Goal: Information Seeking & Learning: Learn about a topic

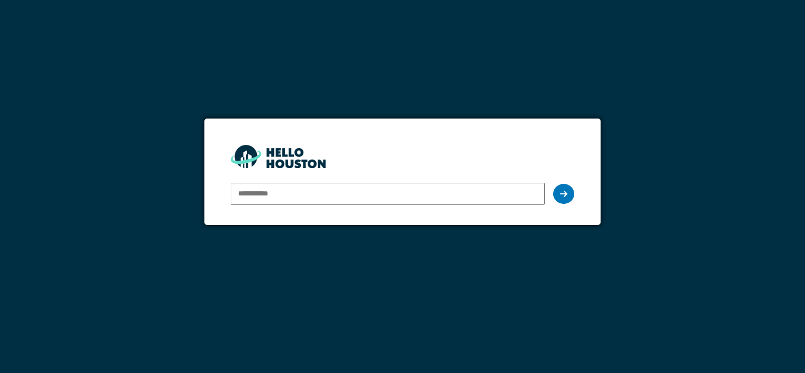
type input "**********"
click at [464, 132] on form "**********" at bounding box center [402, 172] width 396 height 106
click at [568, 197] on div at bounding box center [563, 194] width 21 height 20
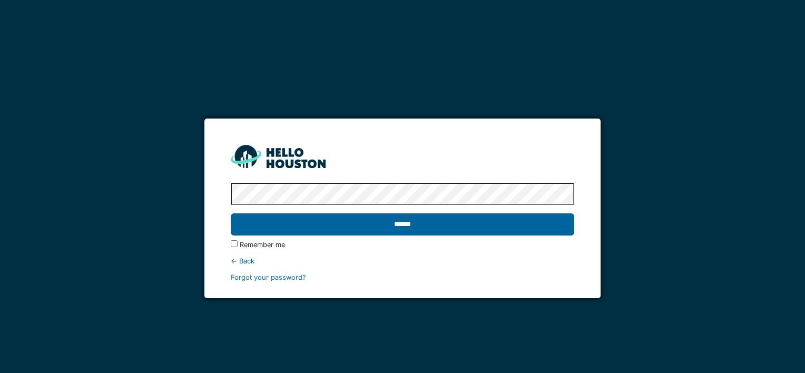
click at [423, 215] on input "******" at bounding box center [402, 224] width 343 height 22
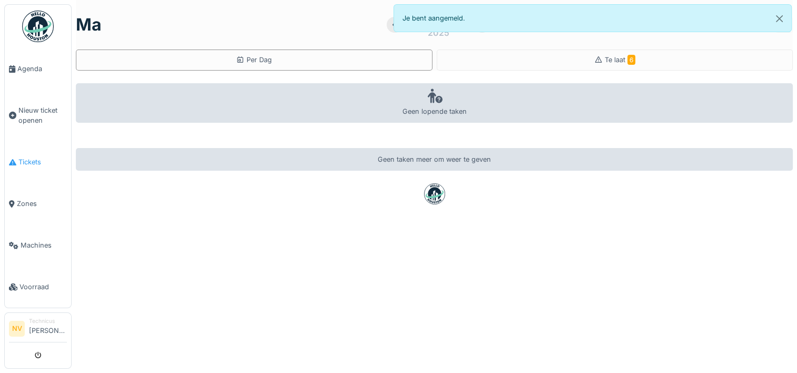
click at [38, 158] on span "Tickets" at bounding box center [42, 162] width 48 height 10
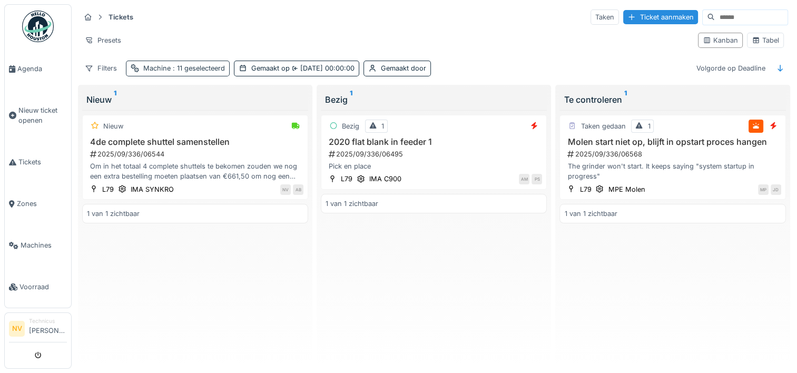
click at [176, 67] on span ": 11 geselecteerd" at bounding box center [198, 68] width 54 height 8
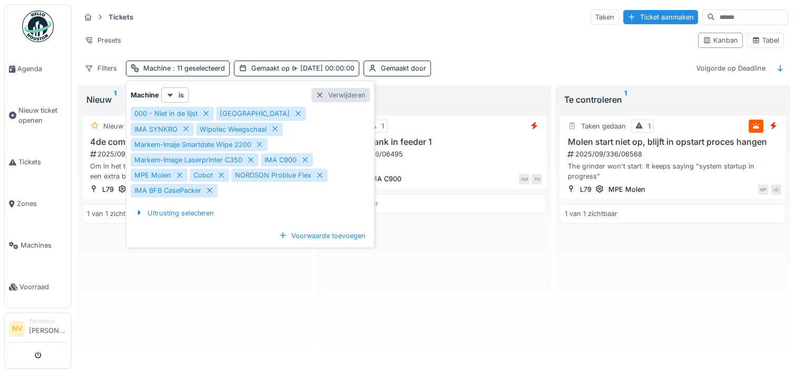
click at [329, 97] on div "Verwijderen" at bounding box center [340, 95] width 58 height 14
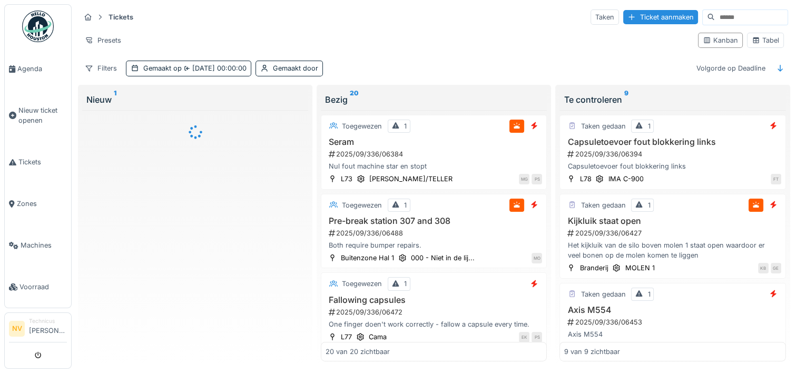
drag, startPoint x: 386, startPoint y: 75, endPoint x: 397, endPoint y: 75, distance: 10.5
click at [390, 75] on div "Tickets Taken Ticket aanmaken Presets Kanban Tabel Filters Gemaakt op [DATE] 00…" at bounding box center [434, 42] width 716 height 76
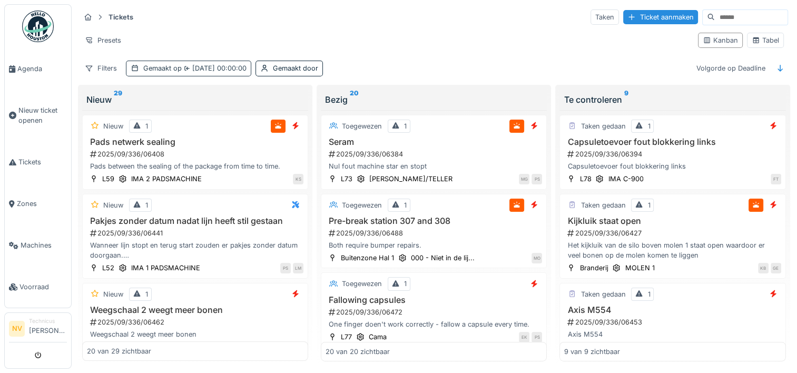
click at [177, 70] on div "Gemaakt op 15-9-2025 00:00:00" at bounding box center [194, 68] width 103 height 10
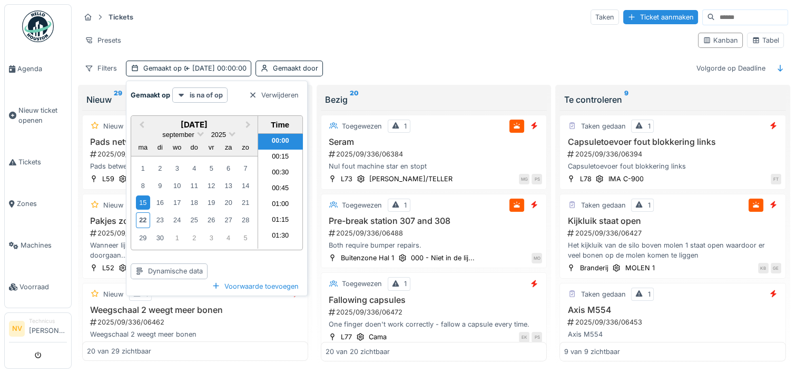
click at [369, 72] on div "Filters Gemaakt op 15-9-2025 00:00:00 Gemaakt door Volgorde op Deadline" at bounding box center [434, 68] width 708 height 15
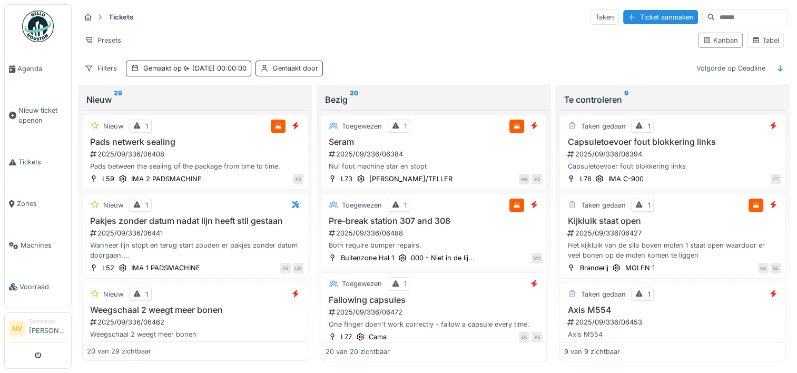
click at [284, 67] on div "Gemaakt door" at bounding box center [295, 68] width 45 height 10
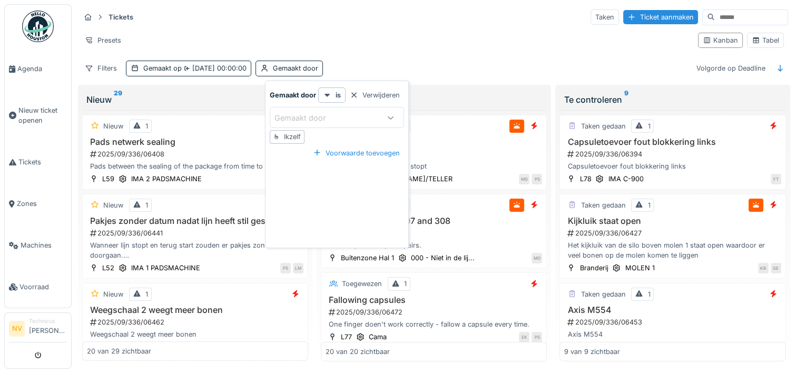
click at [303, 118] on div "Gemaakt door" at bounding box center [307, 118] width 66 height 12
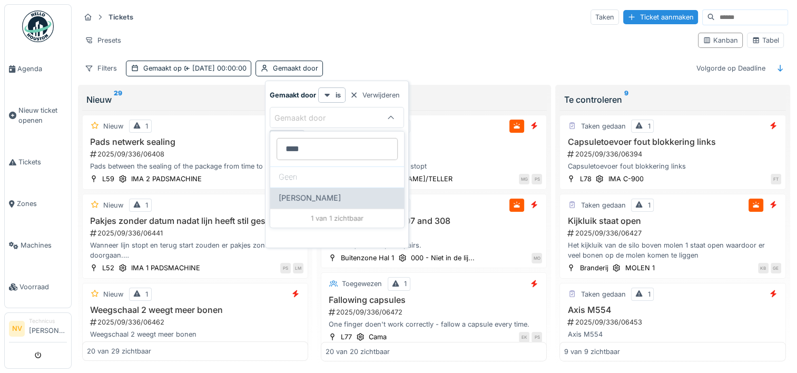
type door_Q3MDA "****"
click at [317, 194] on span "[PERSON_NAME]" at bounding box center [310, 198] width 62 height 12
type input "*****"
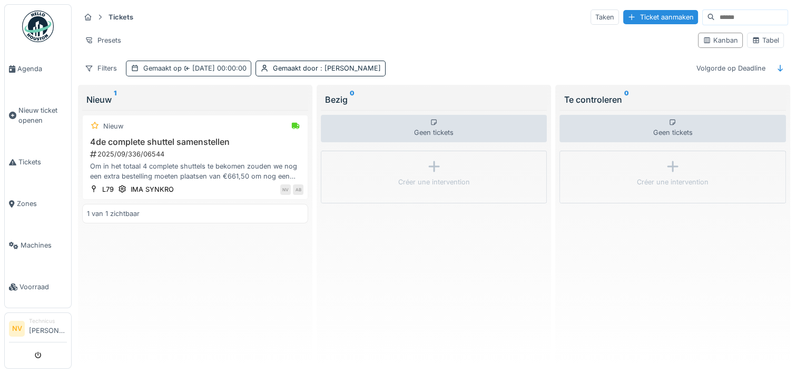
click at [190, 65] on span "15-9-2025 00:00:00" at bounding box center [214, 68] width 65 height 8
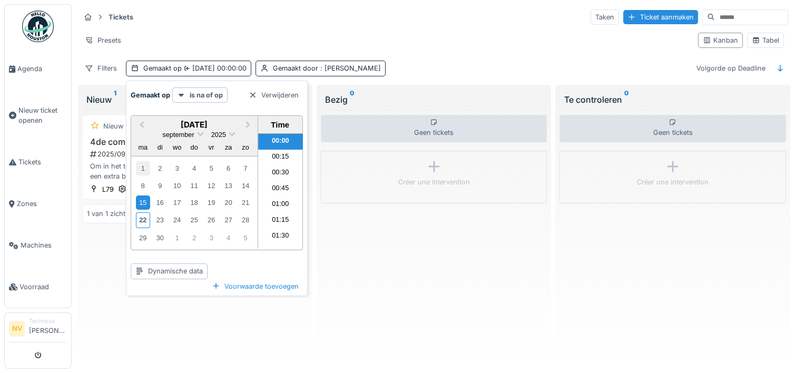
click at [138, 169] on div "1" at bounding box center [143, 168] width 14 height 14
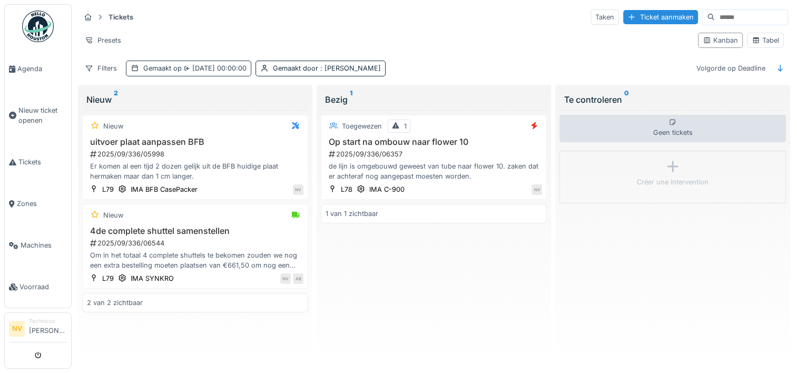
click at [235, 67] on span "1-9-2025 00:00:00" at bounding box center [214, 68] width 65 height 8
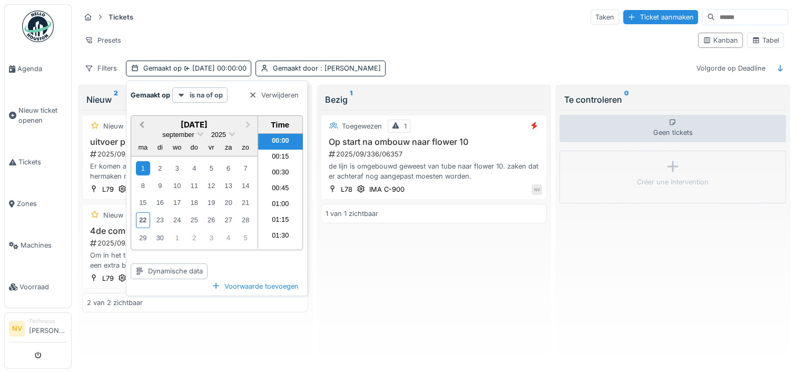
click at [145, 130] on button "Previous Month" at bounding box center [140, 125] width 17 height 17
click at [211, 164] on div "1" at bounding box center [211, 168] width 14 height 14
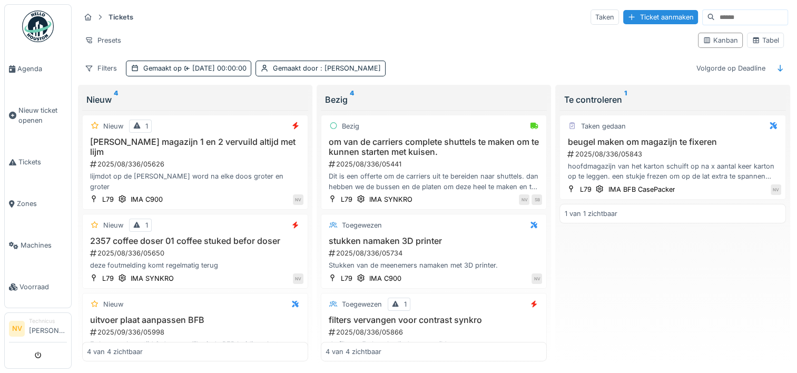
click at [447, 43] on div "Presets" at bounding box center [385, 40] width 610 height 15
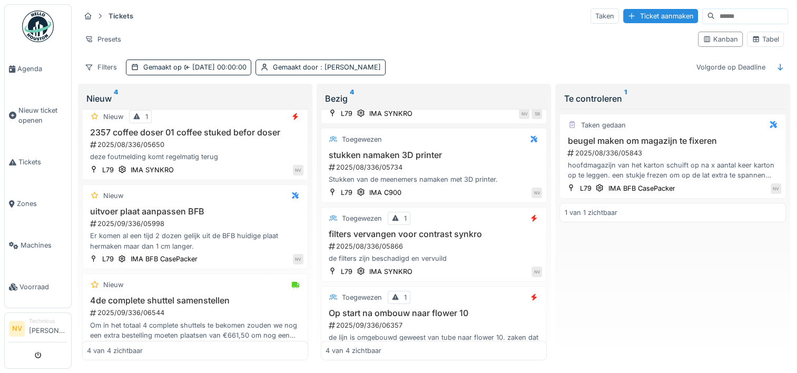
scroll to position [117, 0]
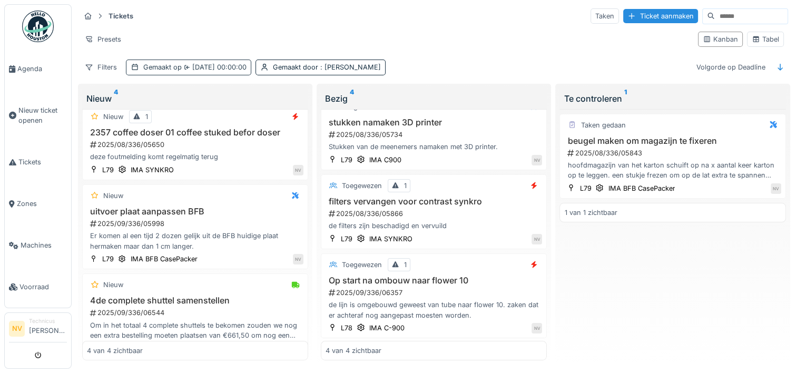
click at [229, 63] on span "[DATE] 00:00:00" at bounding box center [214, 67] width 65 height 8
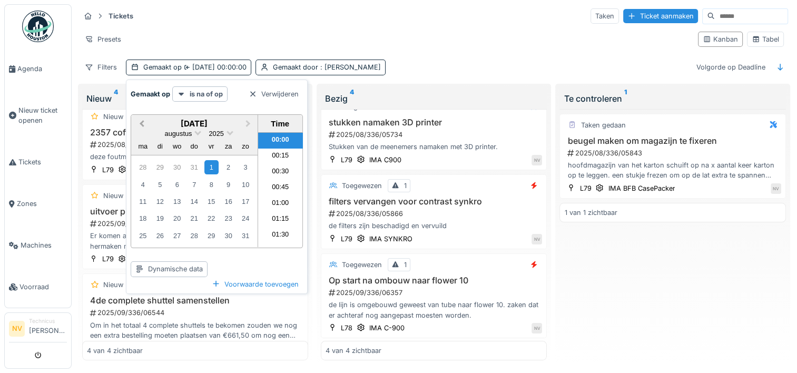
click at [142, 118] on span "Previous Month" at bounding box center [142, 124] width 0 height 12
click at [158, 163] on div "1" at bounding box center [160, 167] width 14 height 14
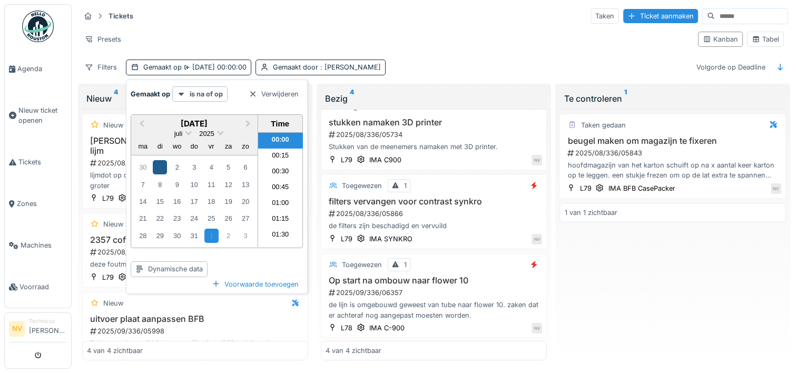
scroll to position [0, 0]
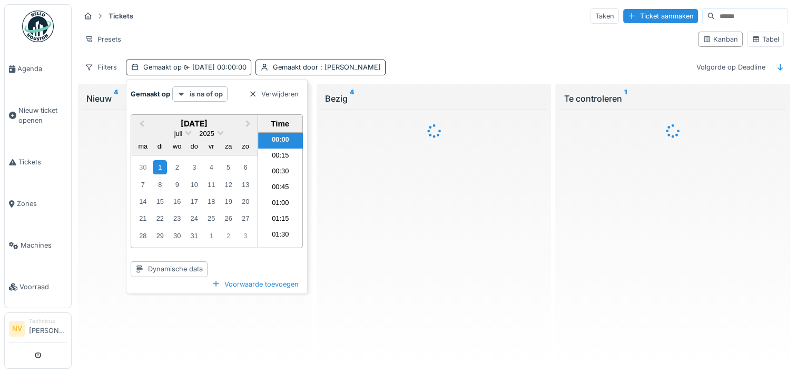
click at [438, 51] on div "Tickets Taken Ticket aanmaken Presets Kanban Tabel Filters Gemaakt op 1-7-2025 …" at bounding box center [434, 41] width 716 height 76
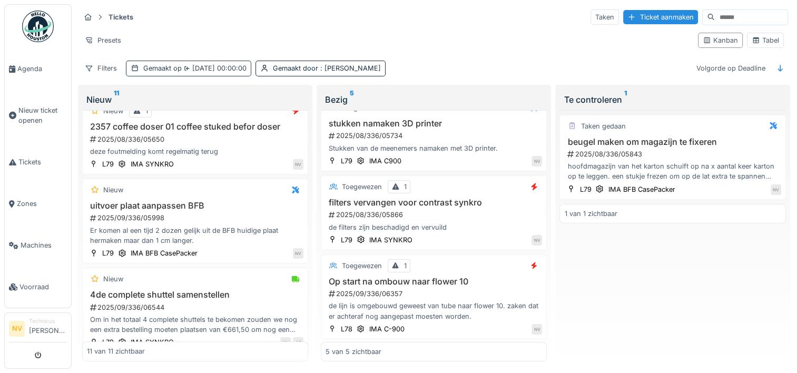
click at [165, 72] on div "Gemaakt op 1-7-2025 00:00:00" at bounding box center [194, 68] width 103 height 10
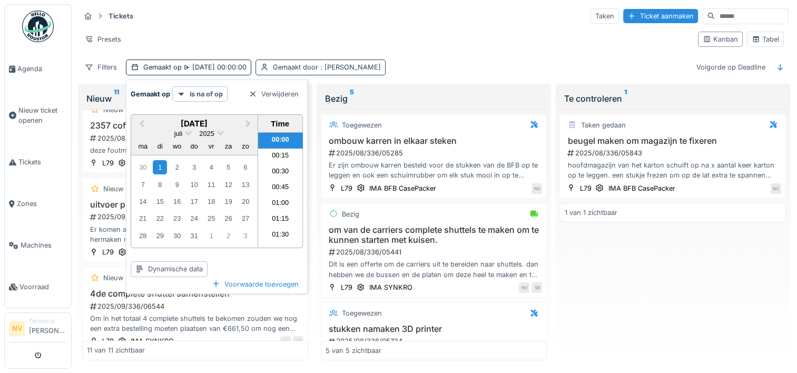
click at [294, 62] on div "Gemaakt door : Niko Verbelen" at bounding box center [327, 67] width 108 height 10
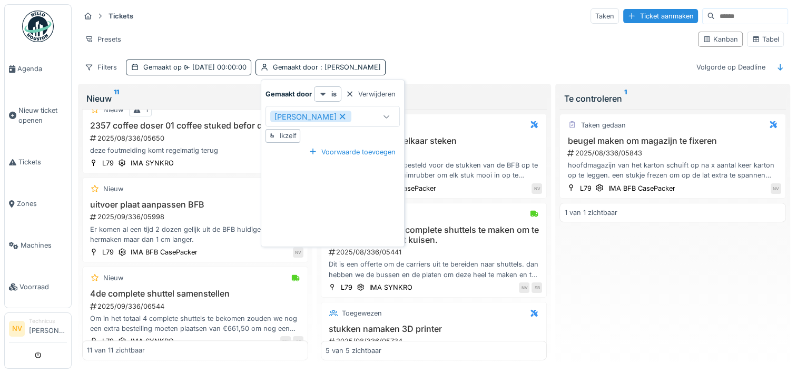
click at [434, 60] on div "Filters Gemaakt op 1-7-2025 00:00:00 Gemaakt door : Niko Verbelen Volgorde op D…" at bounding box center [434, 67] width 708 height 15
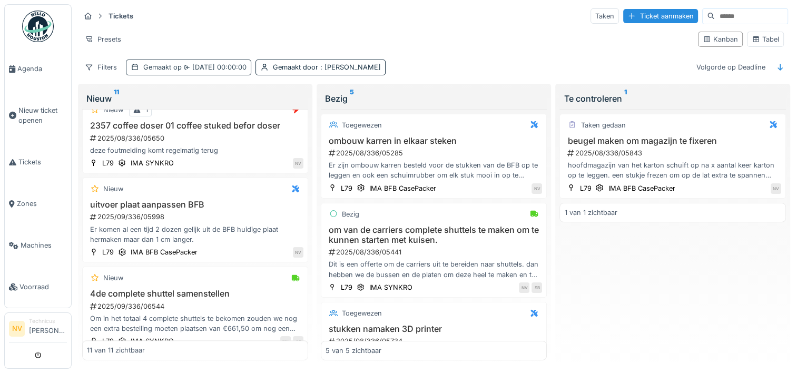
click at [188, 64] on icon at bounding box center [186, 67] width 5 height 6
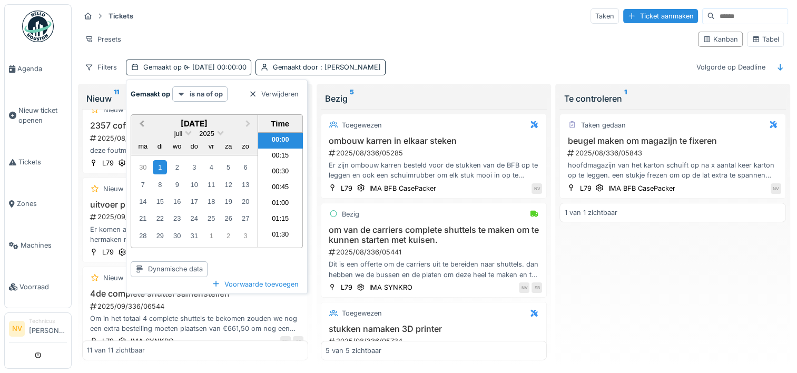
click at [133, 116] on button "Previous Month" at bounding box center [140, 124] width 17 height 17
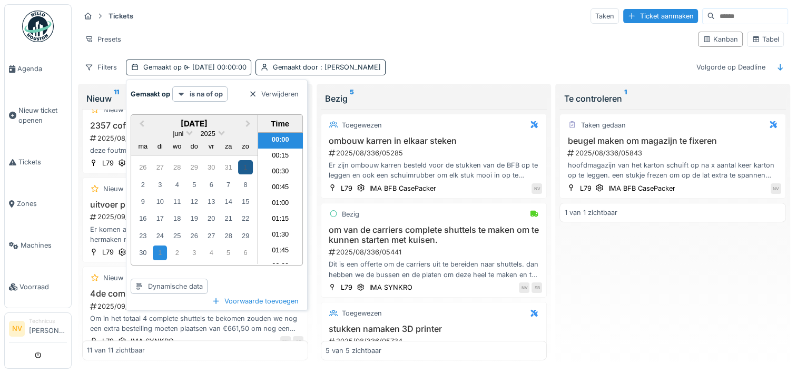
click at [244, 160] on div "1" at bounding box center [245, 167] width 14 height 14
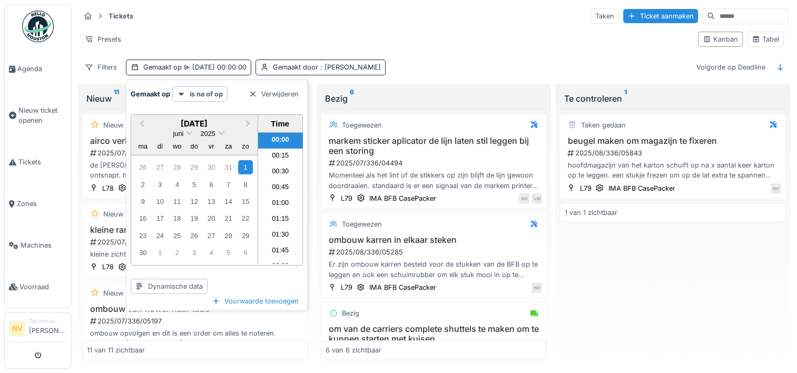
click at [443, 47] on div "Tickets Taken Ticket aanmaken Presets Kanban Tabel Filters Gemaakt op 1-6-2025 …" at bounding box center [434, 41] width 716 height 76
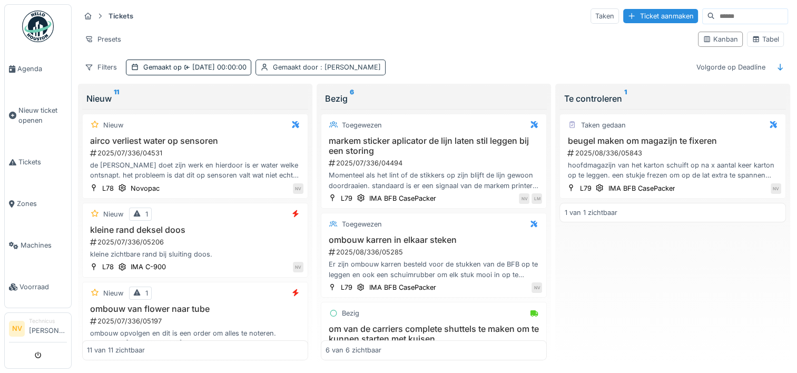
click at [337, 63] on span ": Niko Verbelen" at bounding box center [349, 67] width 63 height 8
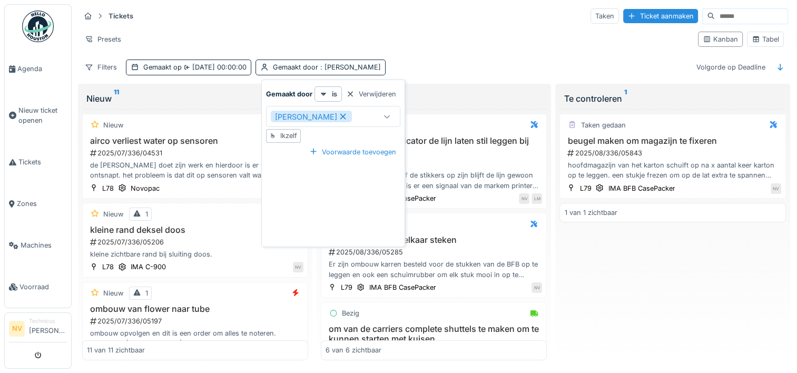
click at [338, 113] on icon at bounding box center [342, 116] width 9 height 7
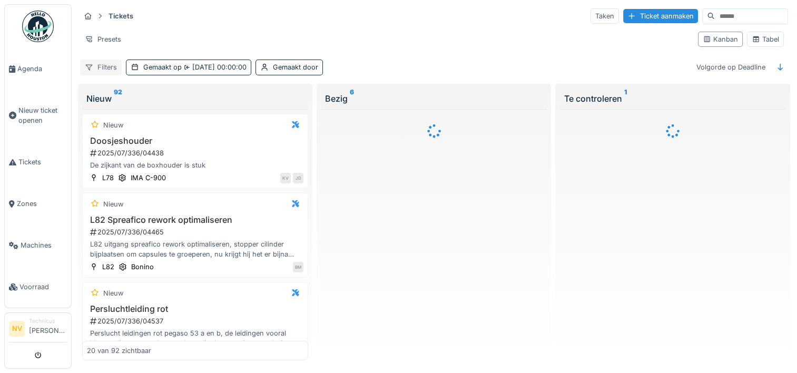
click at [105, 60] on div "Filters" at bounding box center [101, 67] width 42 height 15
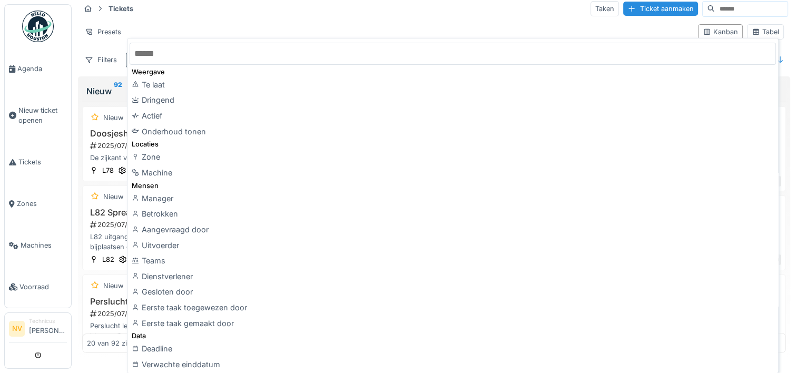
click at [145, 169] on div "Machine" at bounding box center [453, 173] width 646 height 16
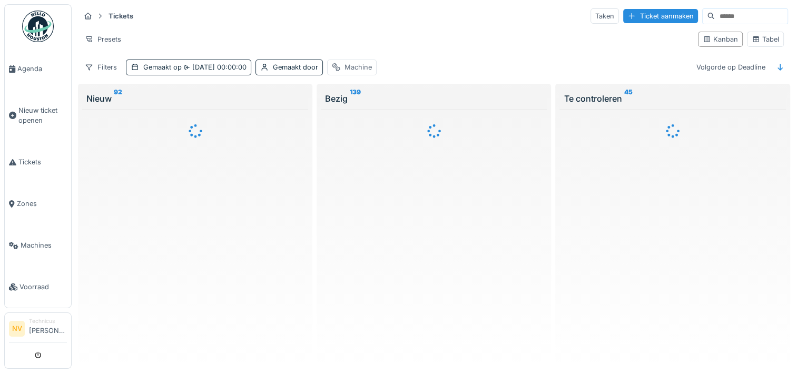
click at [354, 62] on div "Machine" at bounding box center [358, 67] width 27 height 10
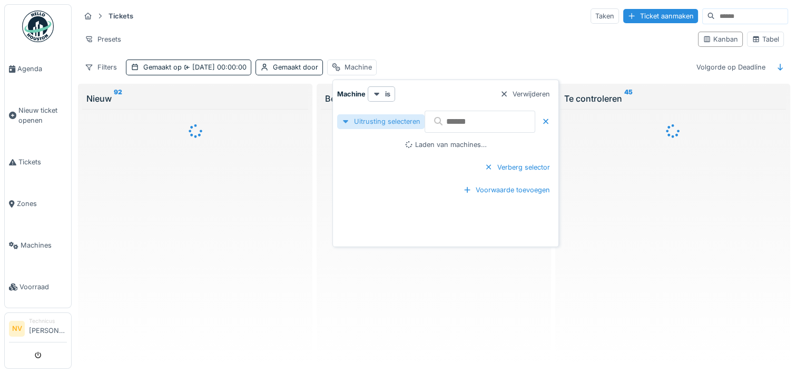
click at [338, 114] on div "Uitrusting selecteren" at bounding box center [380, 121] width 87 height 14
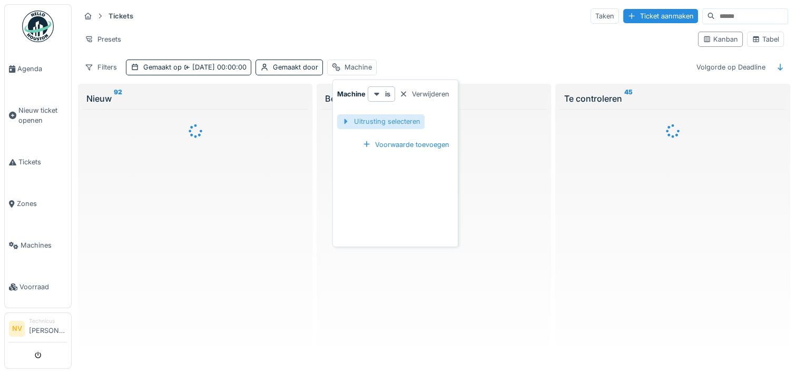
click at [345, 116] on div at bounding box center [345, 121] width 8 height 10
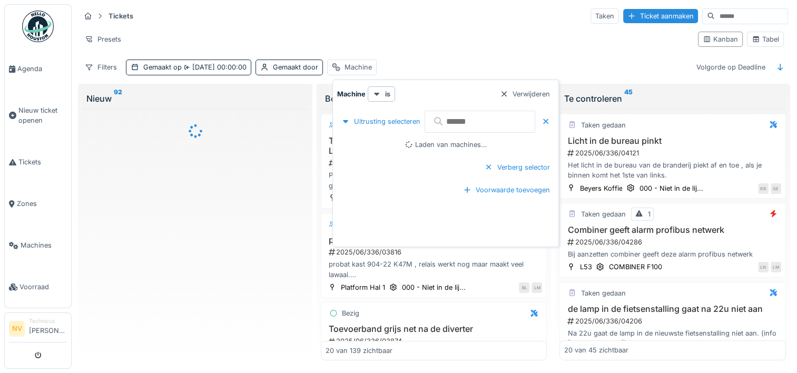
click at [489, 117] on input "text" at bounding box center [480, 122] width 111 height 22
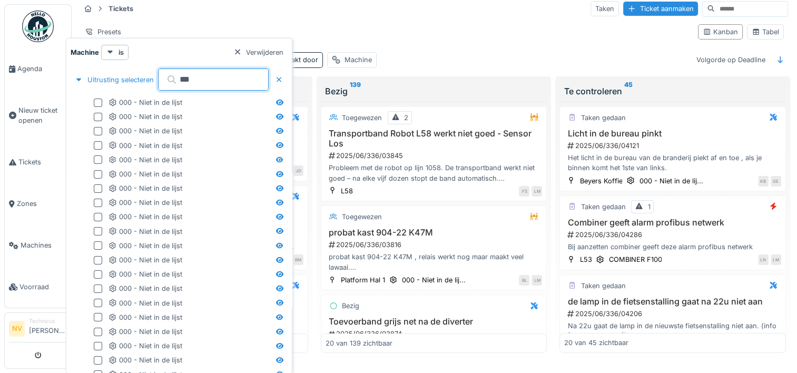
click at [202, 79] on input "***" at bounding box center [213, 79] width 111 height 22
type input "*"
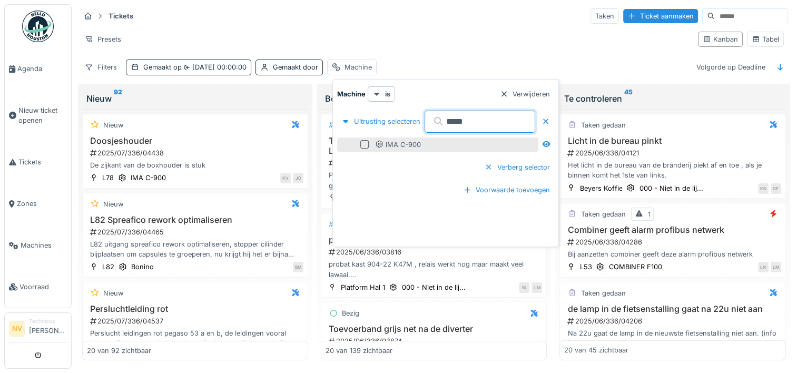
type input "*****"
click at [363, 140] on div at bounding box center [364, 144] width 8 height 8
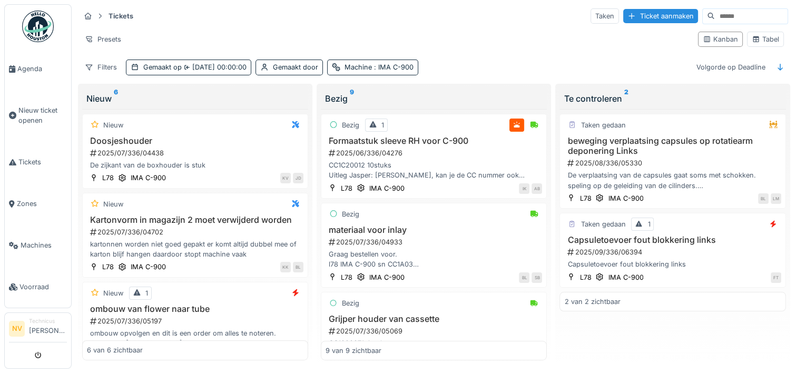
click at [460, 48] on div "Tickets Taken Ticket aanmaken Presets Kanban Tabel Filters Gemaakt op 1-6-2025 …" at bounding box center [434, 41] width 716 height 76
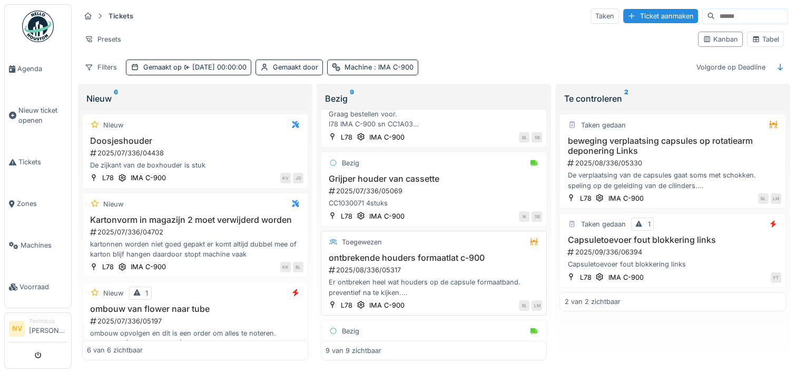
scroll to position [158, 0]
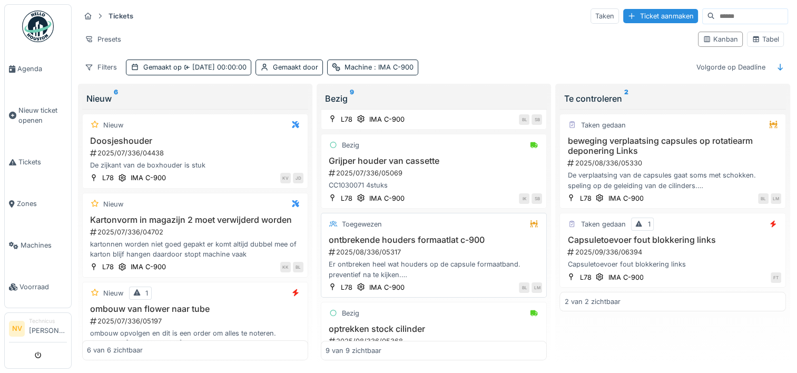
click at [374, 235] on h3 "ontbrekende houders formaatlat c-900" at bounding box center [434, 240] width 217 height 10
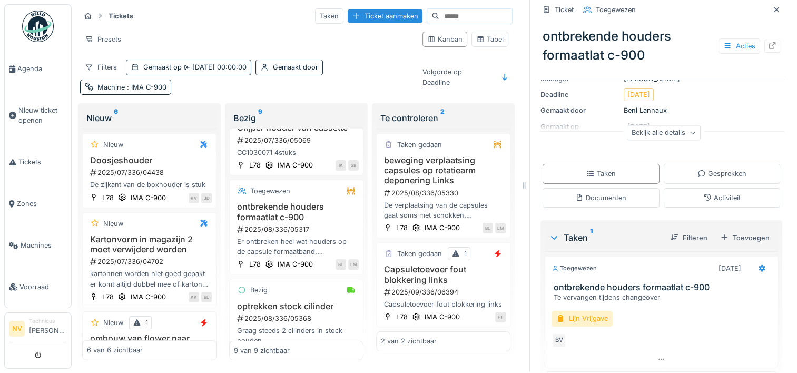
scroll to position [190, 0]
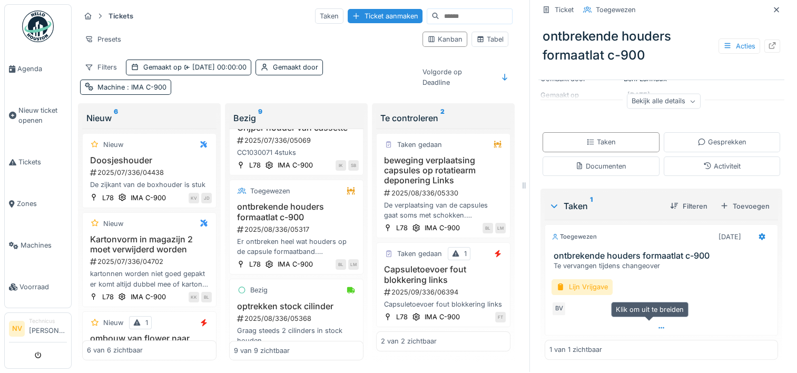
click at [657, 325] on icon at bounding box center [661, 328] width 8 height 7
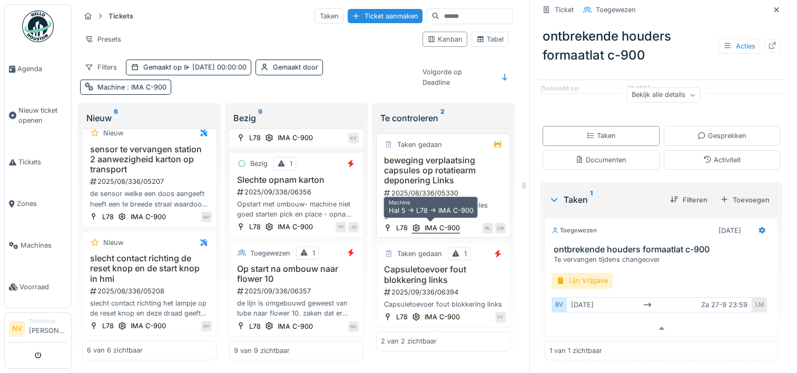
scroll to position [0, 0]
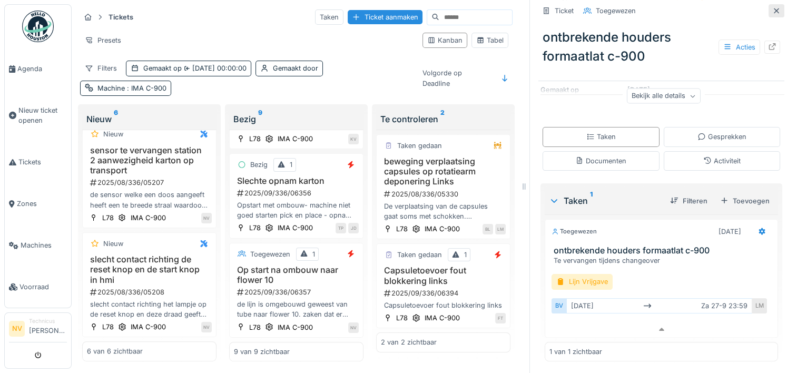
click at [774, 12] on icon at bounding box center [776, 10] width 5 height 5
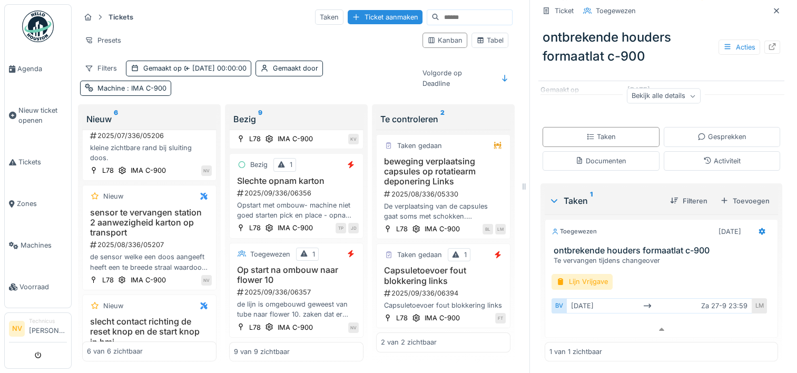
scroll to position [572, 0]
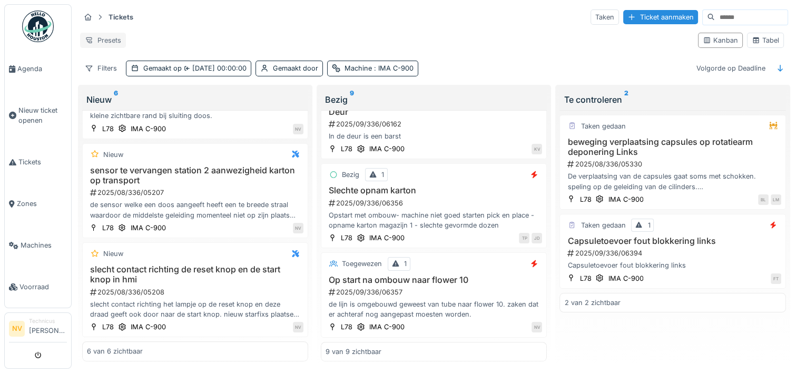
click at [101, 36] on div "Presets" at bounding box center [103, 40] width 46 height 15
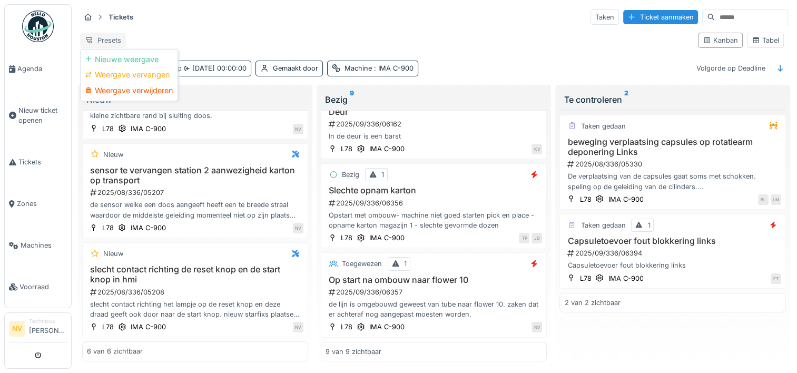
click at [101, 36] on div "Presets" at bounding box center [103, 40] width 46 height 15
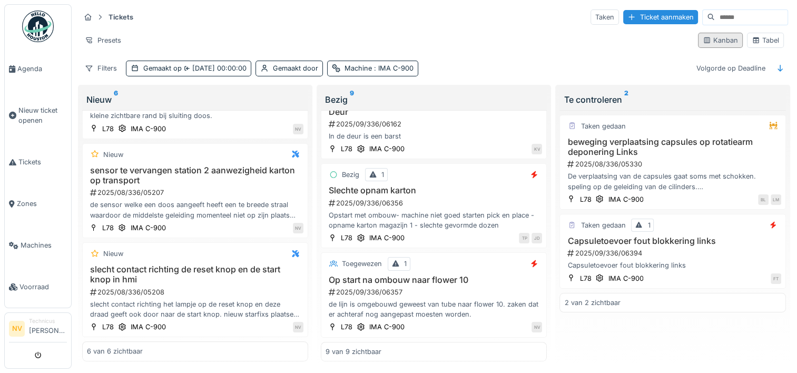
click at [716, 42] on div "Kanban" at bounding box center [720, 40] width 35 height 10
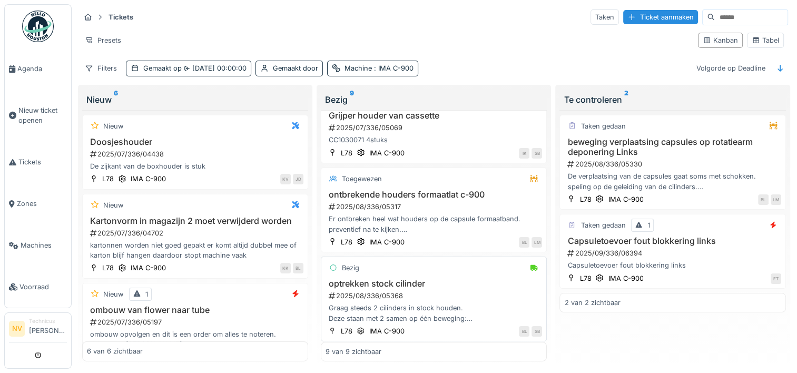
scroll to position [203, 0]
click at [456, 205] on div "2025/08/336/05317" at bounding box center [435, 208] width 214 height 10
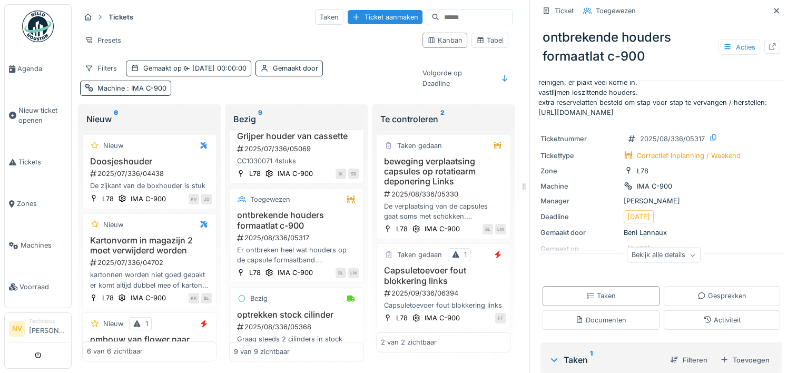
scroll to position [53, 0]
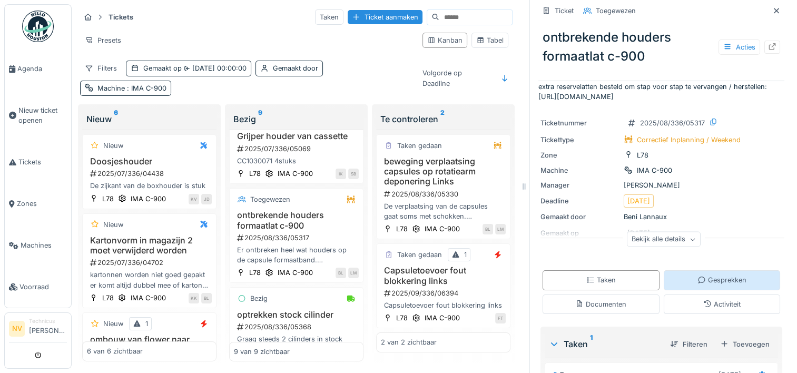
click at [698, 283] on icon at bounding box center [702, 280] width 8 height 7
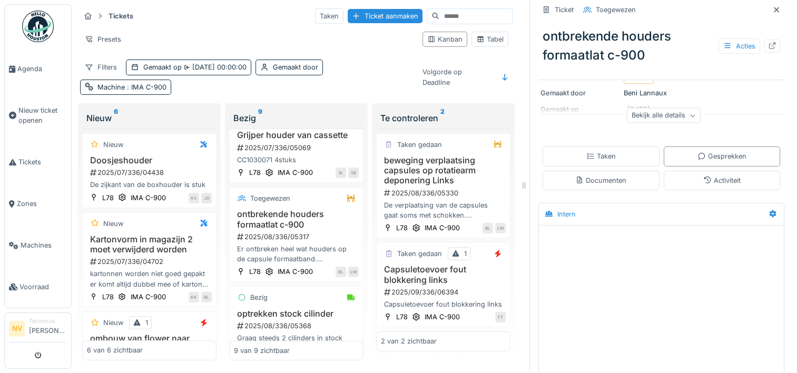
scroll to position [190, 0]
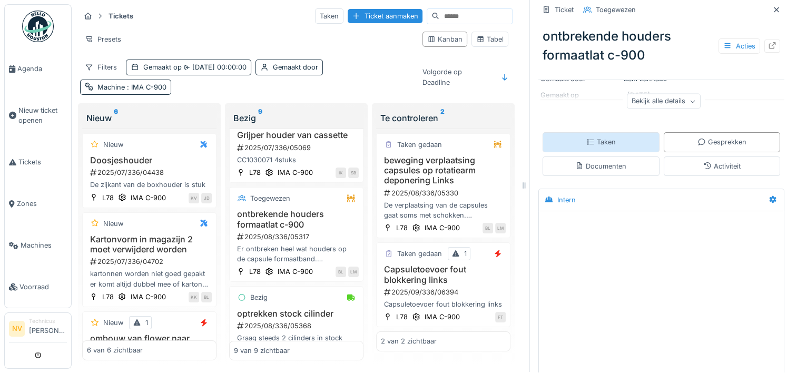
click at [608, 137] on div "Taken" at bounding box center [601, 141] width 117 height 19
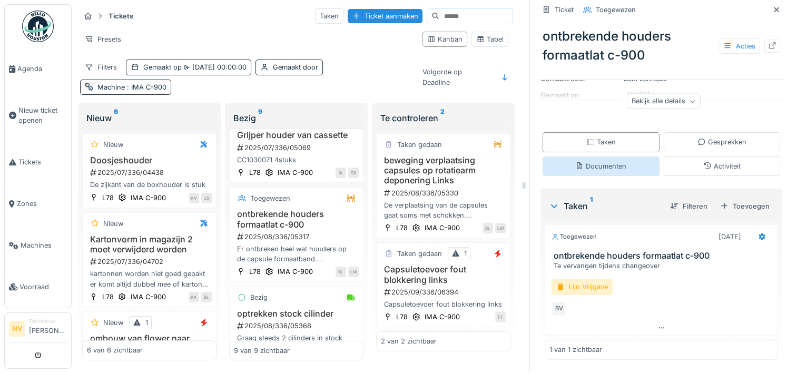
click at [612, 161] on div "Documenten" at bounding box center [600, 166] width 51 height 10
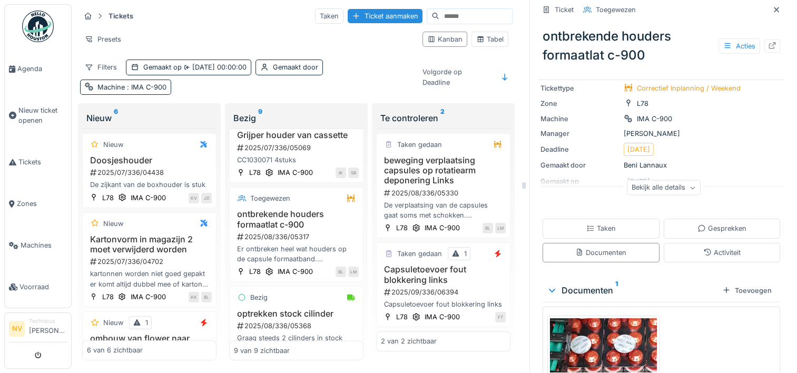
scroll to position [201, 0]
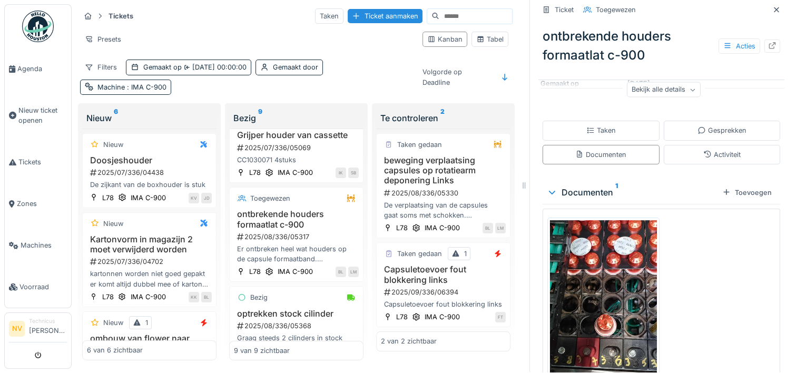
click at [697, 145] on div "Activiteit" at bounding box center [722, 154] width 117 height 19
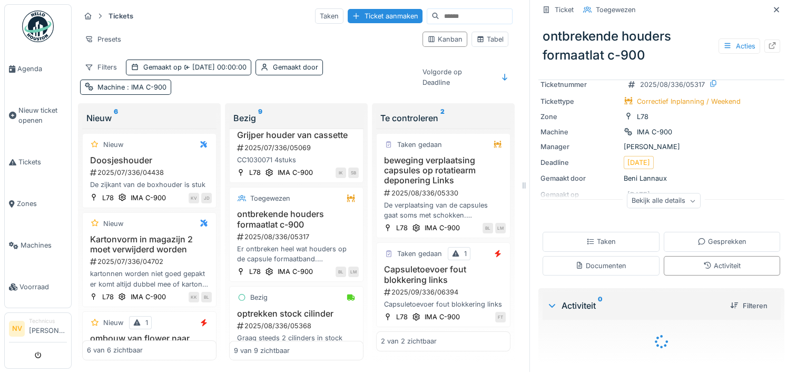
click at [655, 194] on div "Bekijk alle details" at bounding box center [664, 200] width 74 height 15
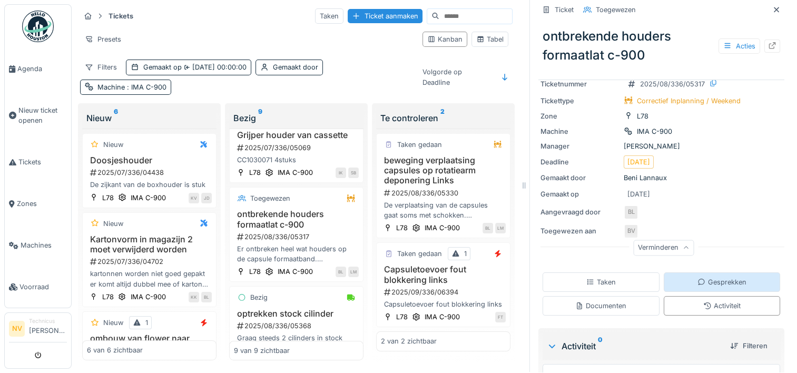
click at [709, 277] on div "Gesprekken" at bounding box center [722, 282] width 49 height 10
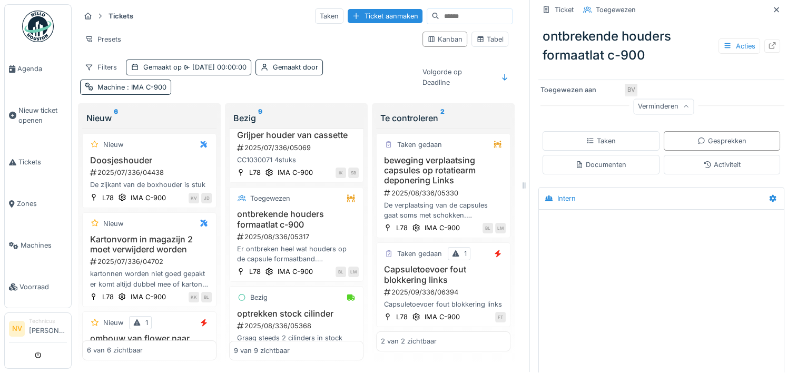
scroll to position [239, 0]
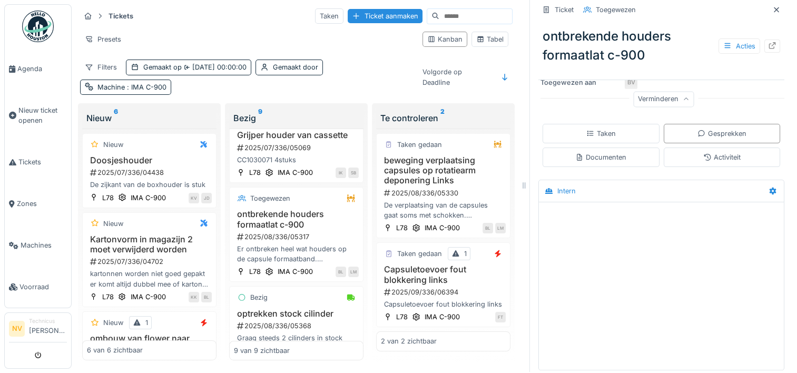
click at [613, 244] on div at bounding box center [661, 282] width 245 height 161
click at [628, 269] on div at bounding box center [661, 282] width 245 height 161
click at [555, 278] on div at bounding box center [661, 282] width 245 height 161
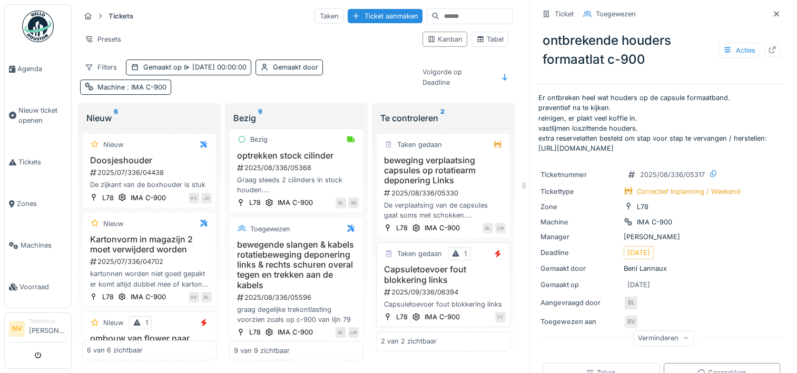
scroll to position [0, 0]
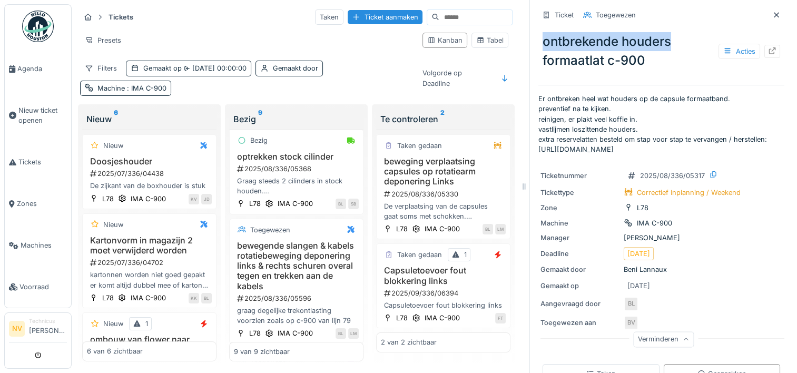
drag, startPoint x: 536, startPoint y: 40, endPoint x: 665, endPoint y: 38, distance: 129.6
click at [665, 38] on div "ontbrekende houders formaatlat c-900 Acties" at bounding box center [661, 51] width 246 height 46
copy div "ontbrekende houders"
click at [445, 17] on input at bounding box center [475, 17] width 73 height 15
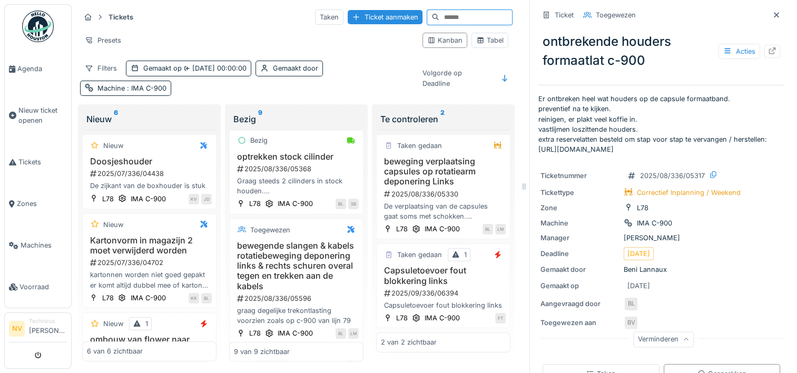
paste input "**********"
type input "**********"
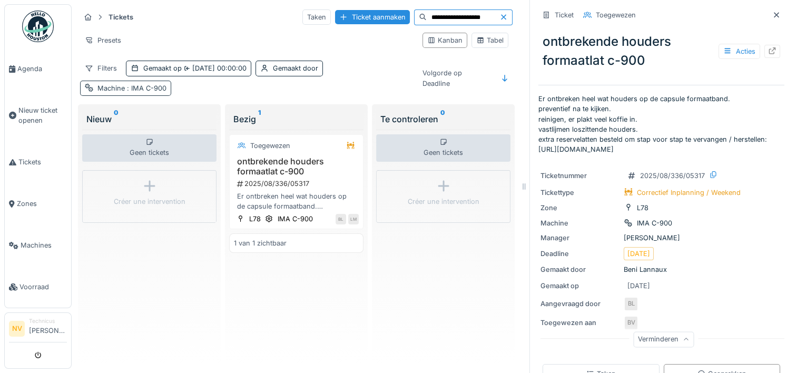
click at [161, 88] on span ": IMA C-900" at bounding box center [146, 88] width 42 height 8
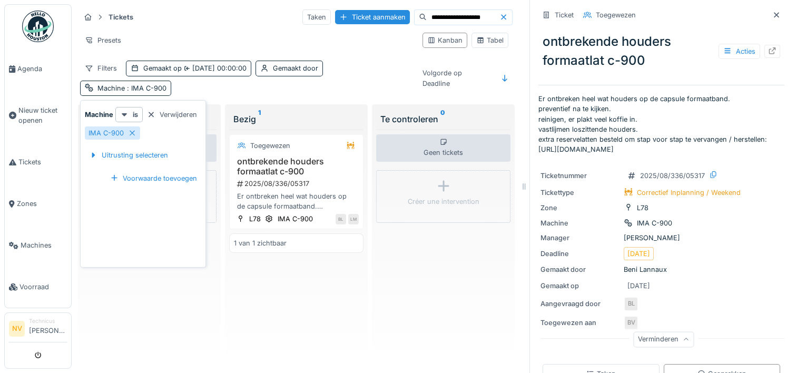
click at [176, 111] on div "Verwijderen" at bounding box center [172, 114] width 58 height 14
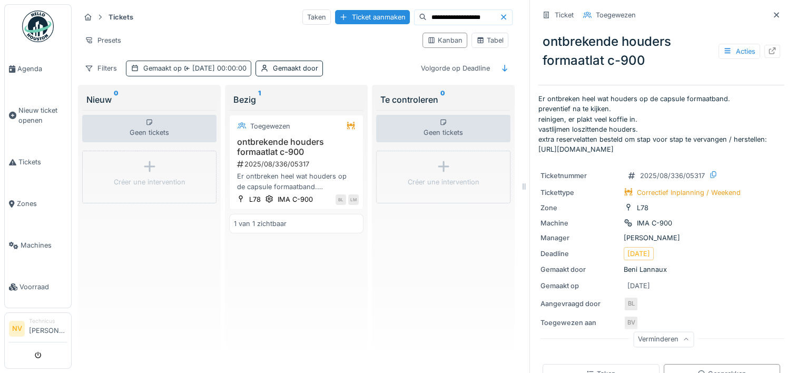
click at [192, 67] on span "[DATE] 00:00:00" at bounding box center [214, 68] width 65 height 8
click at [379, 52] on div "**********" at bounding box center [296, 42] width 441 height 76
click at [36, 160] on span "Tickets" at bounding box center [42, 162] width 48 height 10
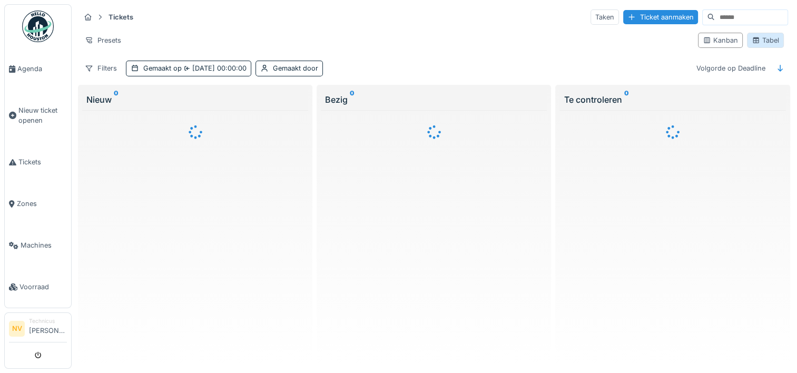
click at [759, 38] on div "Tabel" at bounding box center [765, 40] width 27 height 10
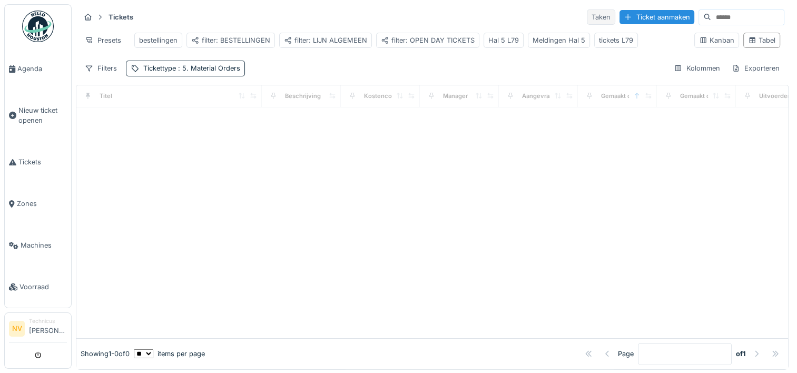
click at [587, 16] on div "Taken" at bounding box center [601, 16] width 28 height 15
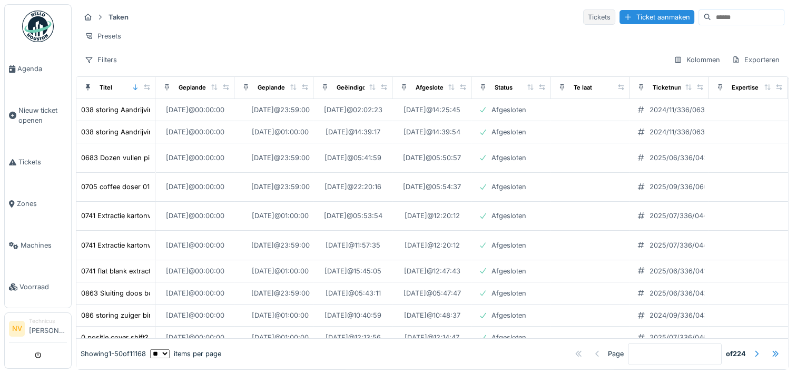
click at [583, 15] on div "Tickets" at bounding box center [599, 16] width 32 height 15
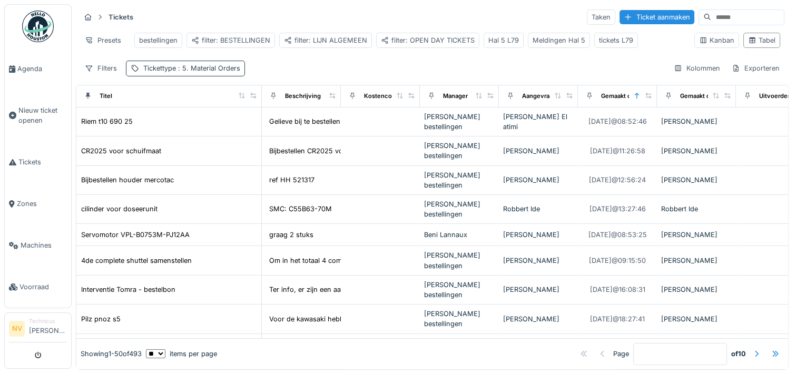
click at [175, 73] on div "Tickettype : 5. Material Orders" at bounding box center [191, 68] width 97 height 10
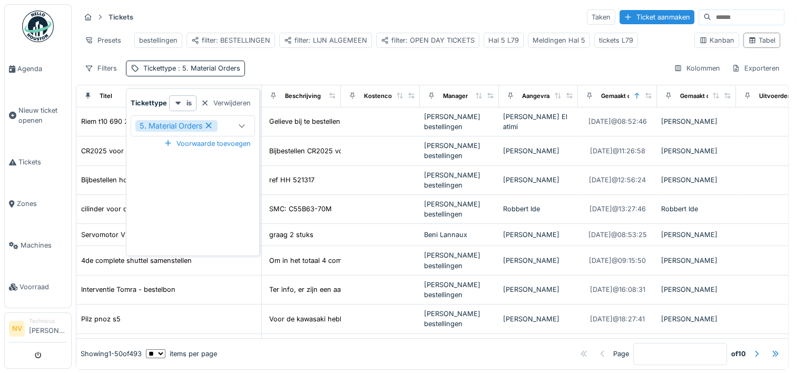
click at [238, 124] on icon at bounding box center [242, 125] width 8 height 7
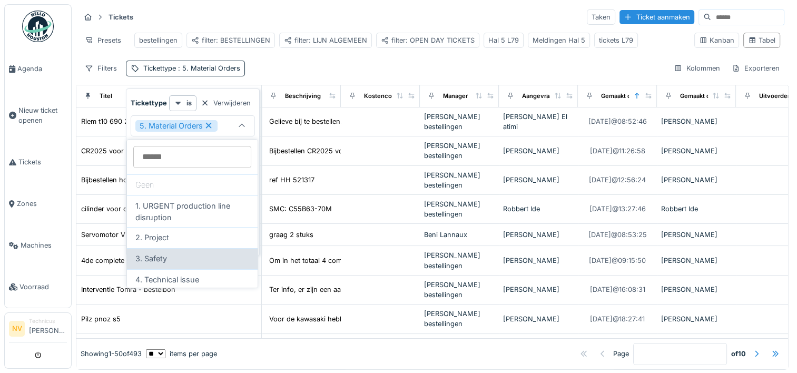
scroll to position [53, 0]
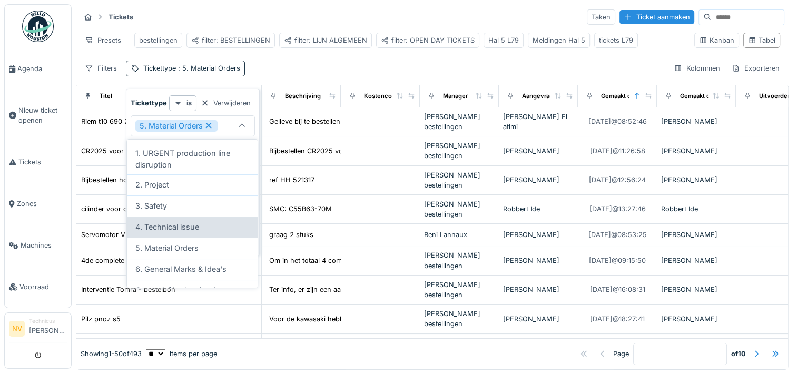
click at [183, 231] on span "4. Technical issue" at bounding box center [167, 227] width 64 height 12
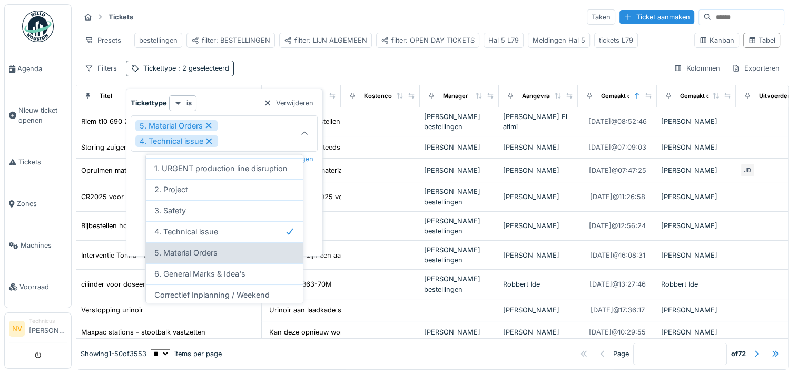
click at [224, 253] on div "5. Material Orders" at bounding box center [224, 253] width 140 height 12
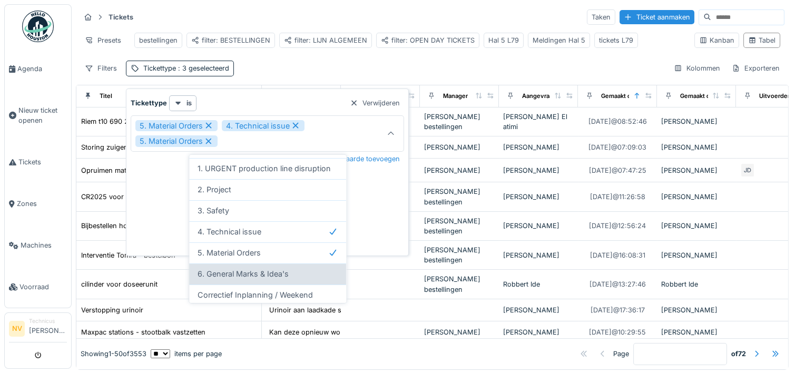
click at [267, 273] on span "6. General Marks & Idea's" at bounding box center [243, 274] width 91 height 12
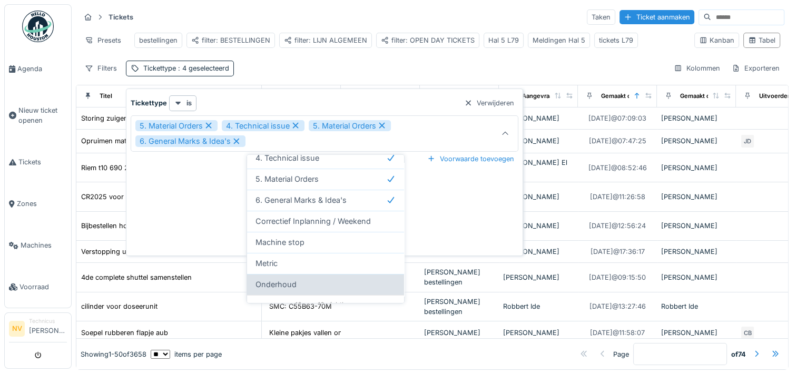
scroll to position [137, 0]
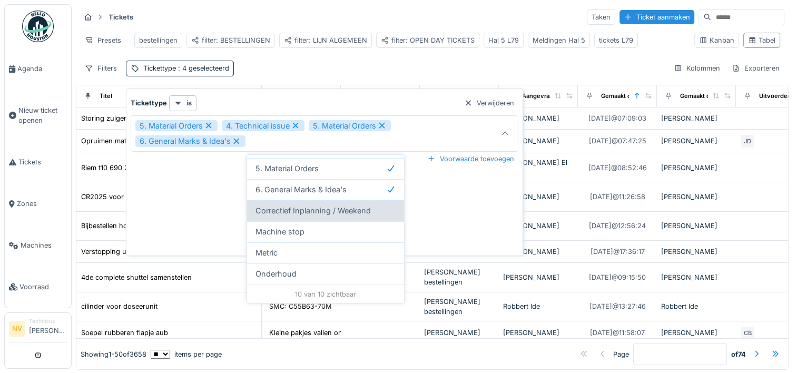
click at [291, 210] on span "Correctief Inplanning / Weekend" at bounding box center [313, 211] width 115 height 12
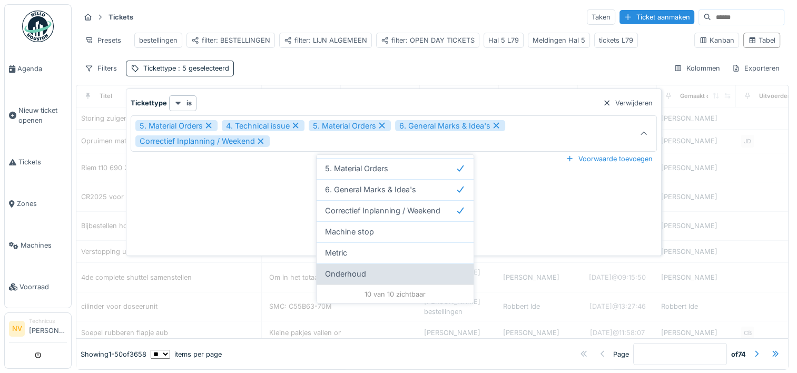
click at [354, 268] on span "Onderhoud" at bounding box center [345, 274] width 41 height 12
type input "**********"
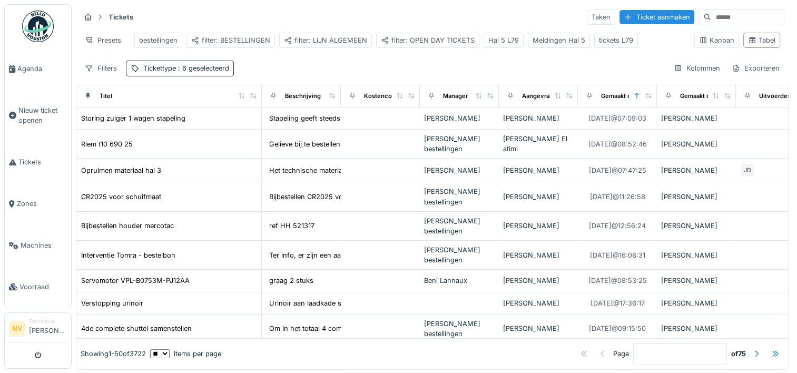
click at [357, 69] on div "Filters Tickettype : 6 geselecteerd Kolommen Exporteren" at bounding box center [432, 68] width 704 height 15
click at [568, 99] on icon at bounding box center [569, 96] width 6 height 6
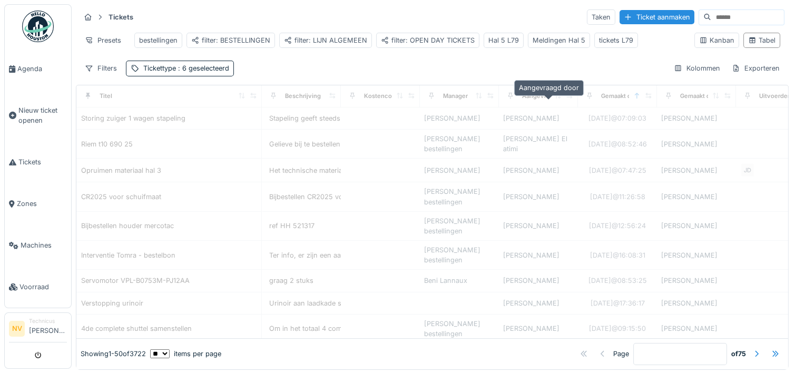
click at [528, 101] on div "Aangevraagd door" at bounding box center [548, 96] width 53 height 9
click at [391, 65] on div "Tickets Taken Ticket aanmaken Presets bestellingen filter: BESTELLINGEN filter:…" at bounding box center [432, 42] width 713 height 76
click at [84, 70] on div "Filters" at bounding box center [101, 68] width 42 height 15
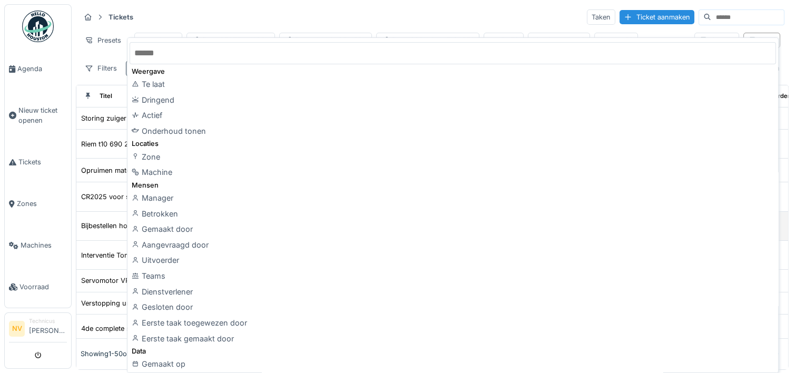
click at [163, 242] on div "Aangevraagd door" at bounding box center [453, 245] width 646 height 16
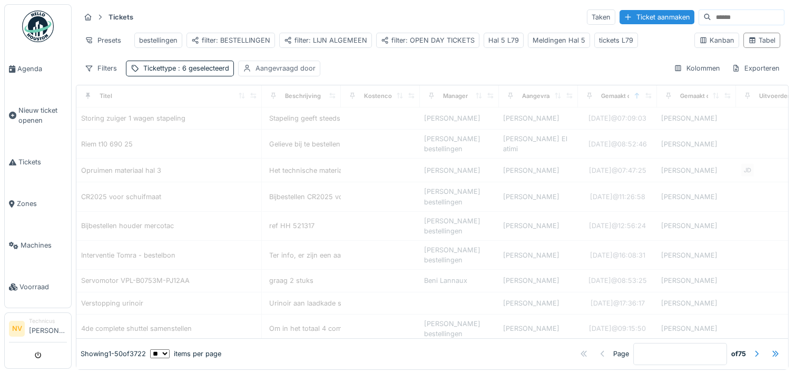
click at [266, 73] on div "Aangevraagd door" at bounding box center [286, 68] width 60 height 10
click at [282, 126] on div "Aangevraagd door" at bounding box center [290, 126] width 82 height 12
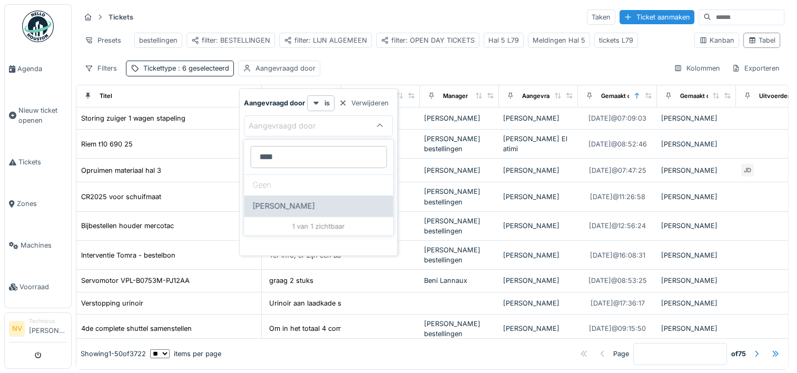
type door_Y0NDQ "****"
click at [276, 209] on span "[PERSON_NAME]" at bounding box center [283, 206] width 62 height 12
type input "*****"
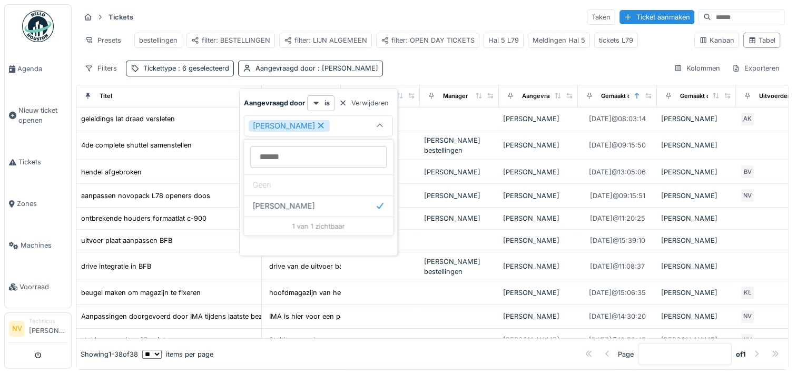
click at [410, 70] on div "Filters Tickettype : 6 geselecteerd Aangevraagd door : Niko Verbelen Kolommen E…" at bounding box center [432, 68] width 704 height 15
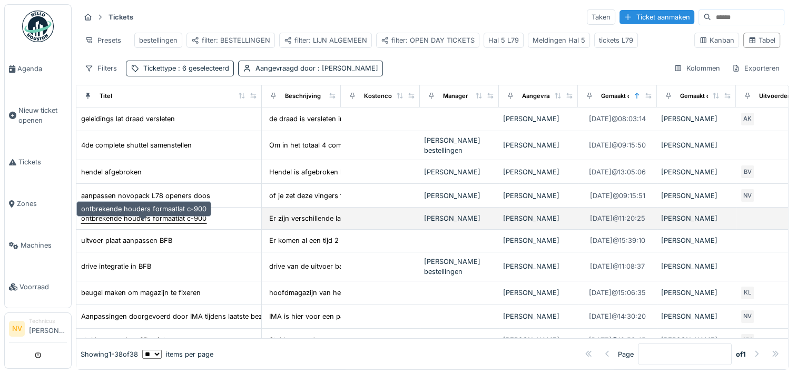
click at [161, 221] on div "ontbrekende houders formaatlat c-900" at bounding box center [143, 218] width 125 height 10
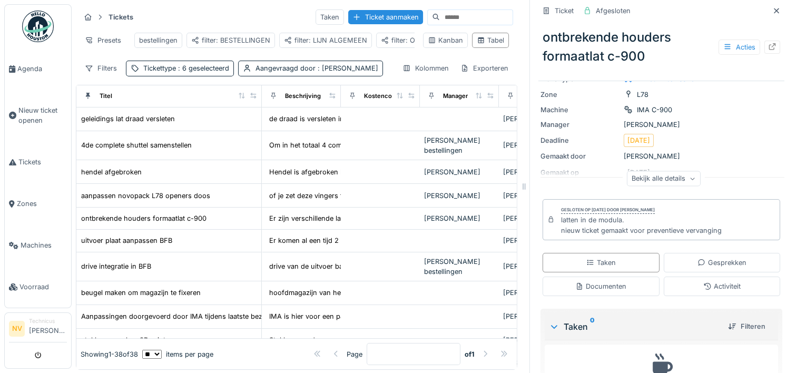
scroll to position [205, 0]
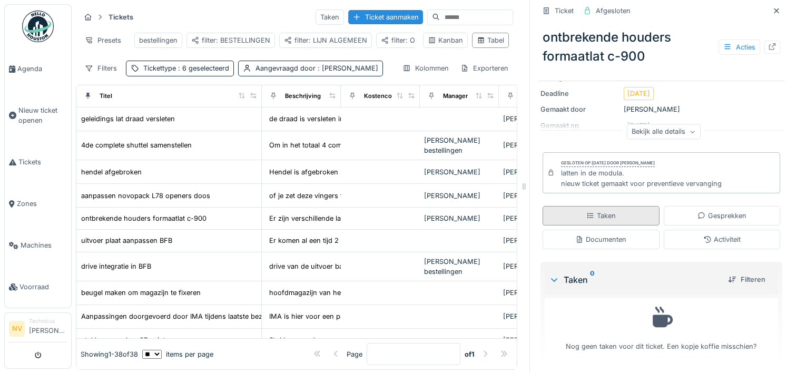
click at [599, 217] on div "Taken" at bounding box center [601, 216] width 30 height 10
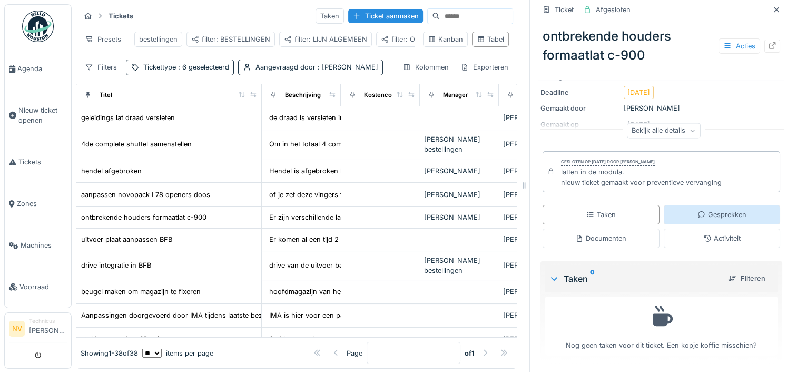
click at [698, 210] on div "Gesprekken" at bounding box center [722, 215] width 49 height 10
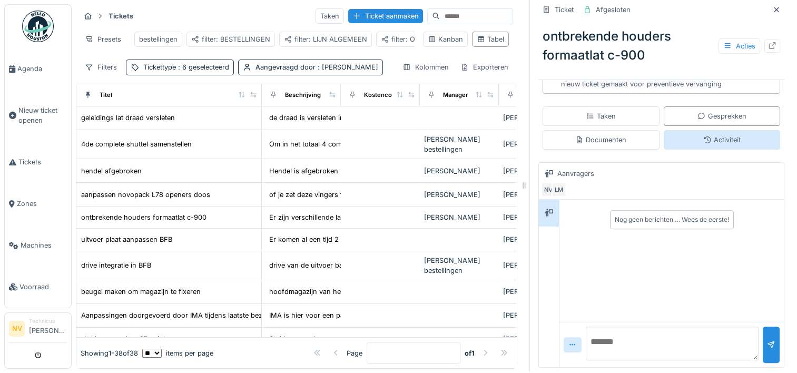
click at [691, 139] on div "Activiteit" at bounding box center [722, 139] width 117 height 19
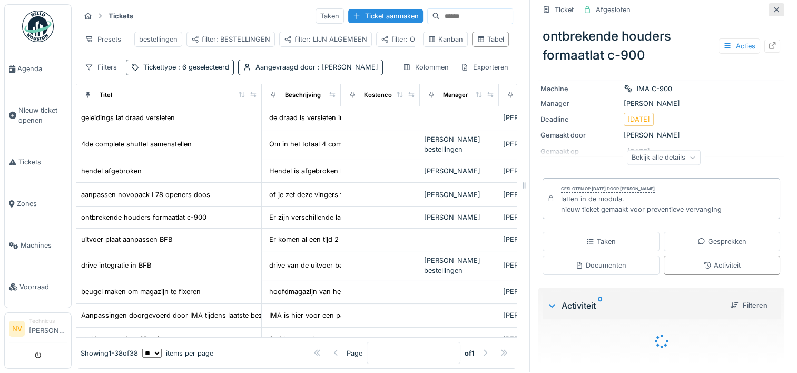
click at [774, 7] on icon at bounding box center [776, 9] width 5 height 5
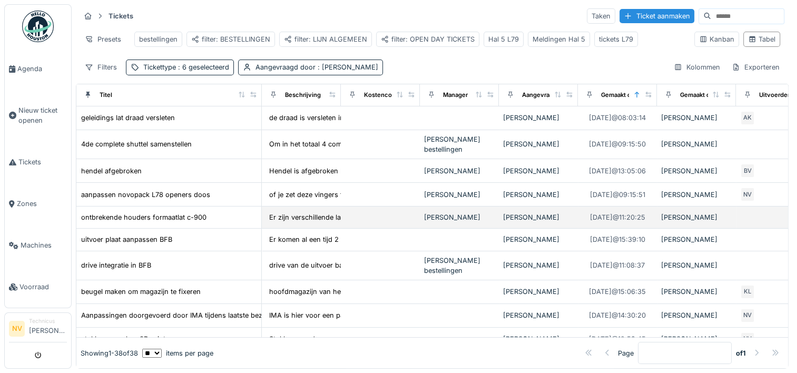
click at [222, 213] on div "ontbrekende houders formaatlat c-900" at bounding box center [169, 217] width 176 height 11
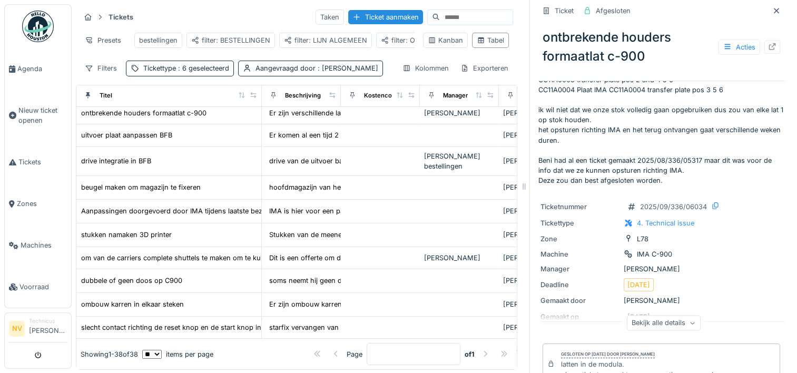
scroll to position [53, 0]
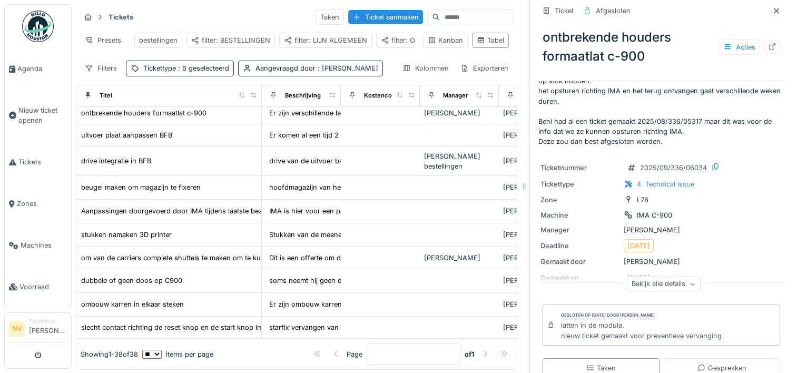
click at [690, 284] on icon at bounding box center [693, 283] width 6 height 5
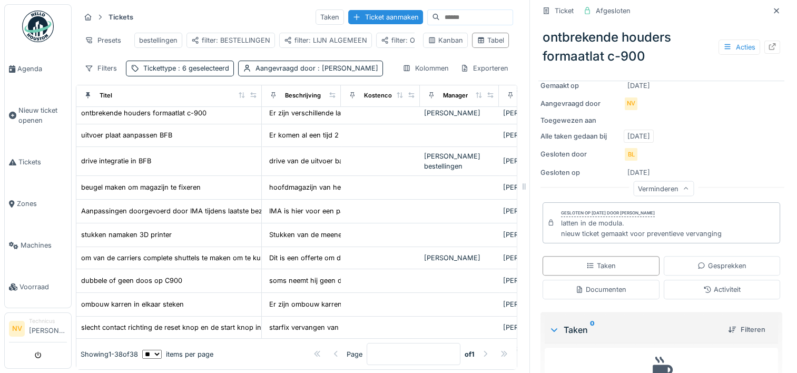
scroll to position [263, 0]
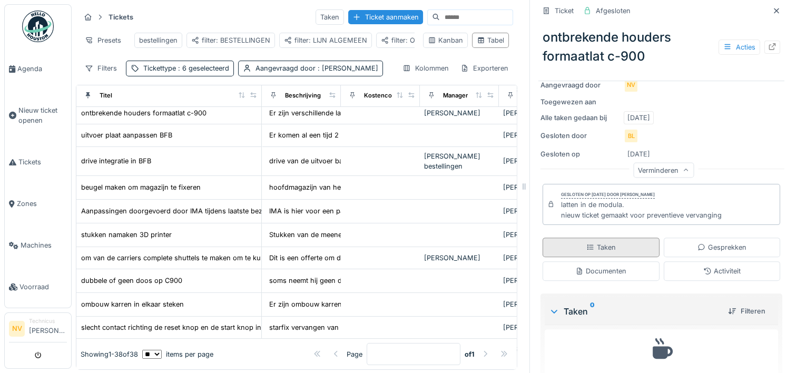
click at [614, 242] on div "Taken" at bounding box center [601, 247] width 117 height 19
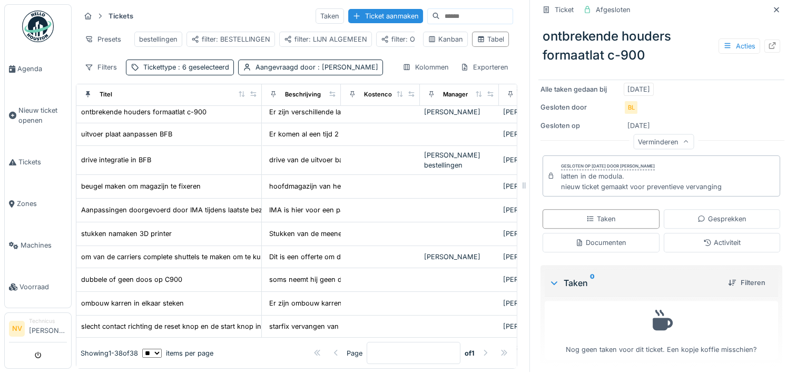
scroll to position [292, 0]
click at [550, 276] on icon at bounding box center [554, 281] width 8 height 11
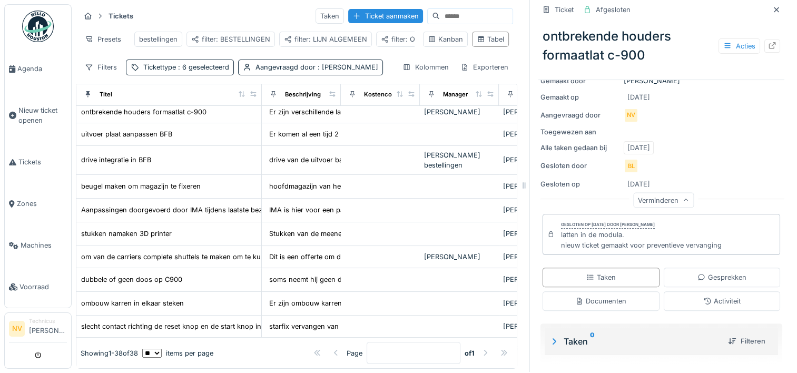
scroll to position [230, 0]
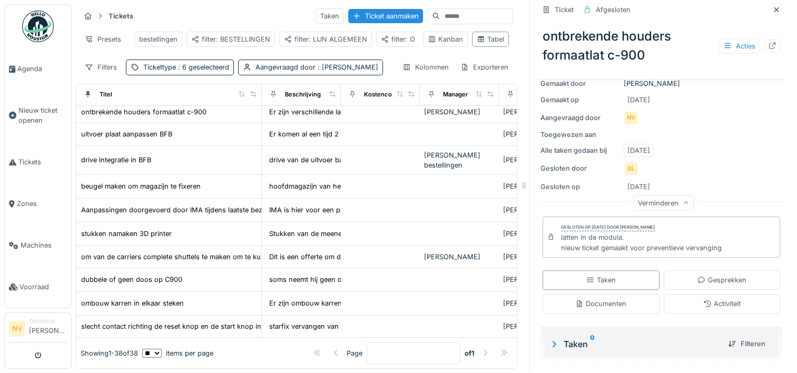
click at [549, 340] on icon at bounding box center [554, 344] width 11 height 8
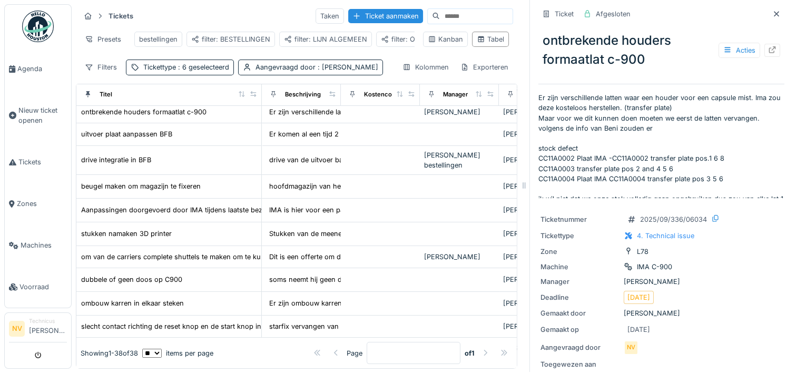
scroll to position [0, 0]
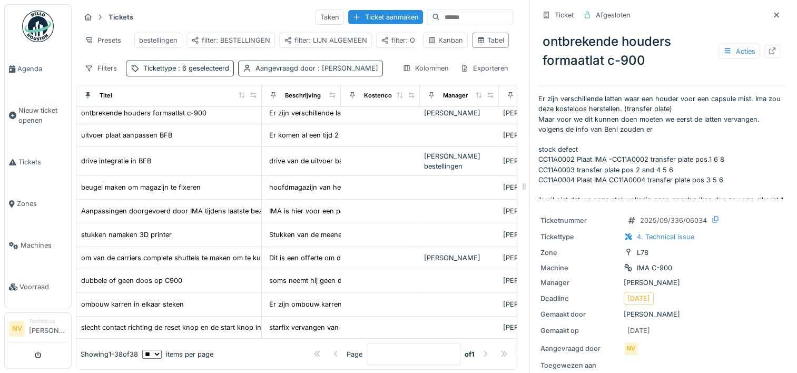
click at [352, 72] on span ": Niko Verbelen" at bounding box center [347, 68] width 63 height 8
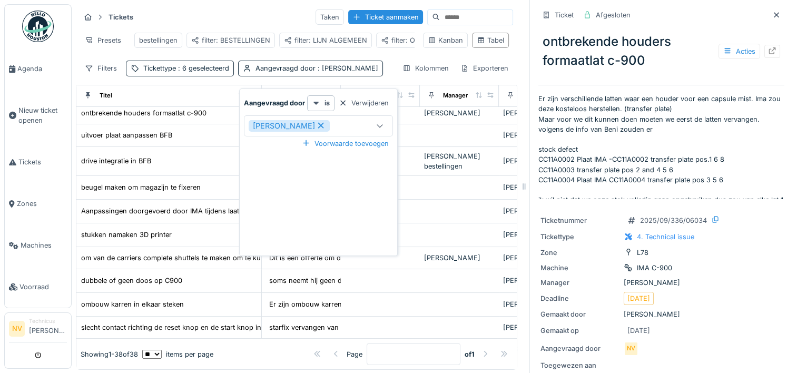
click at [327, 129] on div "[PERSON_NAME]" at bounding box center [307, 126] width 117 height 12
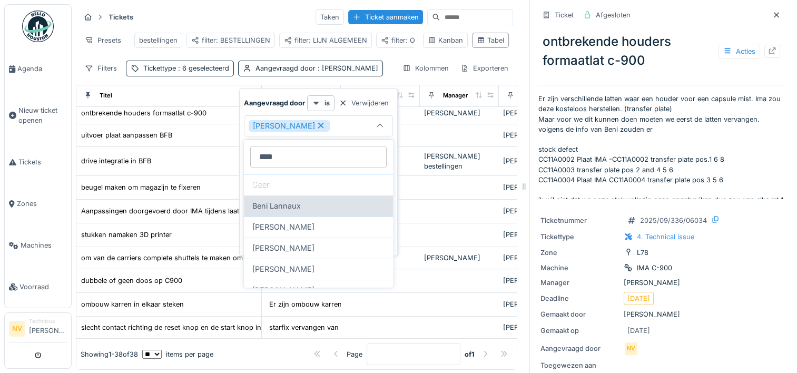
type door_g5Nzc "****"
click at [300, 207] on div "Beni Lannaux" at bounding box center [318, 206] width 132 height 12
type input "**********"
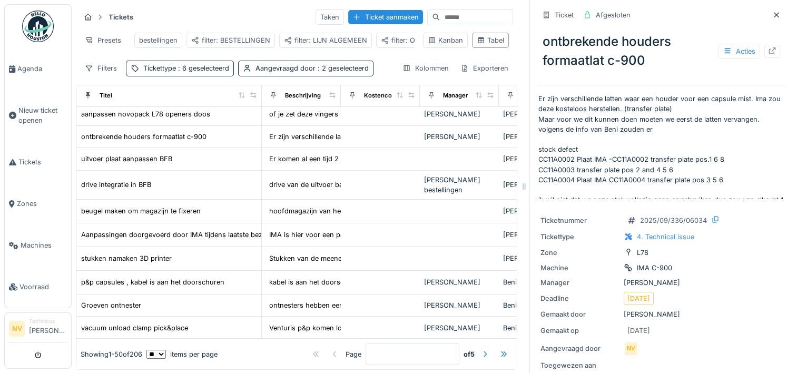
scroll to position [129, 0]
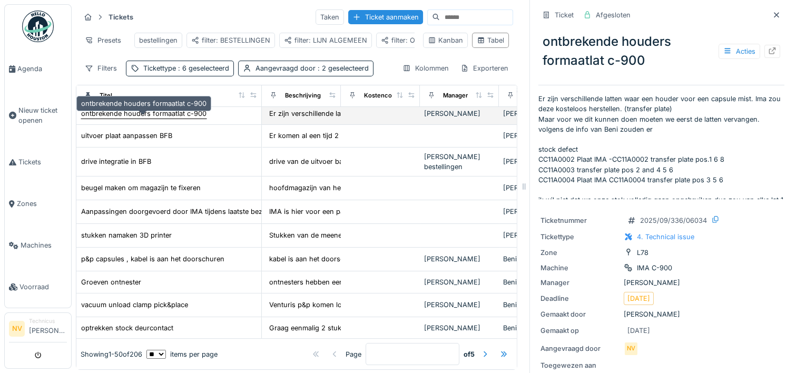
click at [158, 119] on div "ontbrekende houders formaatlat c-900" at bounding box center [143, 114] width 125 height 10
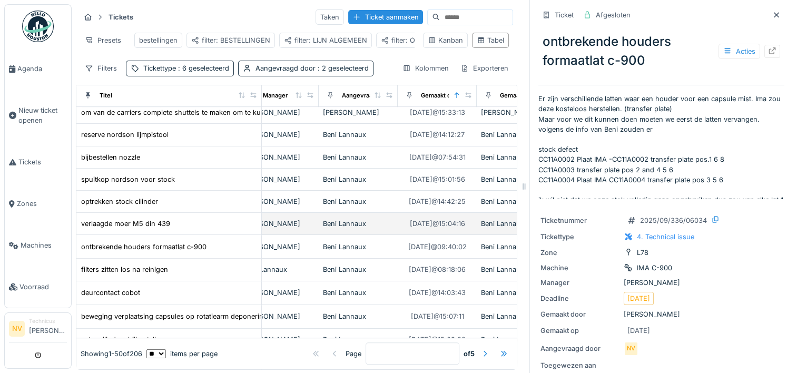
scroll to position [550, 180]
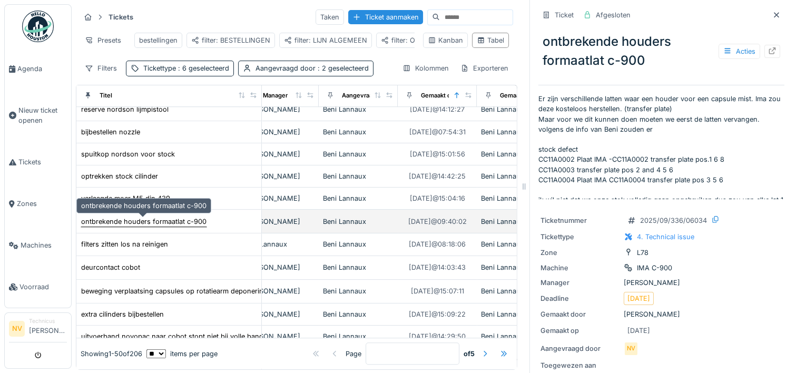
click at [187, 217] on div "ontbrekende houders formaatlat c-900" at bounding box center [143, 222] width 125 height 10
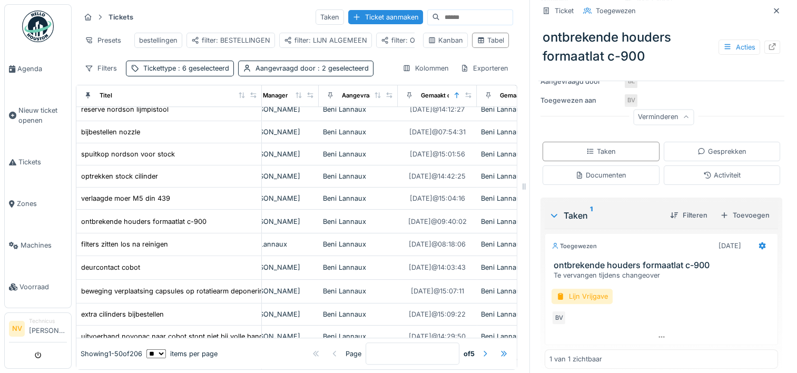
scroll to position [228, 0]
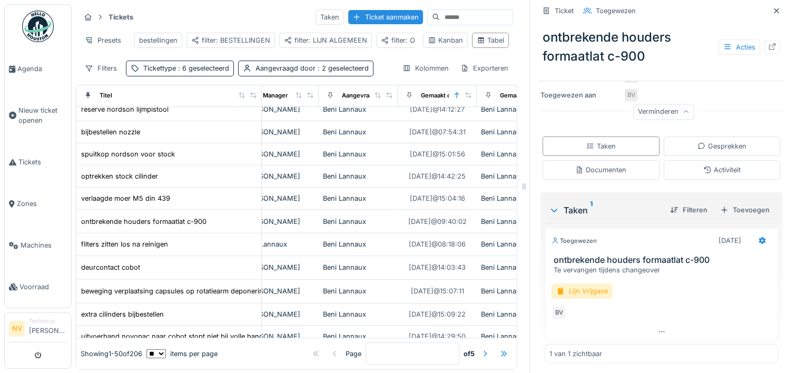
click at [570, 210] on div "Taken 1" at bounding box center [605, 210] width 113 height 13
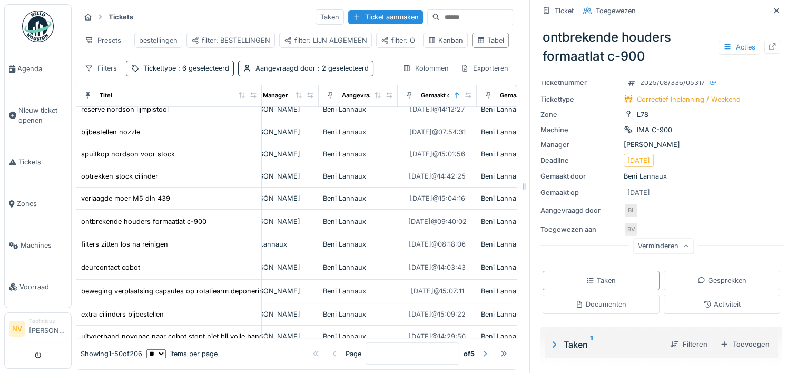
scroll to position [8, 0]
click at [549, 339] on icon at bounding box center [554, 343] width 11 height 8
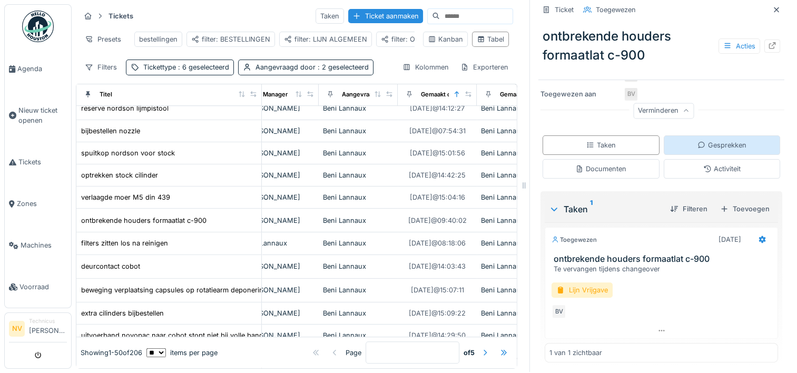
drag, startPoint x: 681, startPoint y: 133, endPoint x: 679, endPoint y: 142, distance: 9.2
click at [679, 143] on div "Gesprekken" at bounding box center [722, 144] width 117 height 19
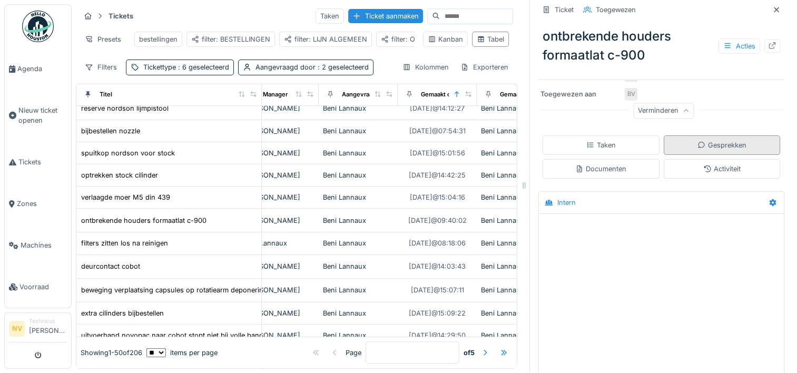
click at [698, 140] on div "Gesprekken" at bounding box center [722, 145] width 49 height 10
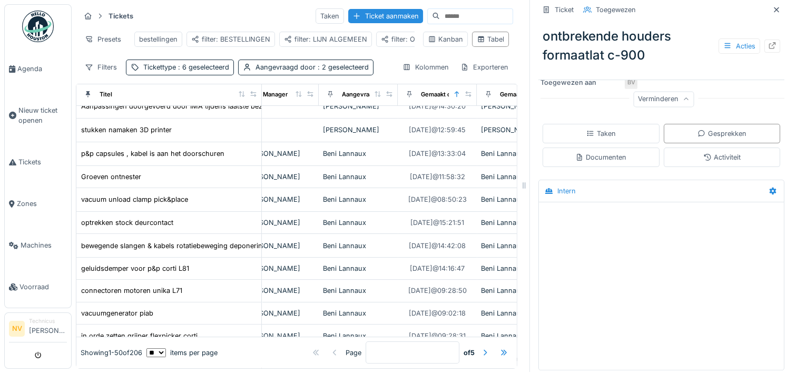
scroll to position [0, 180]
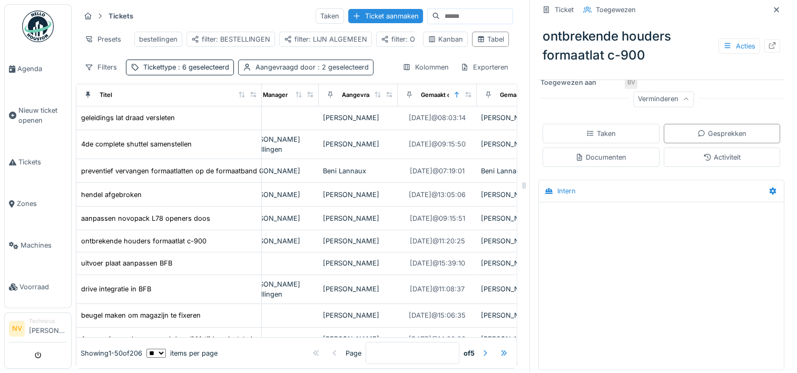
click at [307, 68] on div "Aangevraagd door : 2 geselecteerd" at bounding box center [312, 67] width 113 height 10
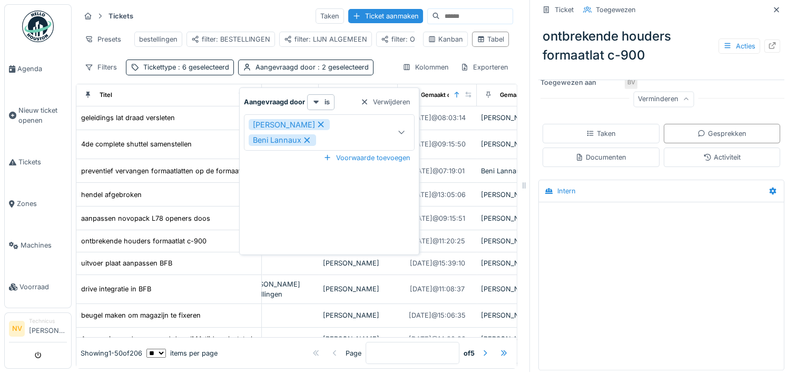
click at [318, 122] on icon at bounding box center [321, 125] width 6 height 6
type input "****"
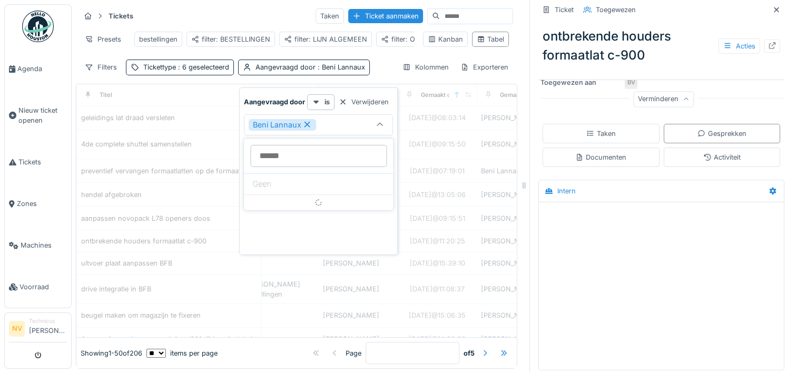
scroll to position [0, 0]
click at [305, 126] on icon at bounding box center [306, 125] width 9 height 7
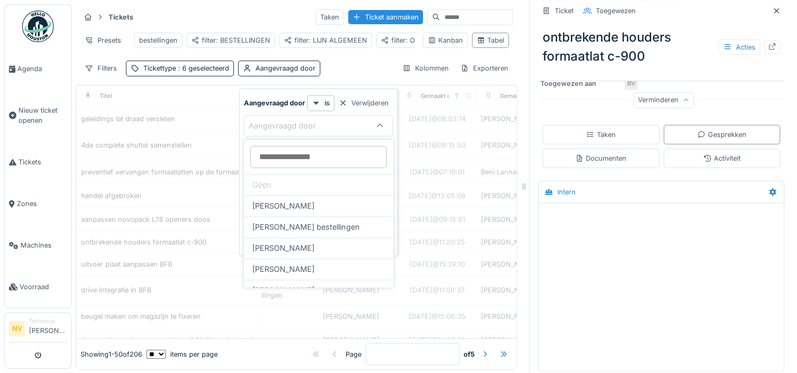
click at [288, 126] on div "Aangevraagd door" at bounding box center [290, 126] width 82 height 12
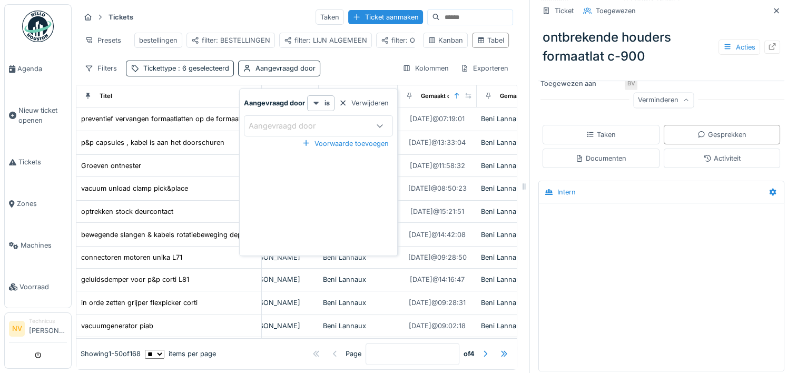
click at [288, 126] on div "Aangevraagd door" at bounding box center [290, 126] width 82 height 12
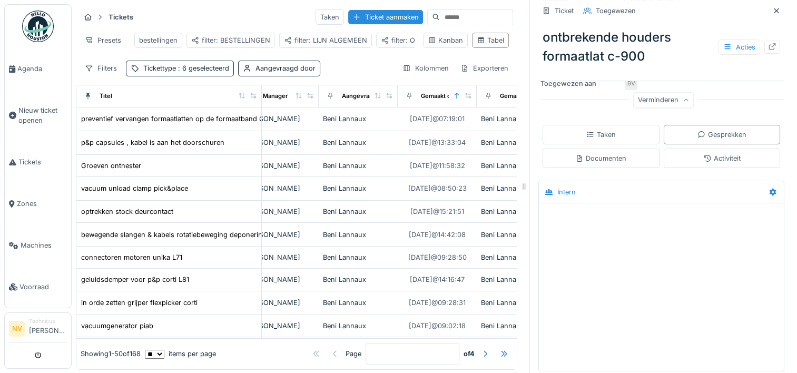
click at [332, 76] on div "Filters Tickettype : 6 geselecteerd Aangevraagd door Kolommen Exporteren" at bounding box center [296, 68] width 433 height 15
click at [36, 162] on span "Tickets" at bounding box center [42, 162] width 48 height 10
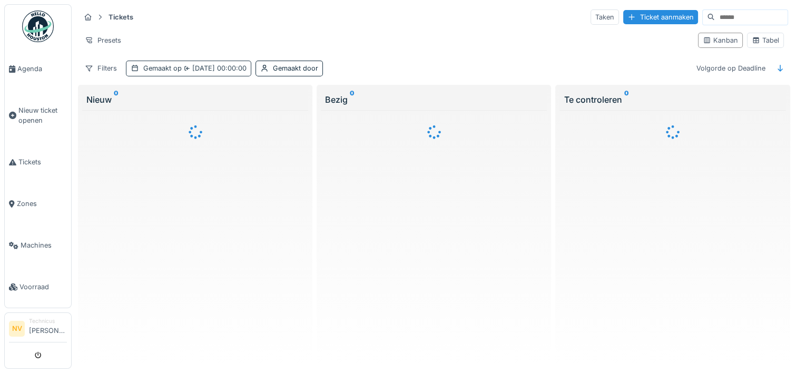
click at [176, 68] on div "Gemaakt op [DATE] 00:00:00" at bounding box center [194, 68] width 103 height 10
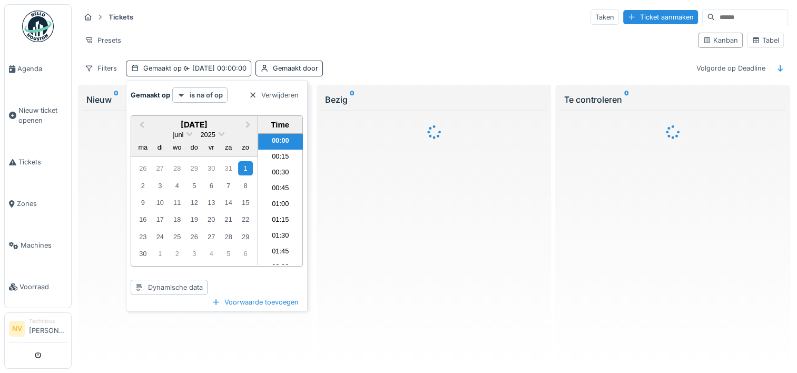
click at [352, 63] on div "Filters Gemaakt op [DATE] 00:00:00 Gemaakt door Volgorde op Deadline" at bounding box center [434, 68] width 708 height 15
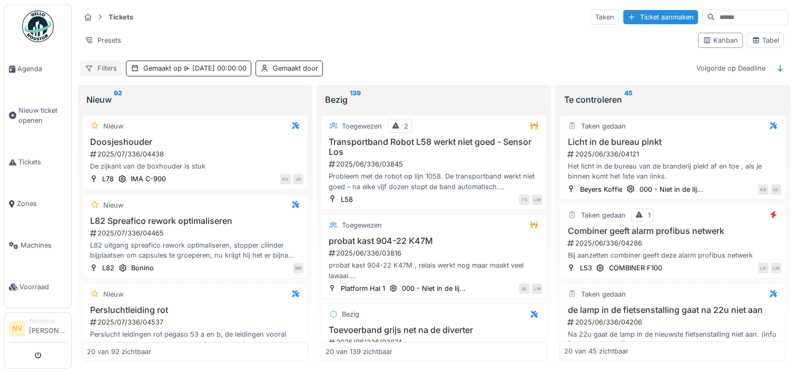
click at [111, 65] on div "Filters" at bounding box center [101, 68] width 42 height 15
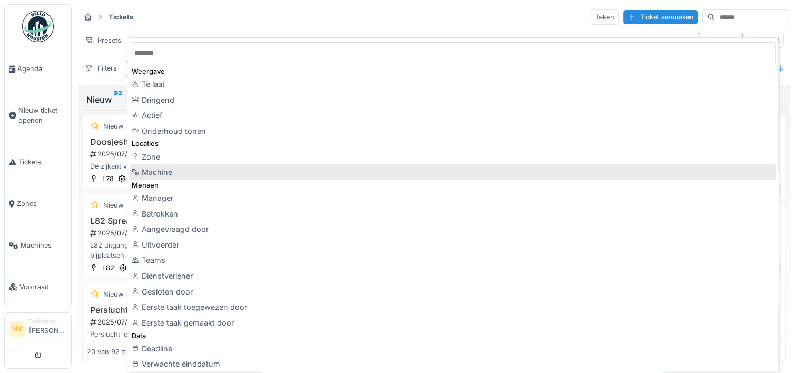
click at [163, 172] on div "Machine" at bounding box center [453, 172] width 646 height 16
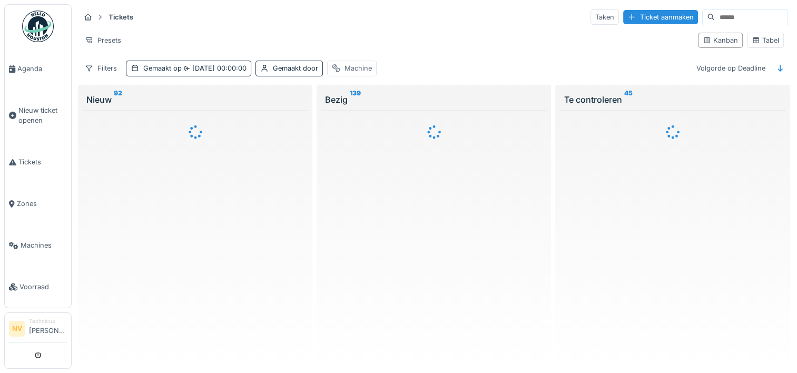
click at [348, 63] on div "Machine" at bounding box center [352, 68] width 50 height 15
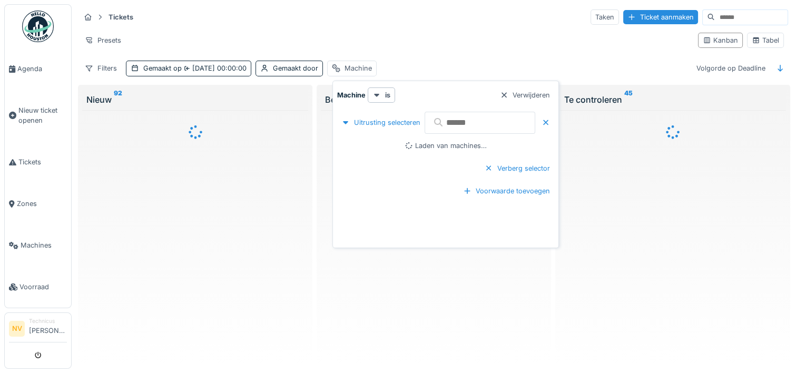
click at [451, 122] on input "text" at bounding box center [480, 123] width 111 height 22
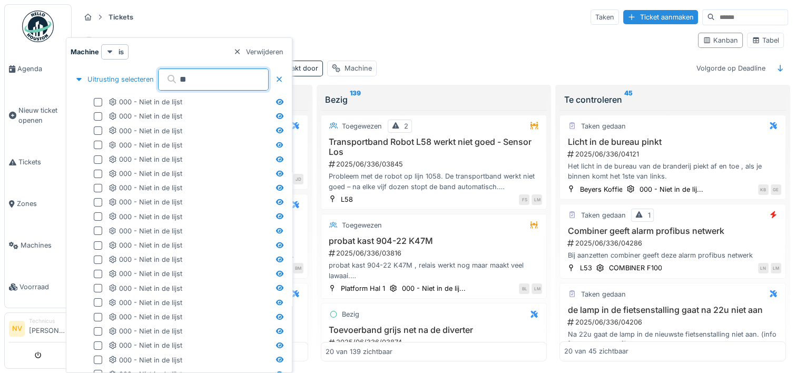
type input "*"
type input "***"
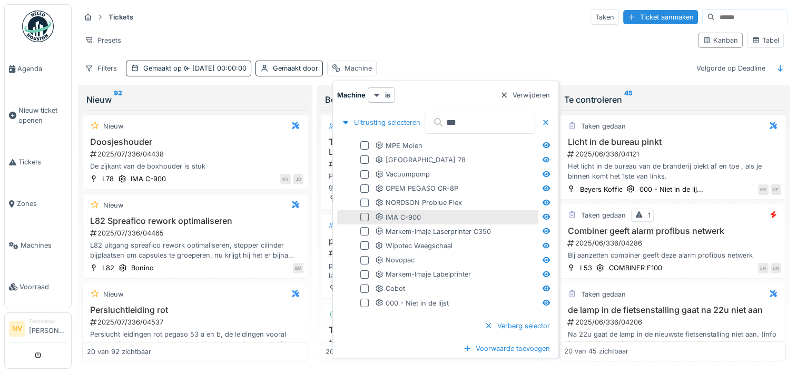
click at [367, 219] on div at bounding box center [364, 217] width 8 height 8
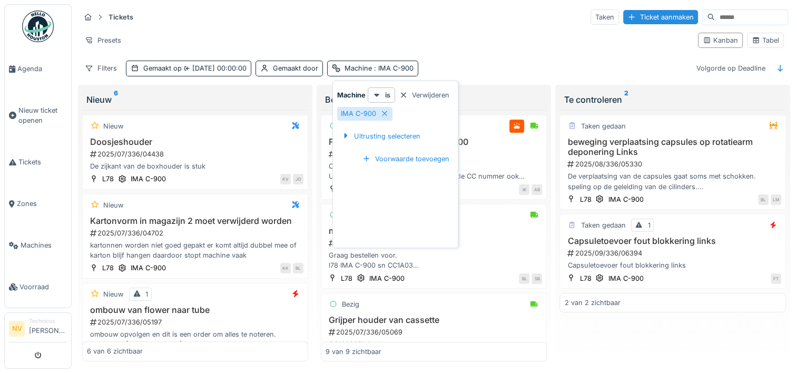
click at [474, 36] on div "Presets" at bounding box center [385, 40] width 610 height 15
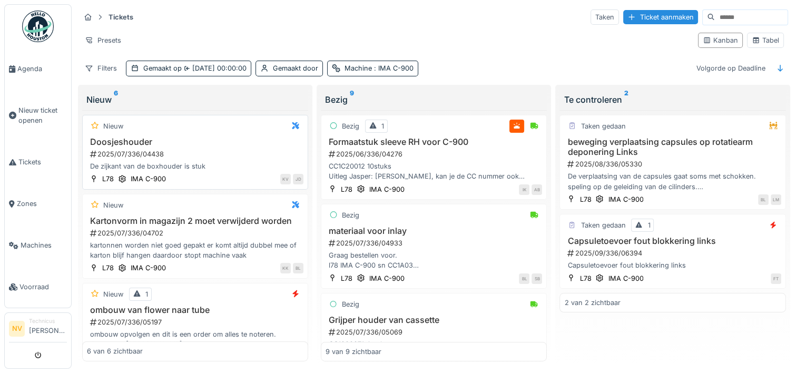
click at [139, 145] on div "Doosjeshouder 2025/07/336/04438 De zijkant van de boxhouder is stuk" at bounding box center [195, 154] width 217 height 35
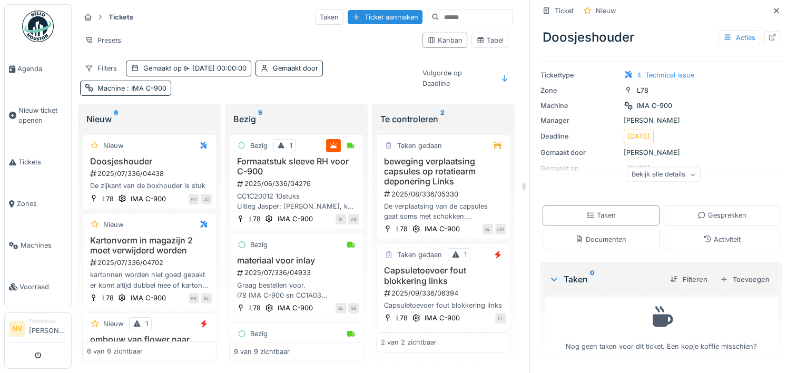
scroll to position [8, 0]
click at [659, 166] on div "Bekijk alle details" at bounding box center [664, 173] width 74 height 15
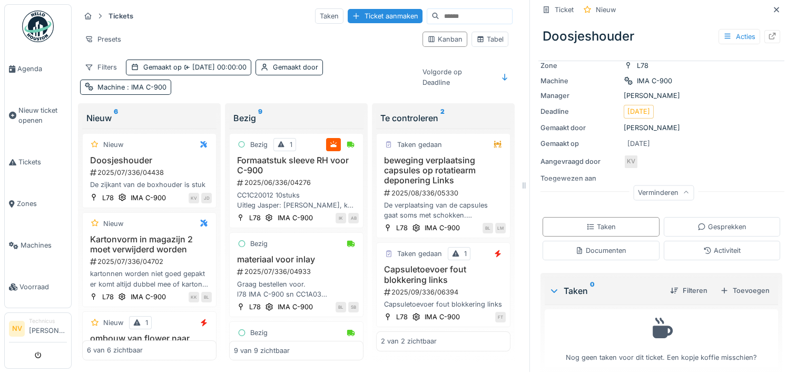
scroll to position [82, 0]
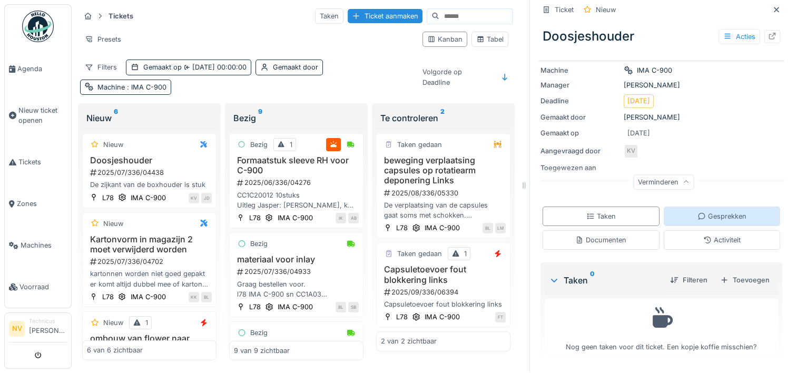
click at [698, 211] on div "Gesprekken" at bounding box center [722, 216] width 49 height 10
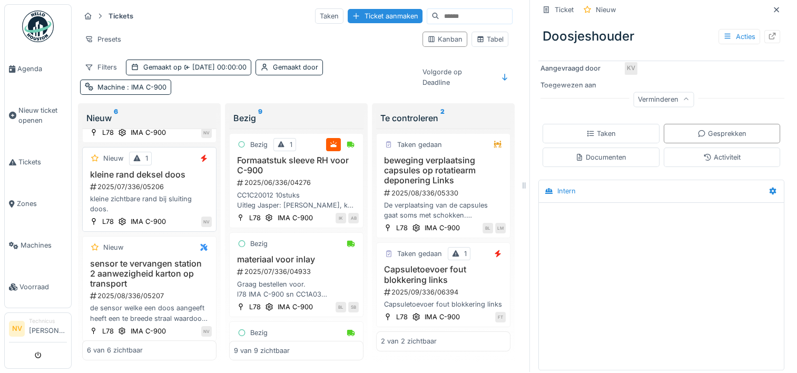
scroll to position [316, 0]
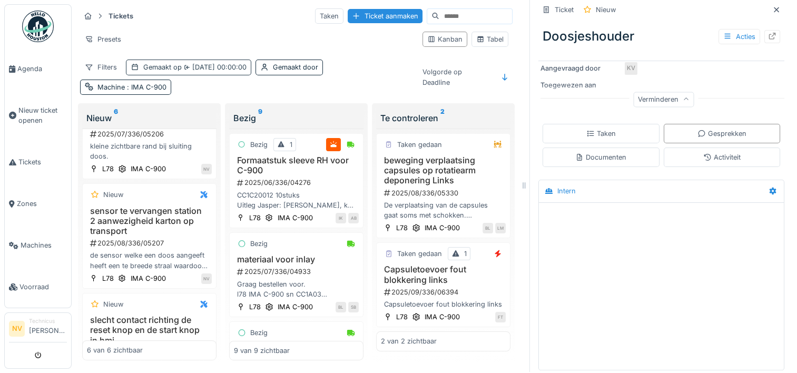
click at [220, 63] on span "[DATE] 00:00:00" at bounding box center [214, 67] width 65 height 8
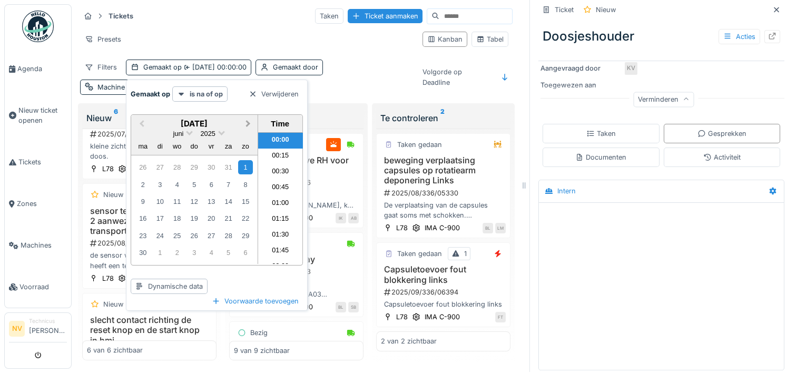
click at [249, 116] on button "Next Month" at bounding box center [249, 124] width 17 height 17
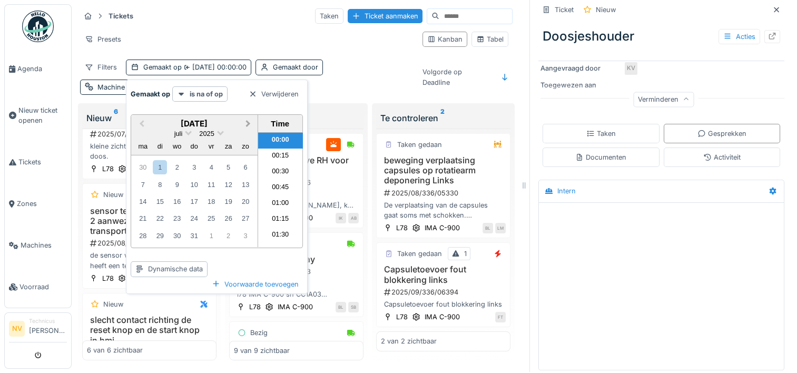
click at [248, 118] on span "Next Month" at bounding box center [248, 124] width 0 height 12
click at [213, 160] on div "1" at bounding box center [211, 167] width 14 height 14
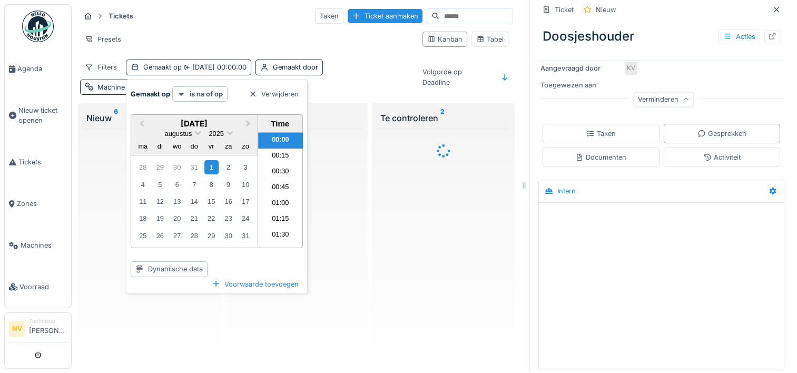
scroll to position [0, 0]
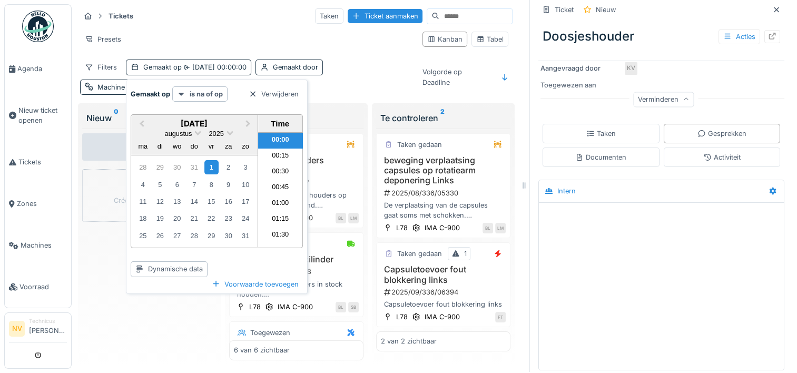
click at [348, 60] on div "Filters Gemaakt op [DATE] 00:00:00 Gemaakt door Machine : IMA C-900" at bounding box center [246, 77] width 333 height 35
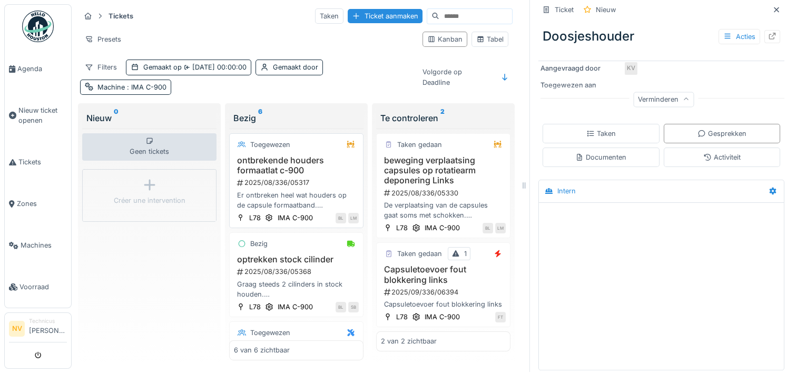
click at [298, 155] on h3 "ontbrekende houders formaatlat c-900" at bounding box center [296, 165] width 125 height 20
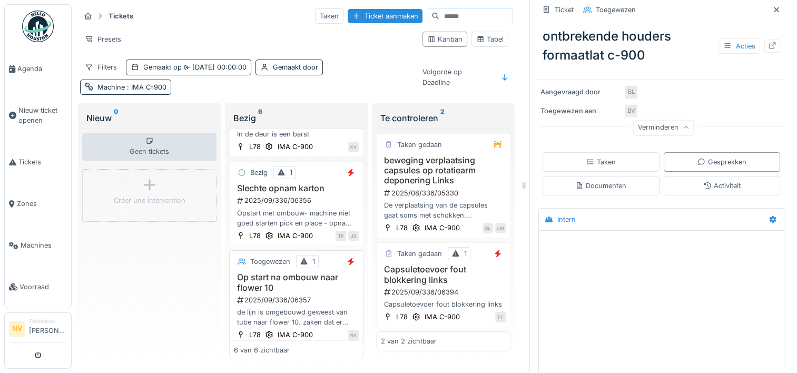
scroll to position [375, 0]
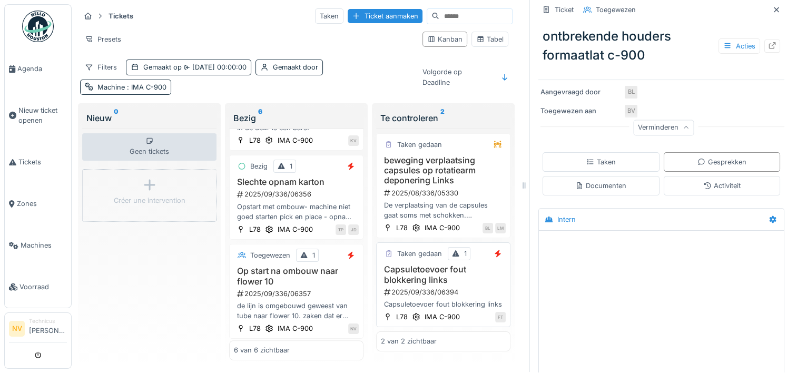
click at [428, 267] on h3 "Capsuletoevoer fout blokkering links" at bounding box center [443, 274] width 125 height 20
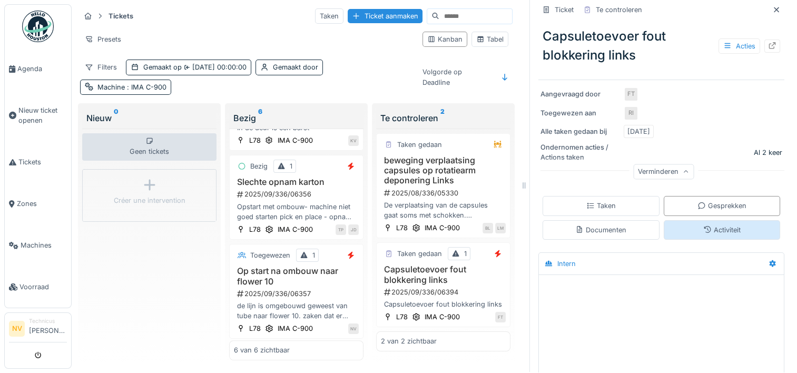
scroll to position [230, 0]
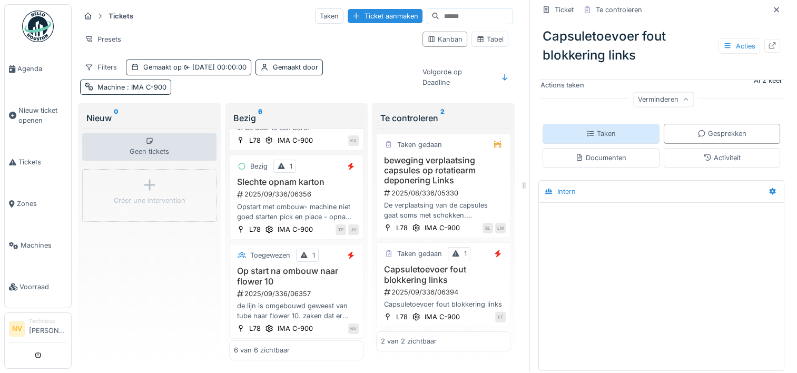
click at [625, 124] on div "Taken" at bounding box center [601, 133] width 117 height 19
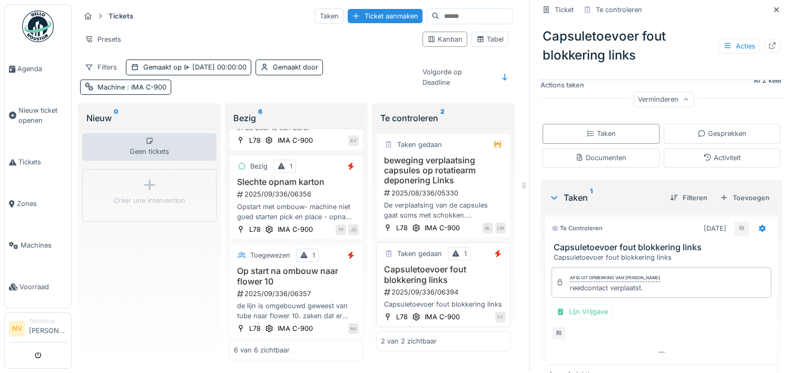
scroll to position [0, 0]
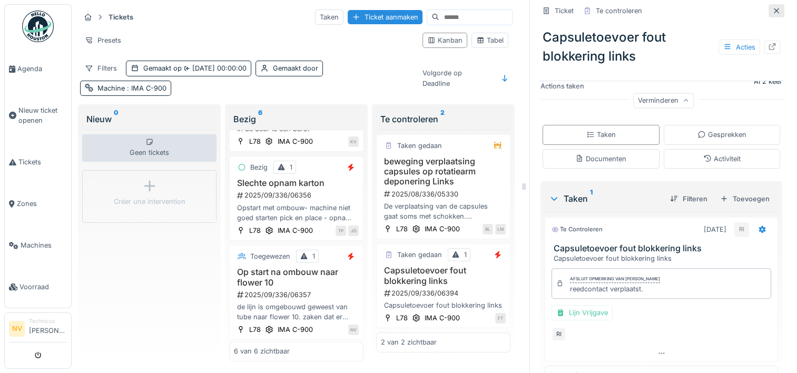
click at [772, 11] on icon at bounding box center [776, 10] width 8 height 7
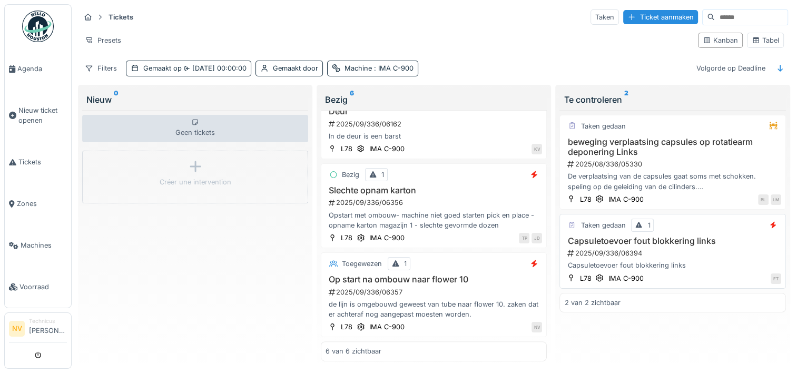
click at [611, 238] on h3 "Capsuletoevoer fout blokkering links" at bounding box center [672, 241] width 217 height 10
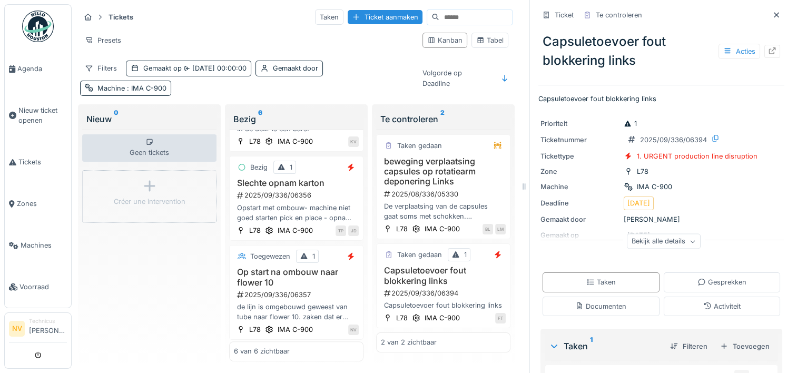
scroll to position [53, 0]
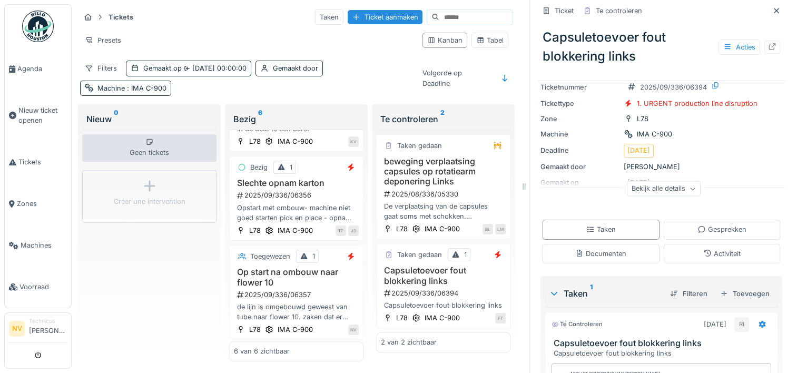
click at [662, 194] on div "Bekijk alle details" at bounding box center [664, 188] width 74 height 15
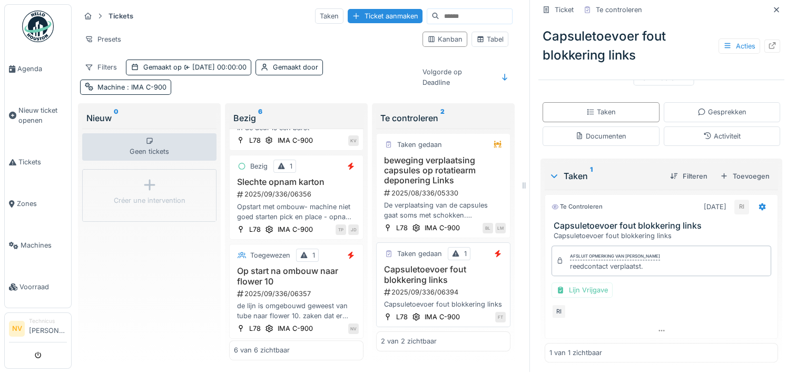
scroll to position [0, 0]
click at [103, 38] on div "Presets" at bounding box center [103, 40] width 46 height 15
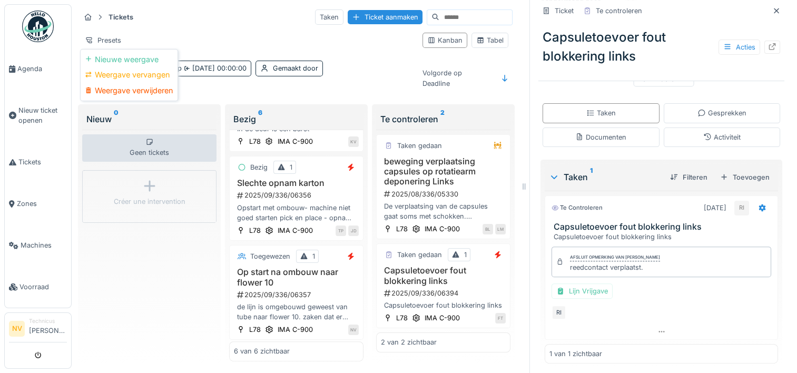
click at [217, 36] on div "Presets" at bounding box center [247, 40] width 334 height 15
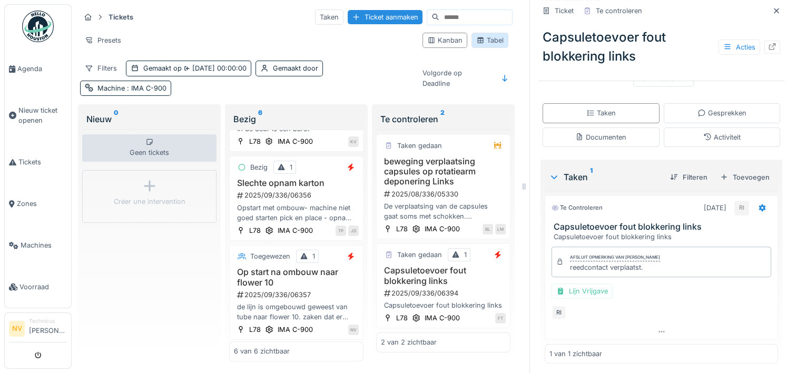
click at [478, 40] on div "Tabel" at bounding box center [489, 40] width 27 height 10
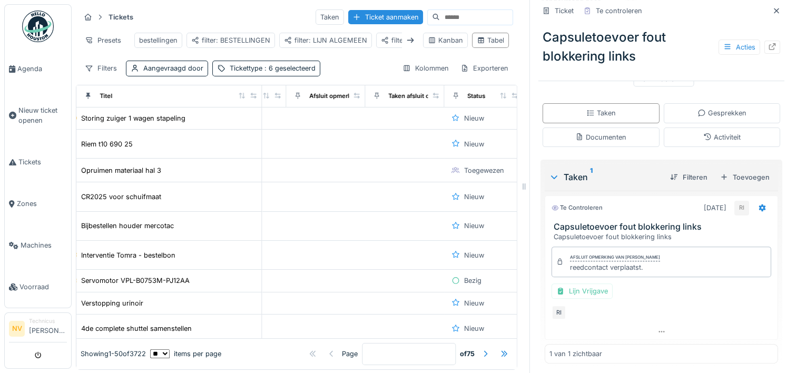
scroll to position [0, 1349]
click at [461, 101] on div "Status" at bounding box center [470, 96] width 18 height 9
click at [505, 99] on icon at bounding box center [508, 96] width 6 height 6
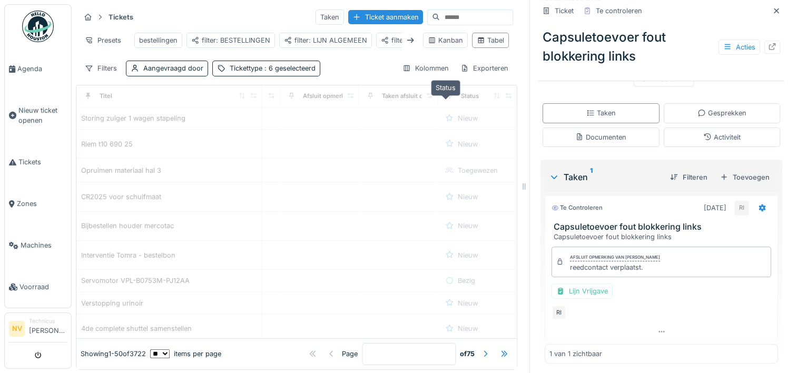
click at [461, 101] on div "Status" at bounding box center [470, 96] width 18 height 9
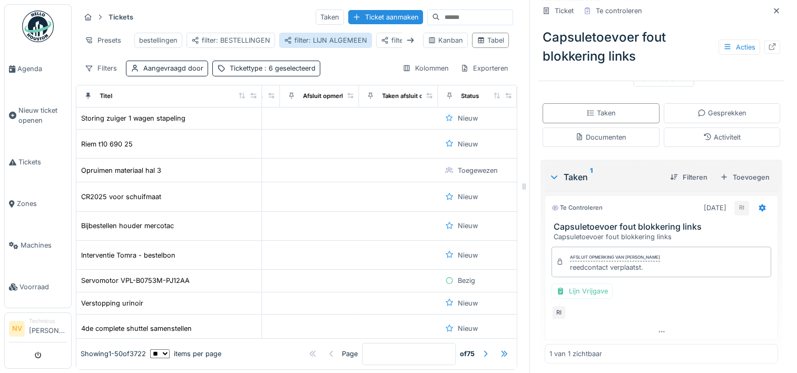
click at [316, 41] on div "filter: LIJN ALGEMEEN" at bounding box center [325, 40] width 83 height 10
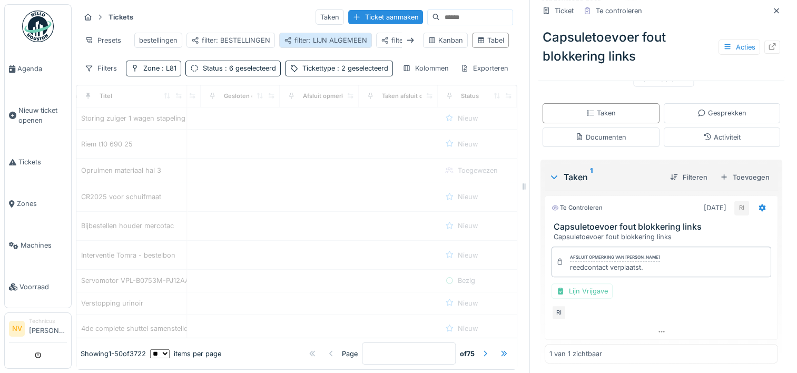
scroll to position [0, 1134]
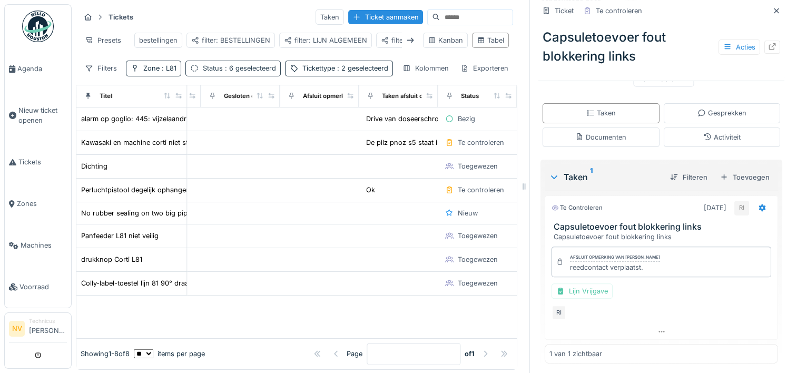
click at [234, 72] on span ": 6 geselecteerd" at bounding box center [249, 68] width 53 height 8
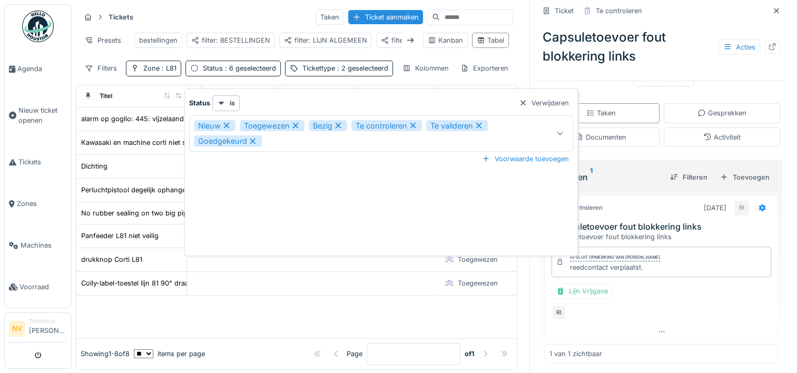
click at [296, 135] on div "Nieuw Toegewezen Bezig Te controleren Te valideren Goedgekeurd" at bounding box center [358, 133] width 329 height 27
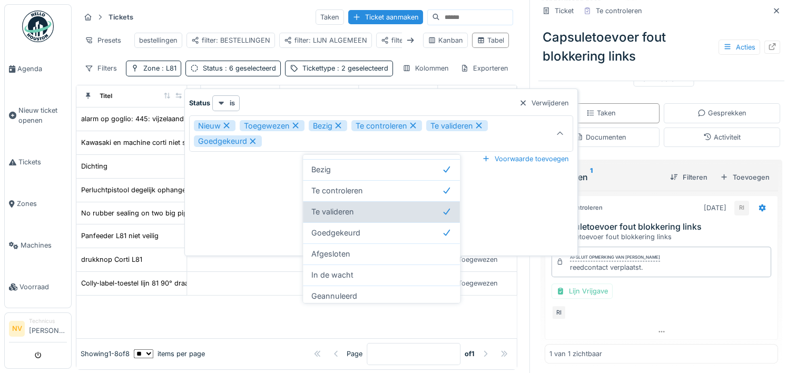
scroll to position [62, 0]
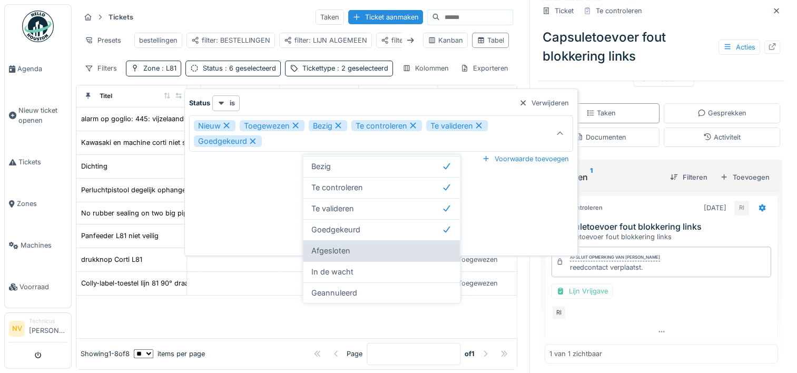
click at [373, 249] on div "Afgesloten" at bounding box center [381, 251] width 140 height 12
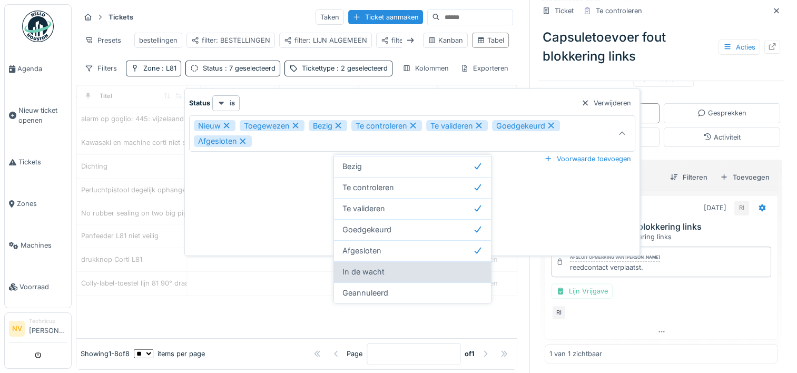
click at [397, 270] on div "In de wacht" at bounding box center [412, 272] width 140 height 12
type input "**********"
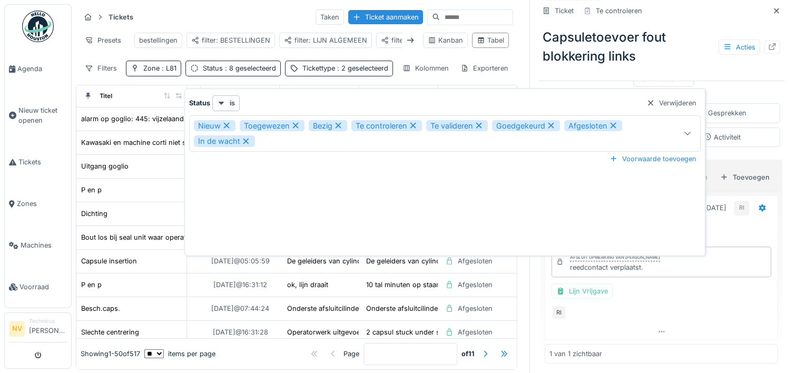
click at [271, 197] on div "**********" at bounding box center [445, 174] width 516 height 158
click at [310, 70] on div "Filters Zone : L81 Status : 8 geselecteerd Tickettype : 2 geselecteerd" at bounding box center [236, 68] width 313 height 15
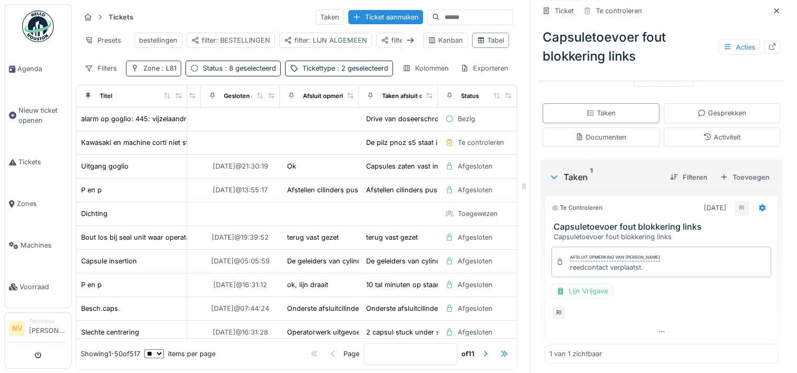
click at [158, 73] on div "Zone : L81" at bounding box center [159, 68] width 33 height 10
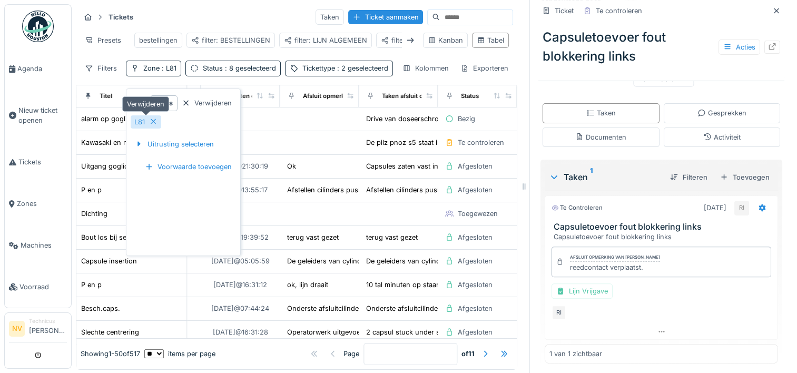
click at [156, 122] on icon at bounding box center [153, 121] width 8 height 7
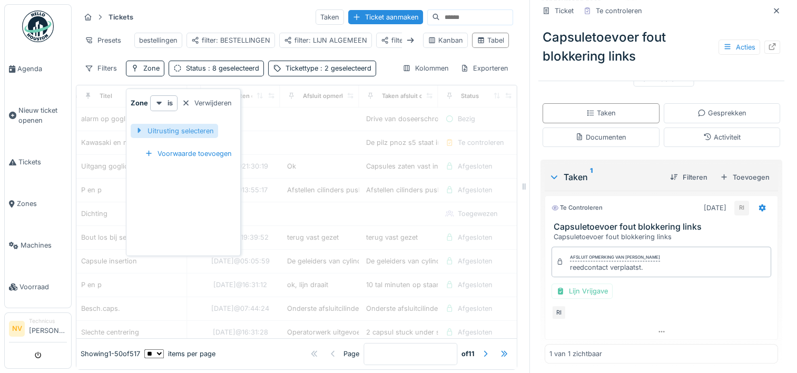
click at [169, 128] on div "Uitrusting selecteren" at bounding box center [174, 131] width 87 height 14
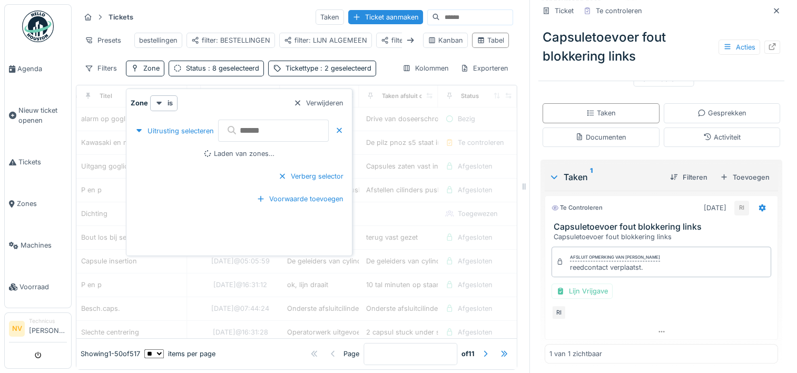
click at [241, 135] on input "text" at bounding box center [273, 131] width 111 height 22
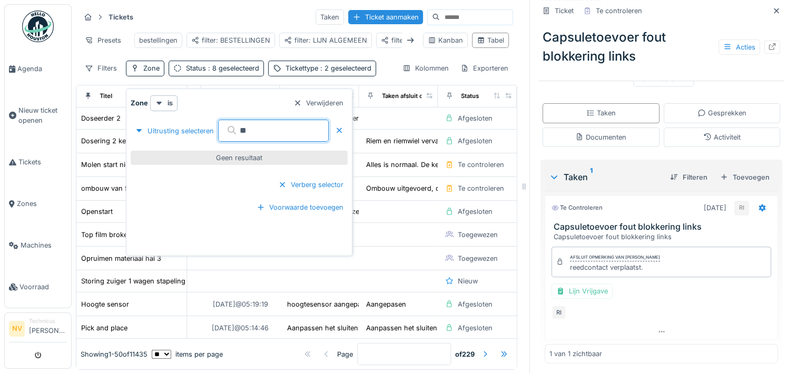
type input "*"
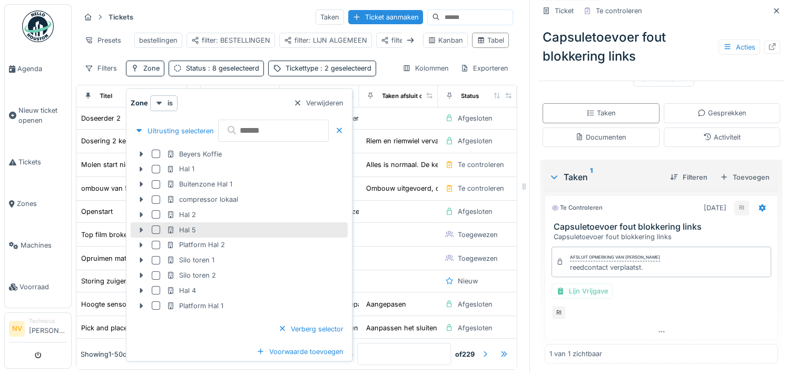
click at [139, 230] on icon at bounding box center [141, 230] width 8 height 7
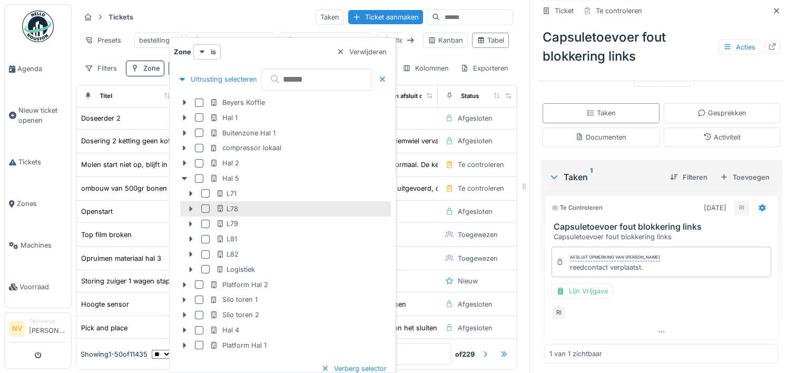
click at [188, 210] on icon at bounding box center [190, 208] width 8 height 7
click at [204, 208] on div at bounding box center [205, 208] width 8 height 8
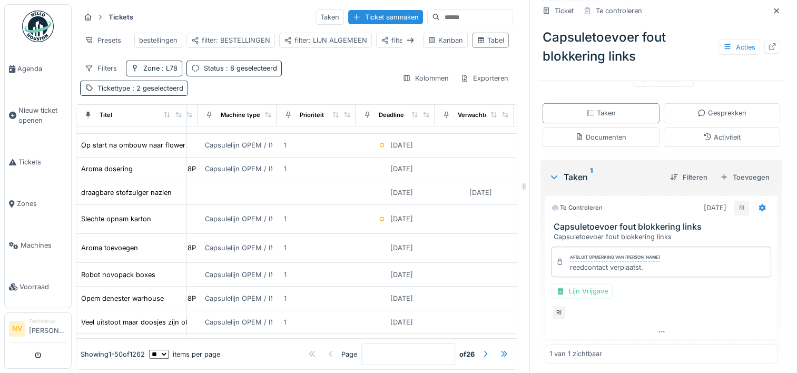
scroll to position [211, 0]
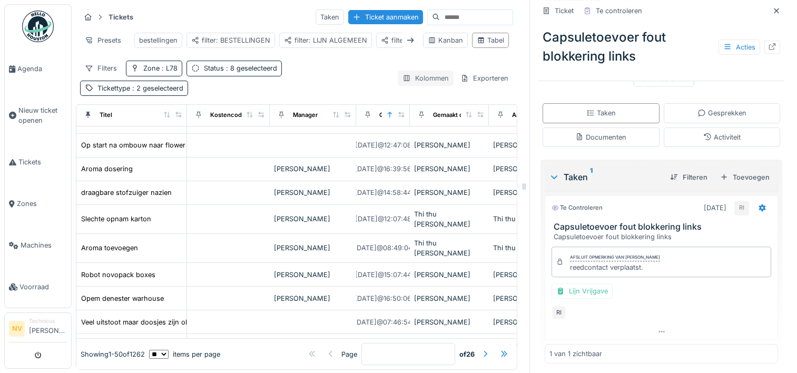
click at [402, 85] on div "Kolommen" at bounding box center [426, 78] width 56 height 15
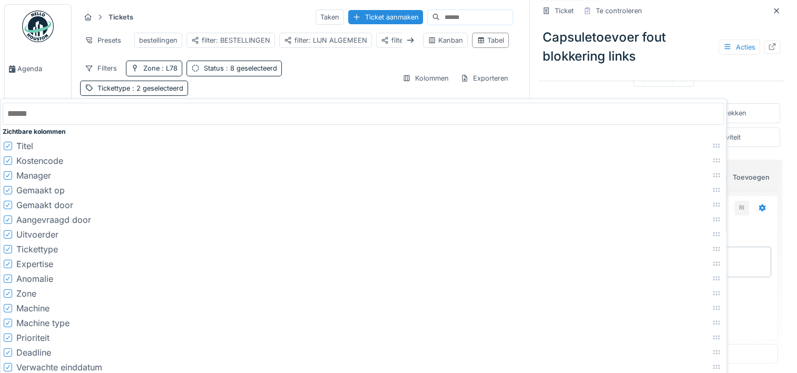
scroll to position [0, 0]
click at [730, 77] on div "Capsuletoevoer fout blokkering links Acties" at bounding box center [661, 48] width 246 height 59
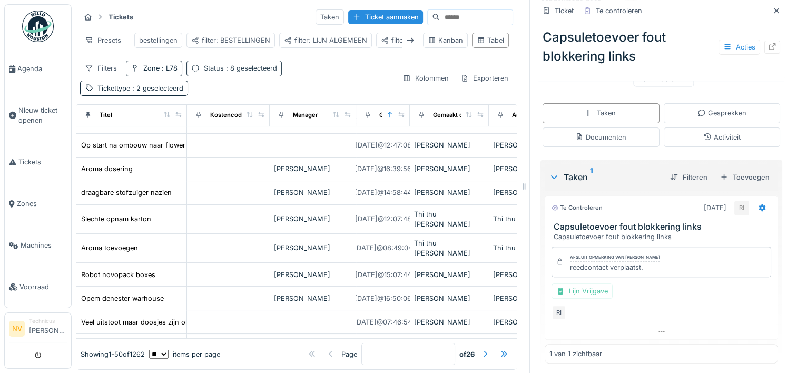
click at [235, 72] on span ": 8 geselecteerd" at bounding box center [250, 68] width 53 height 8
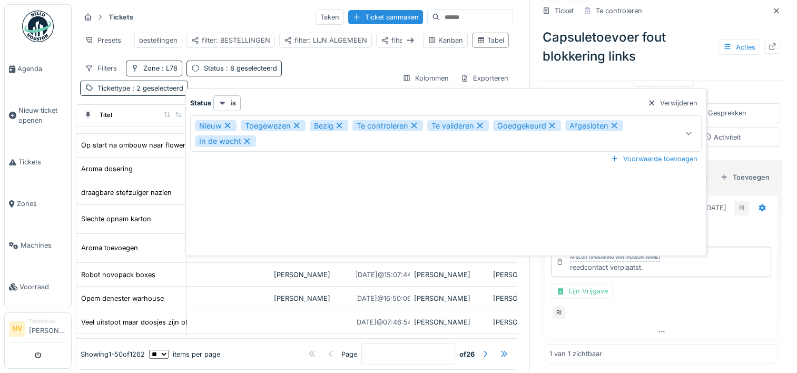
click at [224, 123] on icon at bounding box center [227, 125] width 9 height 7
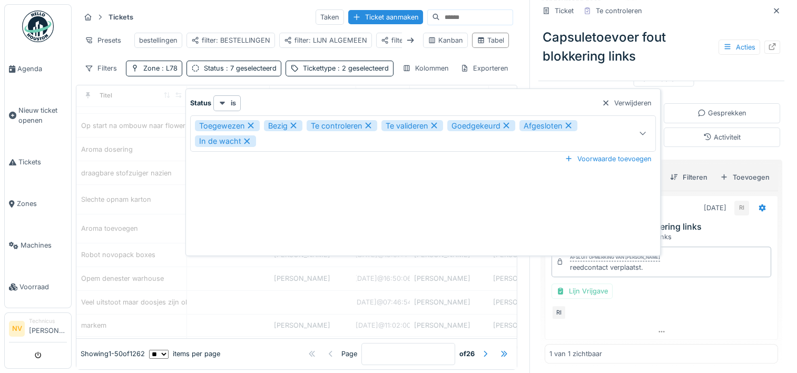
click at [246, 124] on icon at bounding box center [250, 125] width 9 height 7
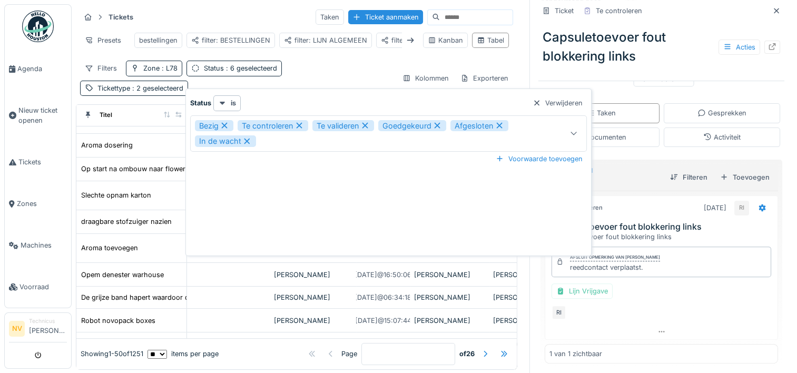
scroll to position [187, 0]
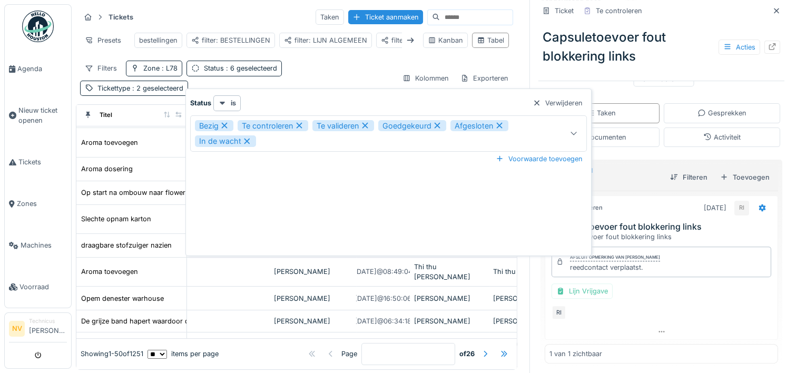
click at [225, 124] on icon at bounding box center [225, 126] width 6 height 6
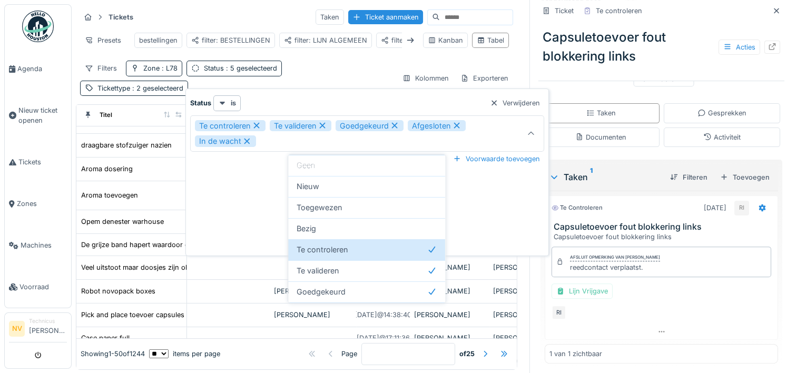
scroll to position [163, 0]
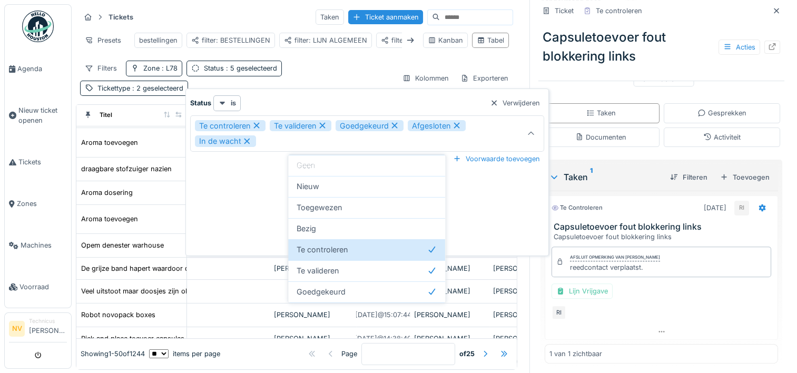
click at [395, 125] on icon at bounding box center [395, 126] width 6 height 6
type input "**********"
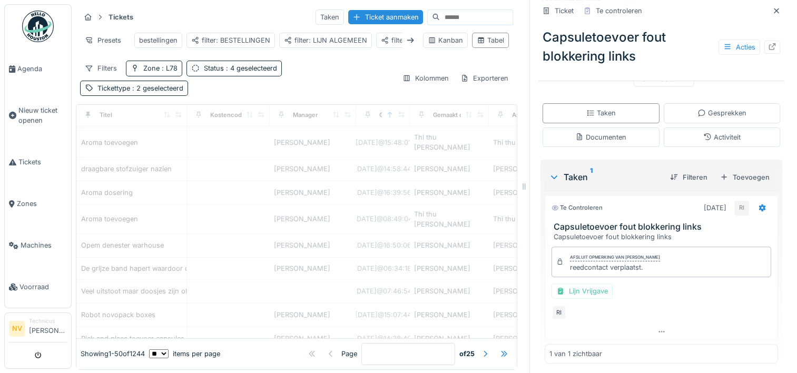
click at [326, 77] on div "Filters Zone : L78 Status : 4 geselecteerd Tickettype : 2 geselecteerd" at bounding box center [236, 78] width 313 height 35
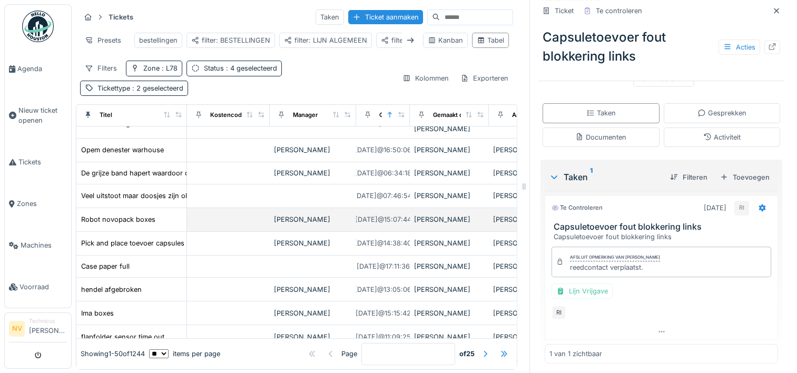
scroll to position [263, 0]
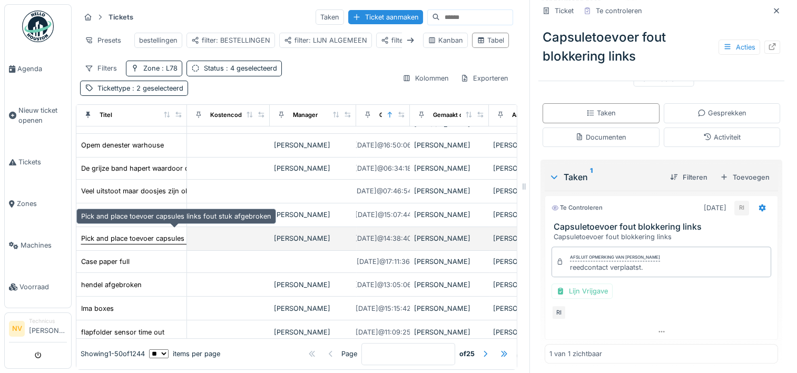
click at [143, 233] on div "Pick and place toevoer capsules links fout stuk afgebroken" at bounding box center [176, 238] width 190 height 10
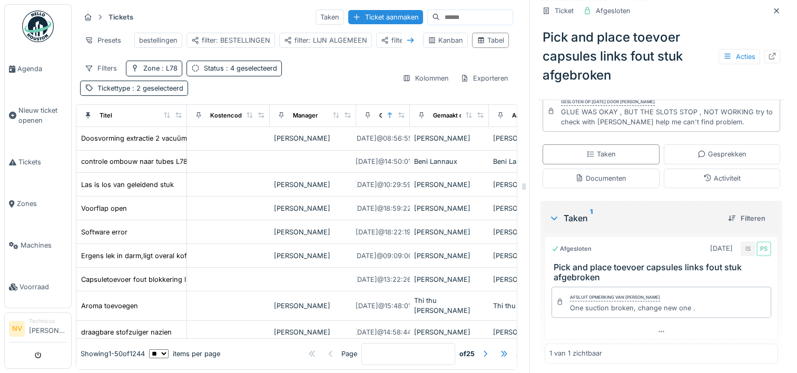
click at [406, 38] on icon at bounding box center [410, 40] width 8 height 7
click at [225, 41] on div "filter: LIJN ALGEMEEN" at bounding box center [232, 40] width 83 height 10
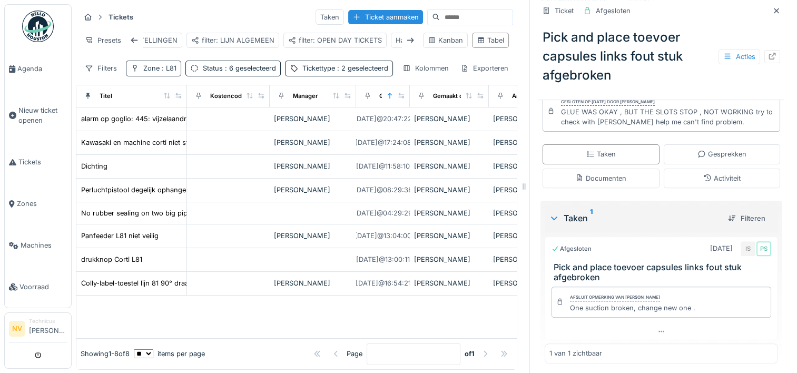
click at [148, 73] on div "Zone : L81" at bounding box center [159, 68] width 33 height 10
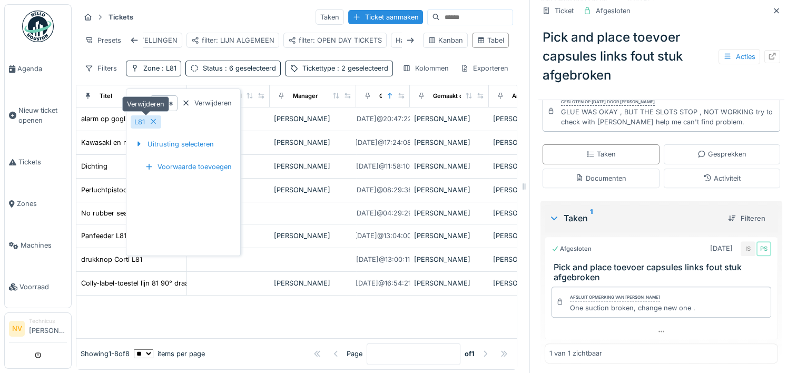
click at [154, 120] on icon at bounding box center [153, 121] width 5 height 5
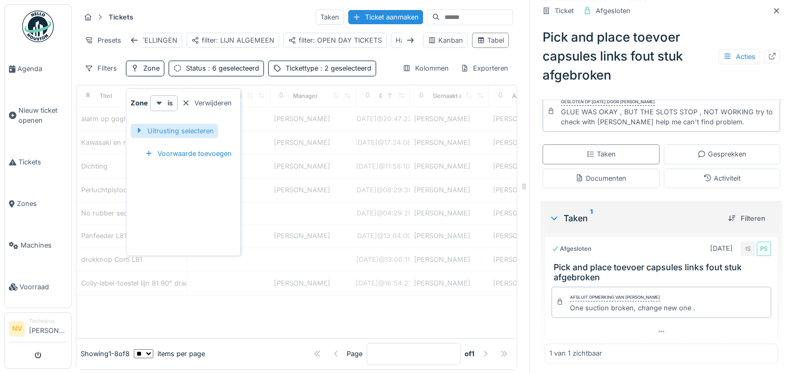
click at [160, 132] on div "Uitrusting selecteren" at bounding box center [174, 131] width 87 height 14
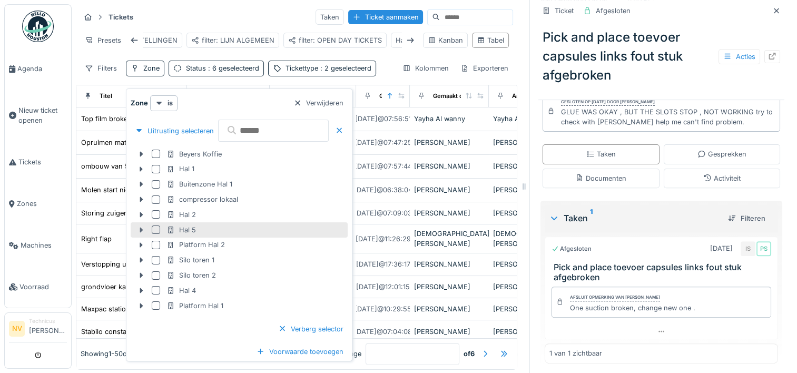
click at [142, 229] on icon at bounding box center [141, 230] width 8 height 7
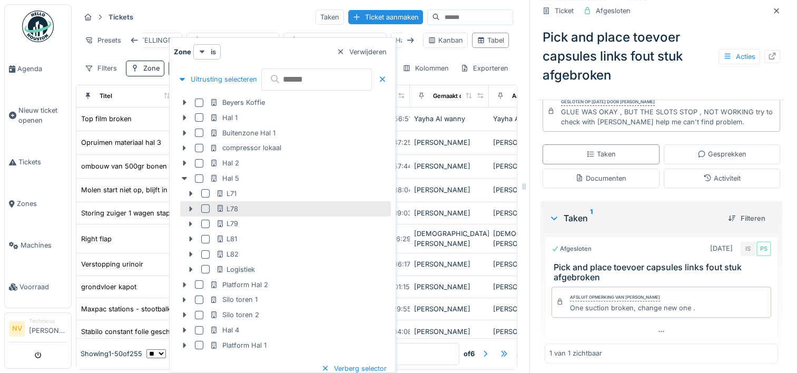
click at [190, 208] on icon at bounding box center [191, 208] width 3 height 5
click at [207, 208] on div at bounding box center [205, 208] width 8 height 8
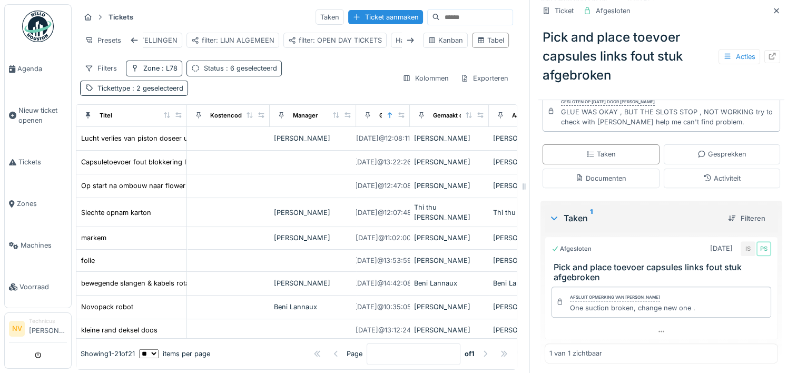
click at [228, 72] on span ": 6 geselecteerd" at bounding box center [250, 68] width 53 height 8
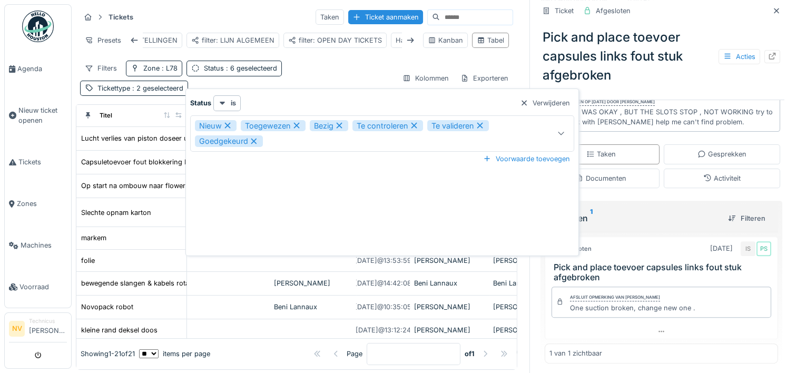
click at [556, 138] on div at bounding box center [560, 133] width 25 height 35
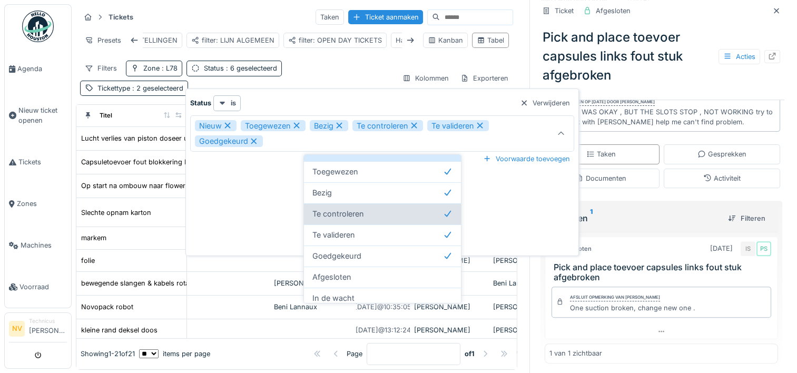
scroll to position [53, 0]
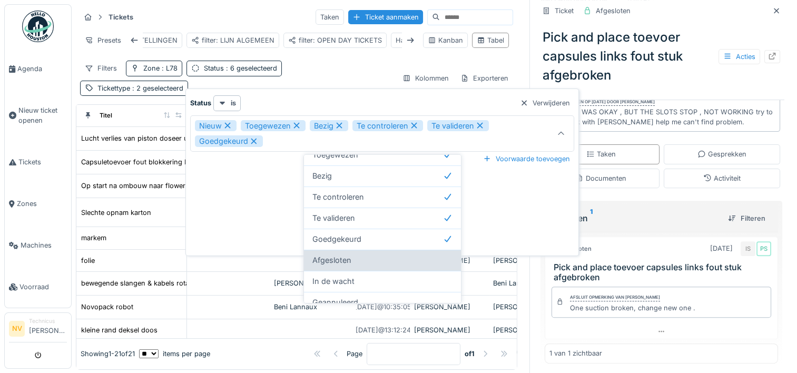
click at [356, 254] on div "Afgesloten" at bounding box center [382, 260] width 140 height 12
type input "**********"
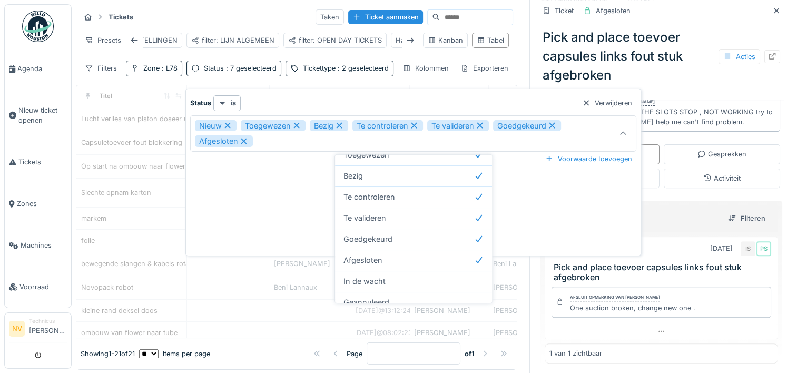
click at [316, 97] on div "Status is Verwijderen" at bounding box center [413, 102] width 446 height 15
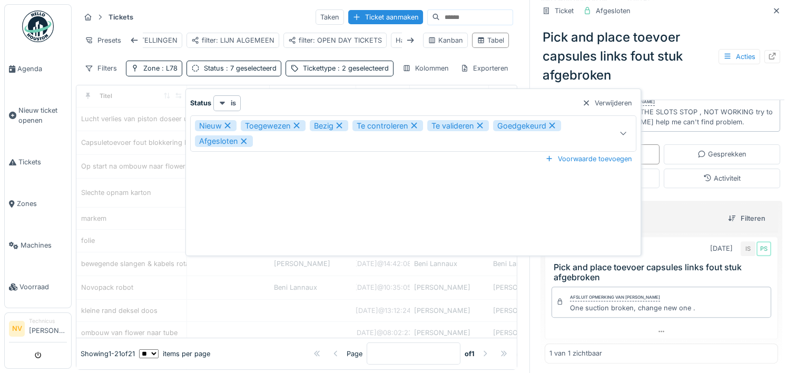
click at [343, 76] on div "Filters Zone : L78 Status : 7 geselecteerd Tickettype : 2 geselecteerd" at bounding box center [236, 68] width 313 height 15
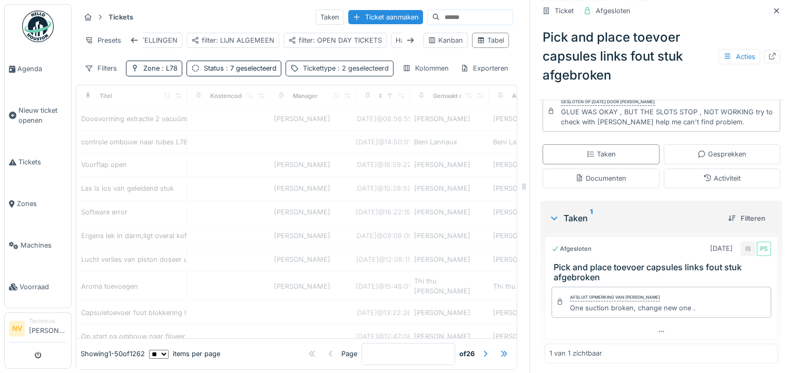
click at [336, 72] on span ": 2 geselecteerd" at bounding box center [362, 68] width 53 height 8
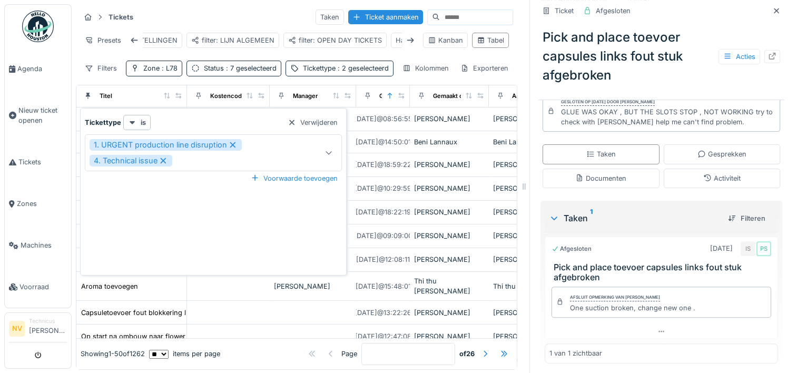
click at [326, 151] on icon at bounding box center [329, 152] width 8 height 7
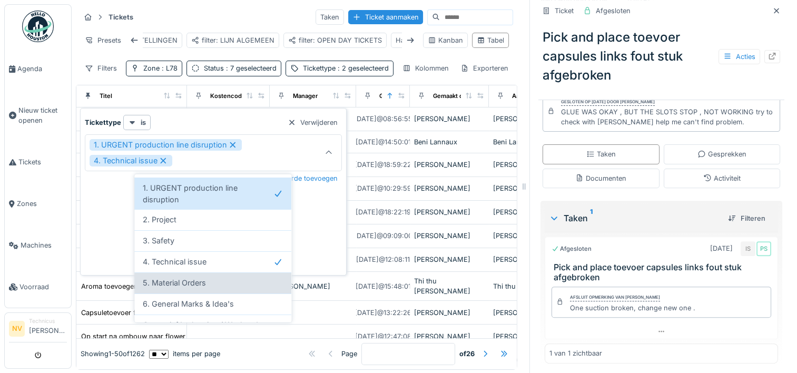
scroll to position [105, 0]
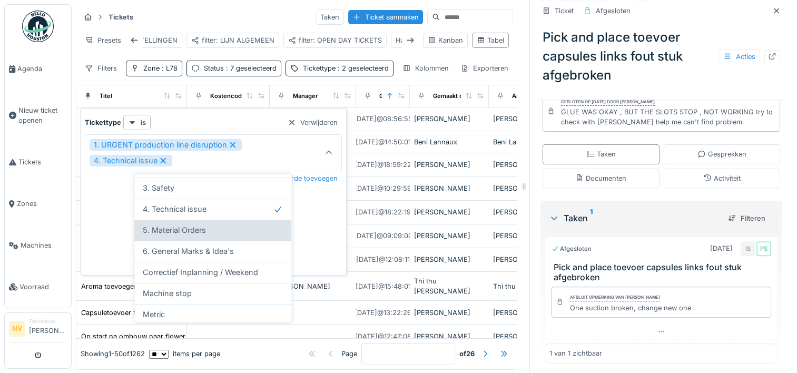
click at [240, 229] on div "5. Material Orders" at bounding box center [213, 230] width 140 height 12
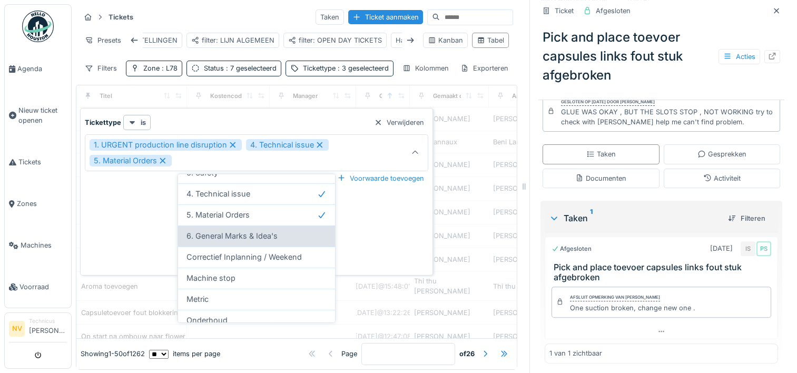
scroll to position [148, 0]
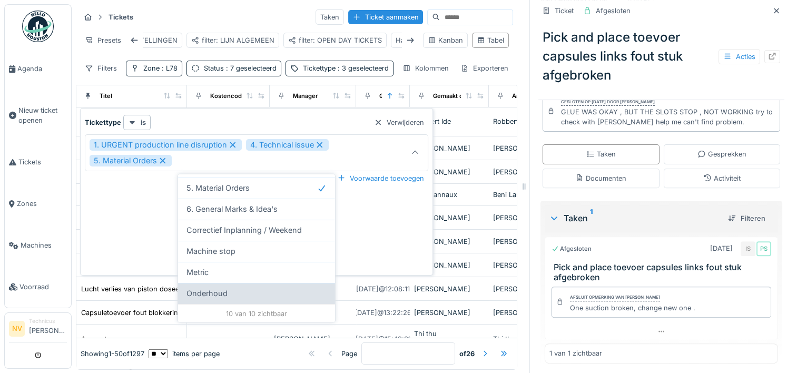
click at [277, 289] on div "Onderhoud" at bounding box center [256, 294] width 140 height 12
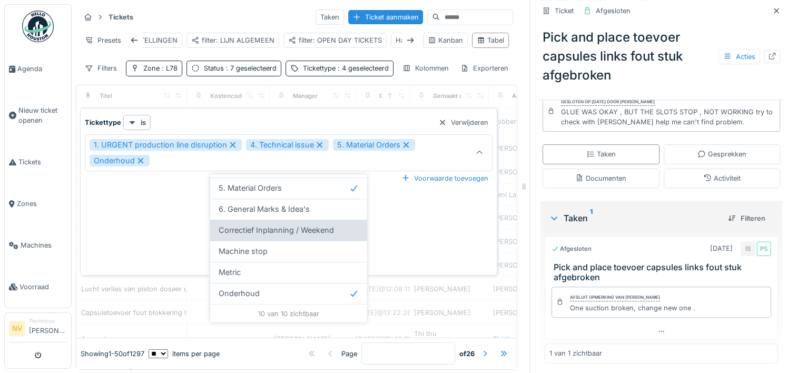
click at [291, 228] on span "Correctief Inplanning / Weekend" at bounding box center [276, 230] width 115 height 12
type input "**********"
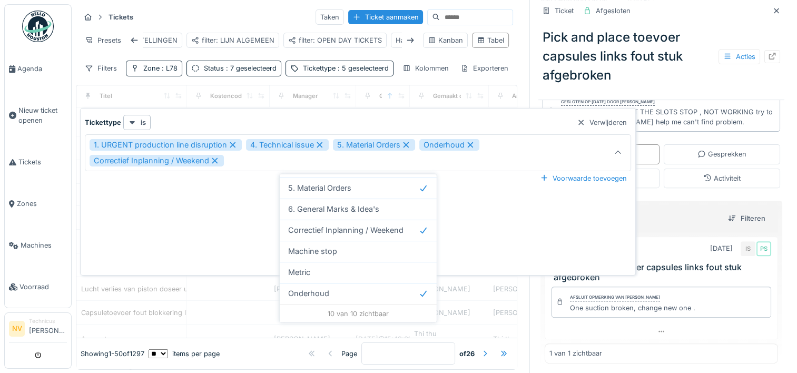
click at [308, 76] on div "Filters Zone : L78 Status : 7 geselecteerd Tickettype : 5 geselecteerd" at bounding box center [236, 68] width 313 height 15
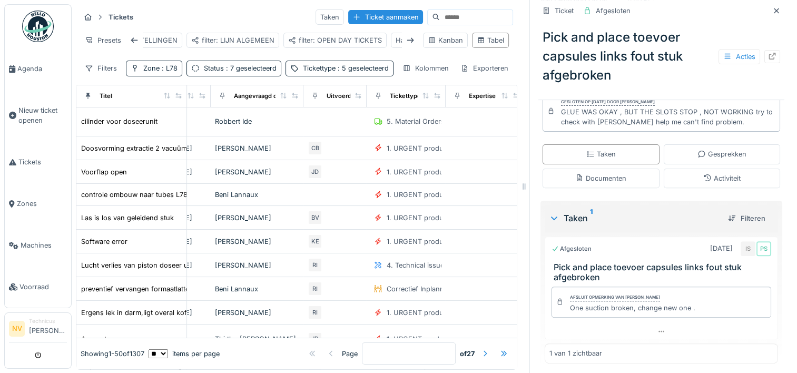
scroll to position [0, 292]
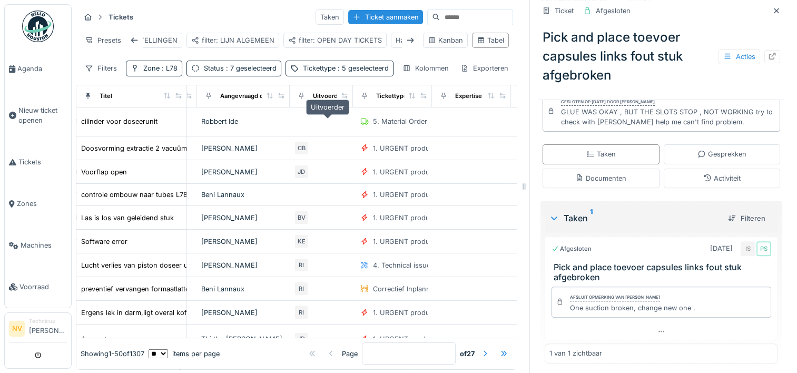
click at [331, 101] on div "Uitvoerder" at bounding box center [328, 96] width 31 height 9
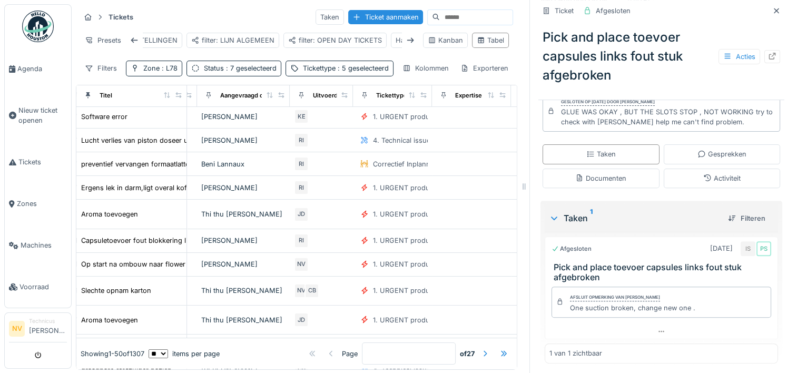
scroll to position [158, 292]
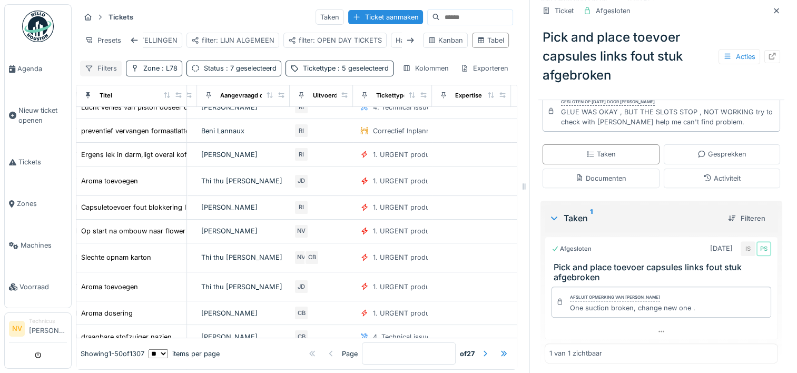
click at [105, 75] on div "Filters" at bounding box center [101, 68] width 42 height 15
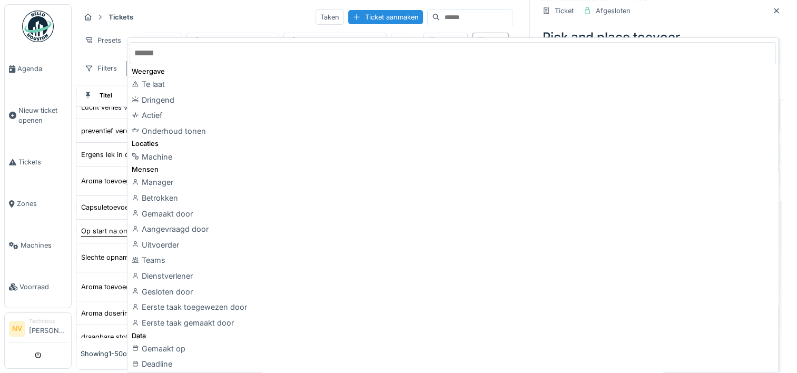
click at [155, 249] on div "Uitvoerder" at bounding box center [453, 245] width 646 height 16
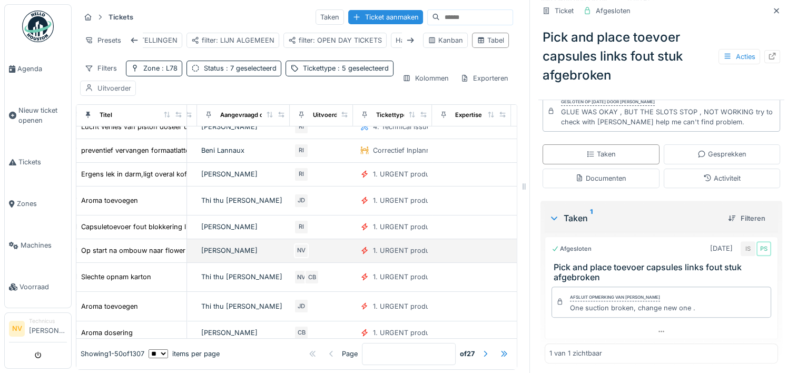
click at [131, 93] on div "Uitvoerder" at bounding box center [114, 88] width 34 height 10
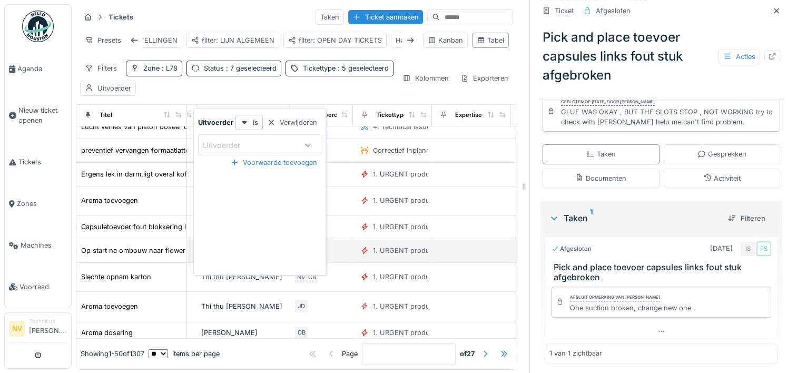
click at [239, 147] on div "Uitvoerder" at bounding box center [229, 146] width 52 height 12
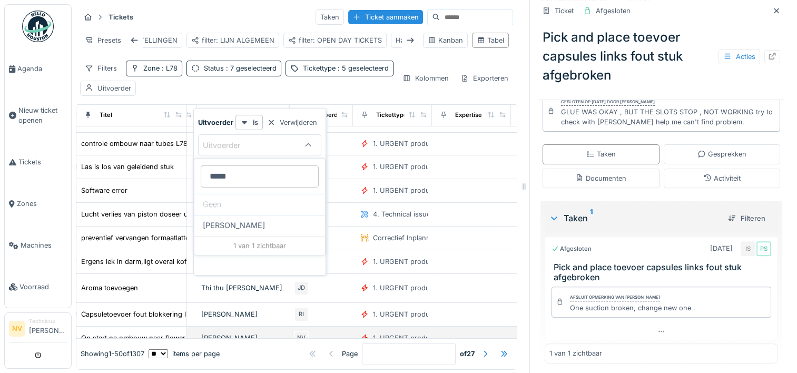
scroll to position [53, 292]
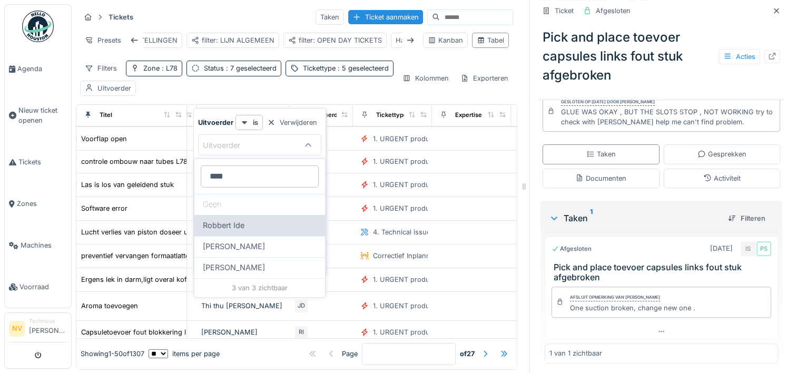
type input "****"
click at [240, 230] on div "Robbert Ide" at bounding box center [259, 225] width 131 height 21
type input "*****"
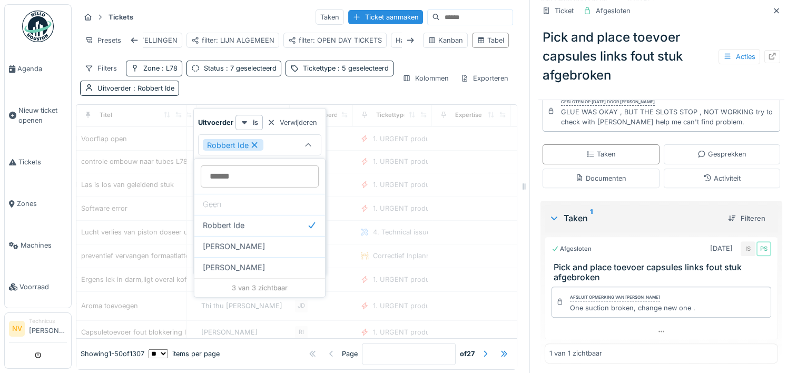
click at [345, 75] on div "Filters Zone : L78 Status : 7 geselecteerd Tickettype : 5 geselecteerd Uitvoerd…" at bounding box center [236, 78] width 313 height 35
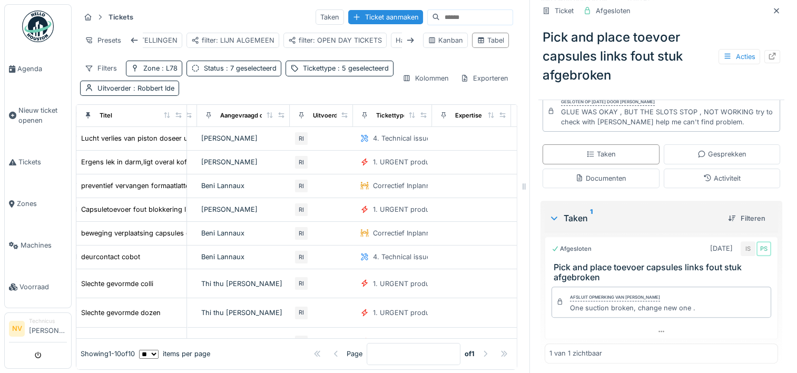
scroll to position [0, 0]
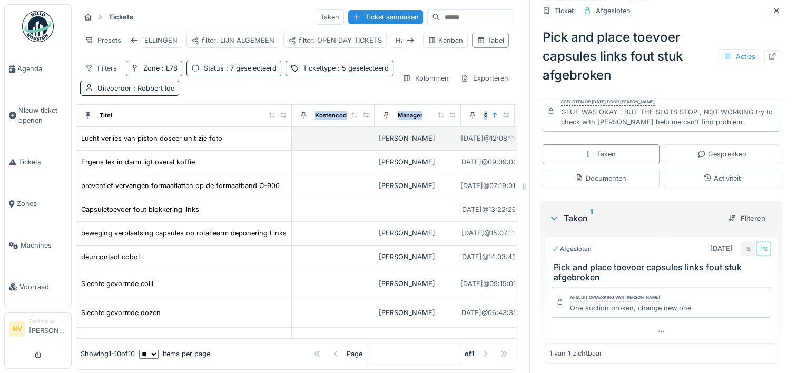
drag, startPoint x: 175, startPoint y: 123, endPoint x: 280, endPoint y: 137, distance: 105.8
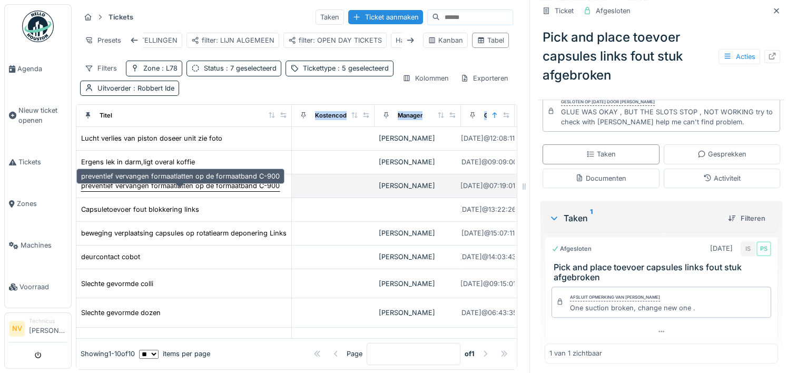
drag, startPoint x: 280, startPoint y: 137, endPoint x: 232, endPoint y: 194, distance: 74.1
click at [232, 191] on div "preventief vervangen formaatlatten op de formaatband C-900" at bounding box center [180, 186] width 199 height 10
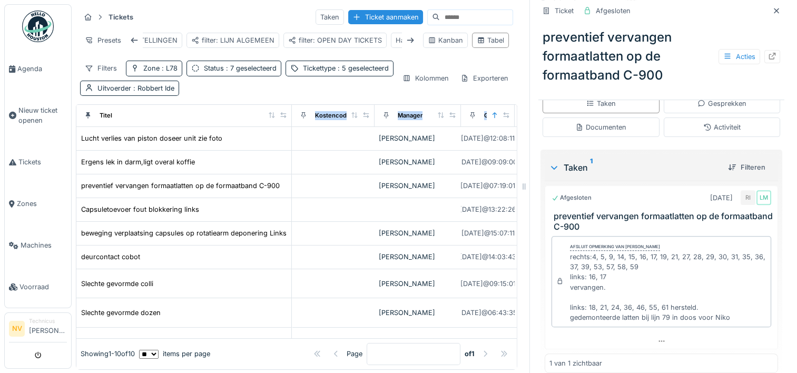
scroll to position [346, 0]
